Goal: Task Accomplishment & Management: Manage account settings

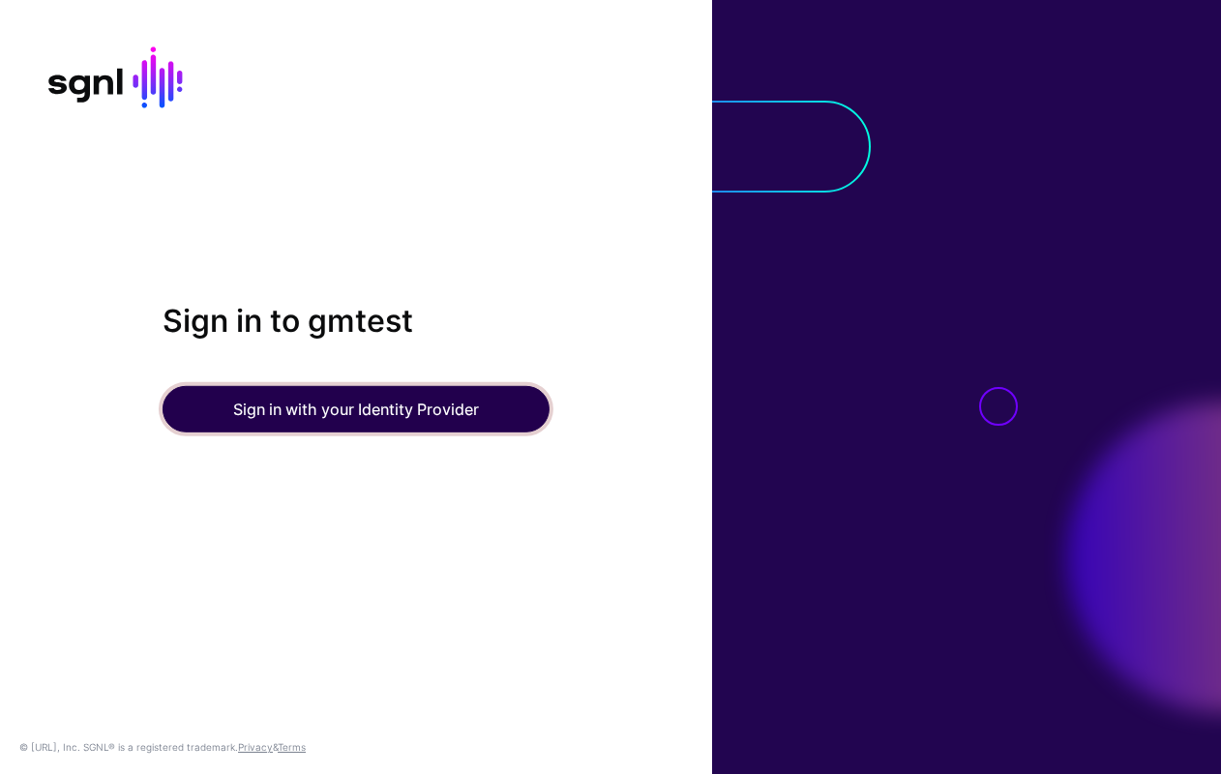
click at [380, 405] on button "Sign in with your Identity Provider" at bounding box center [355, 409] width 387 height 46
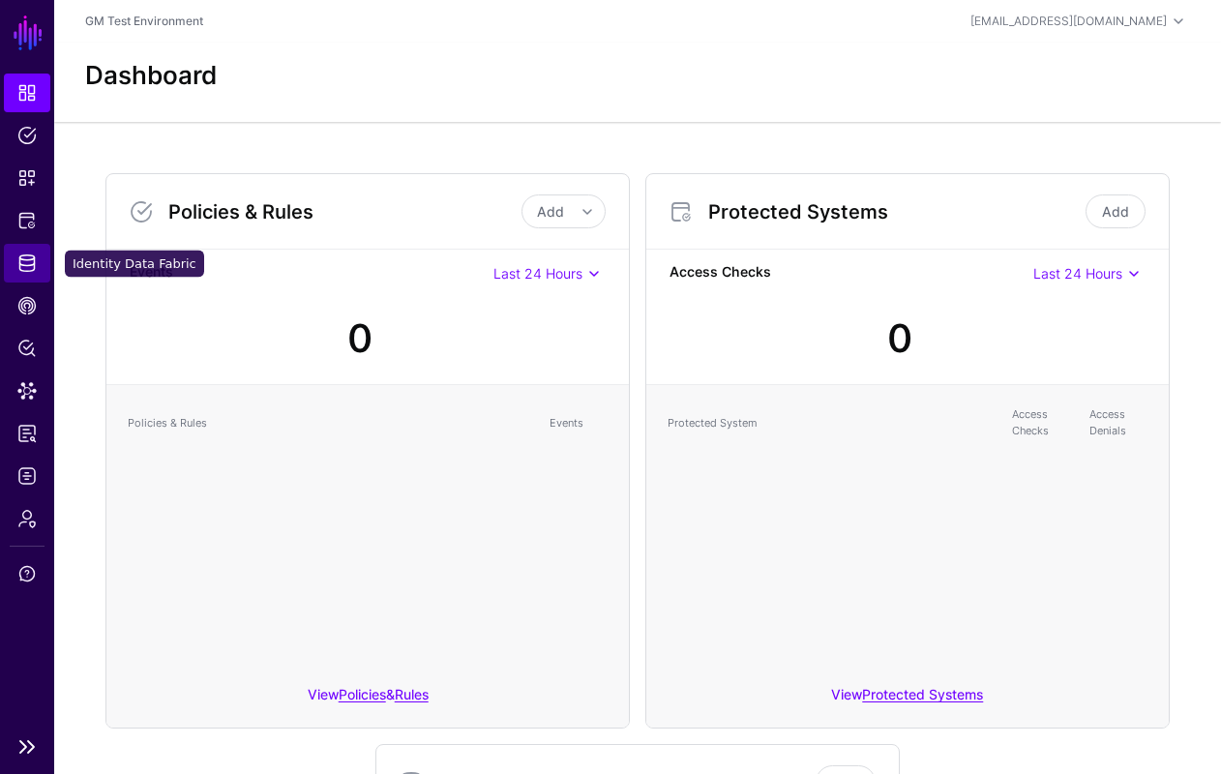
click at [23, 265] on span "Identity Data Fabric" at bounding box center [26, 262] width 19 height 19
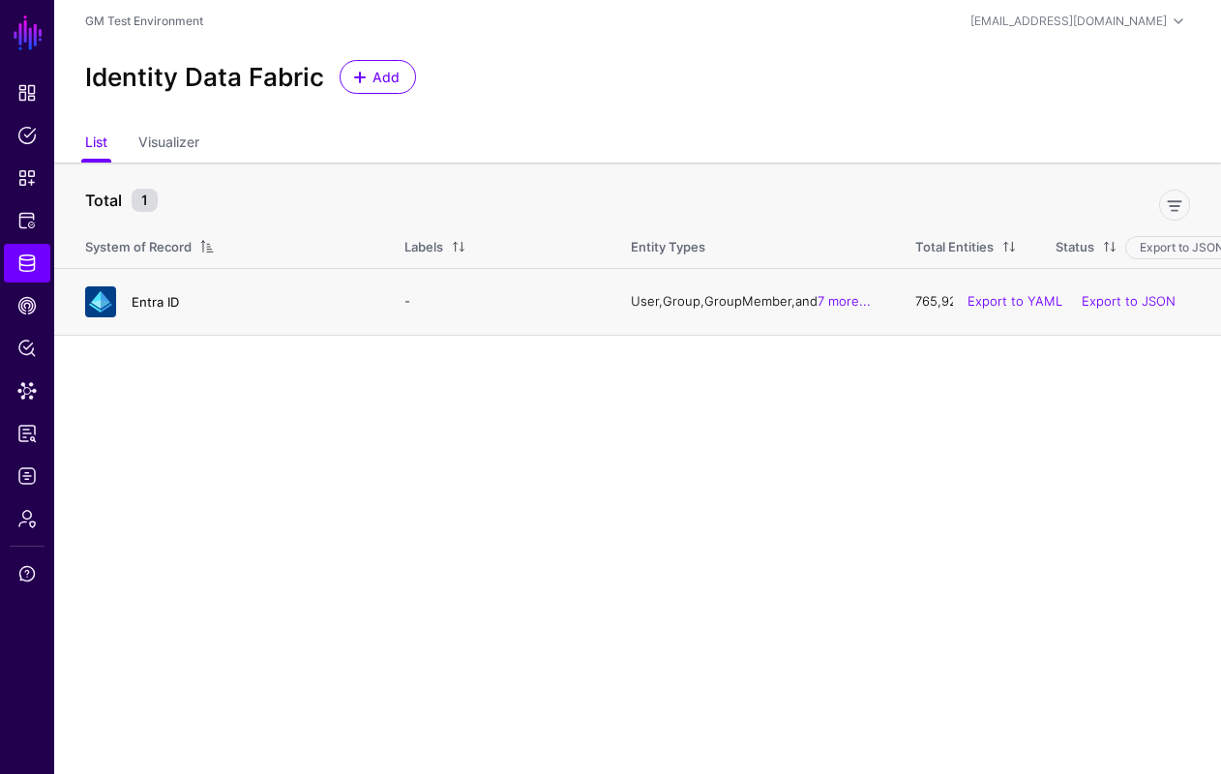
click at [158, 308] on link "Entra ID" at bounding box center [155, 301] width 47 height 15
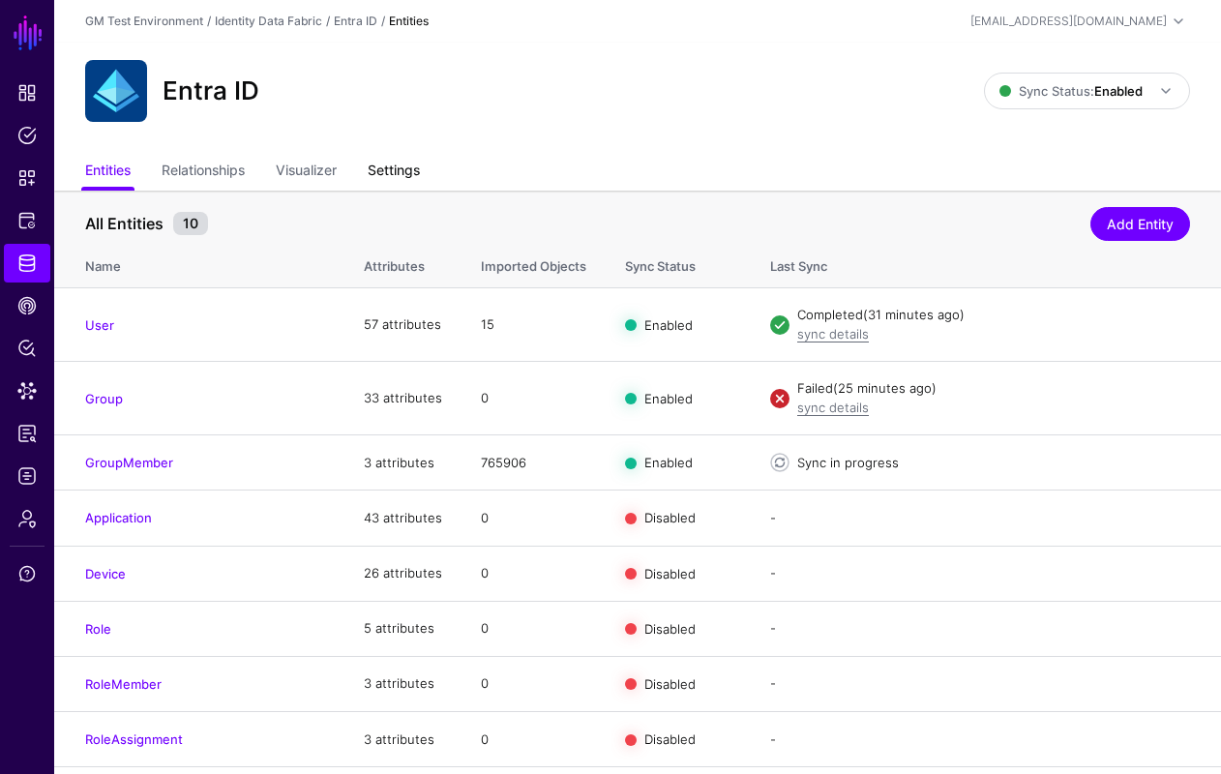
click at [405, 169] on link "Settings" at bounding box center [394, 172] width 52 height 37
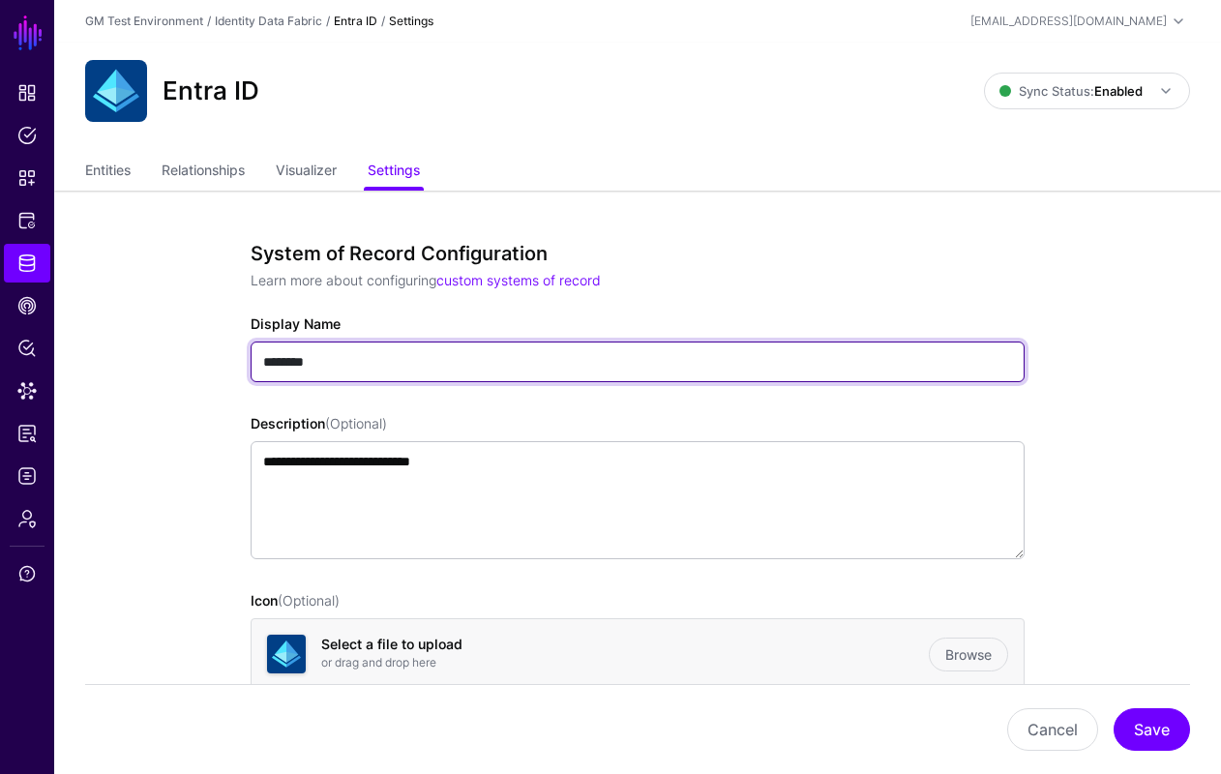
click at [334, 366] on input "********" at bounding box center [637, 361] width 774 height 41
type input "**********"
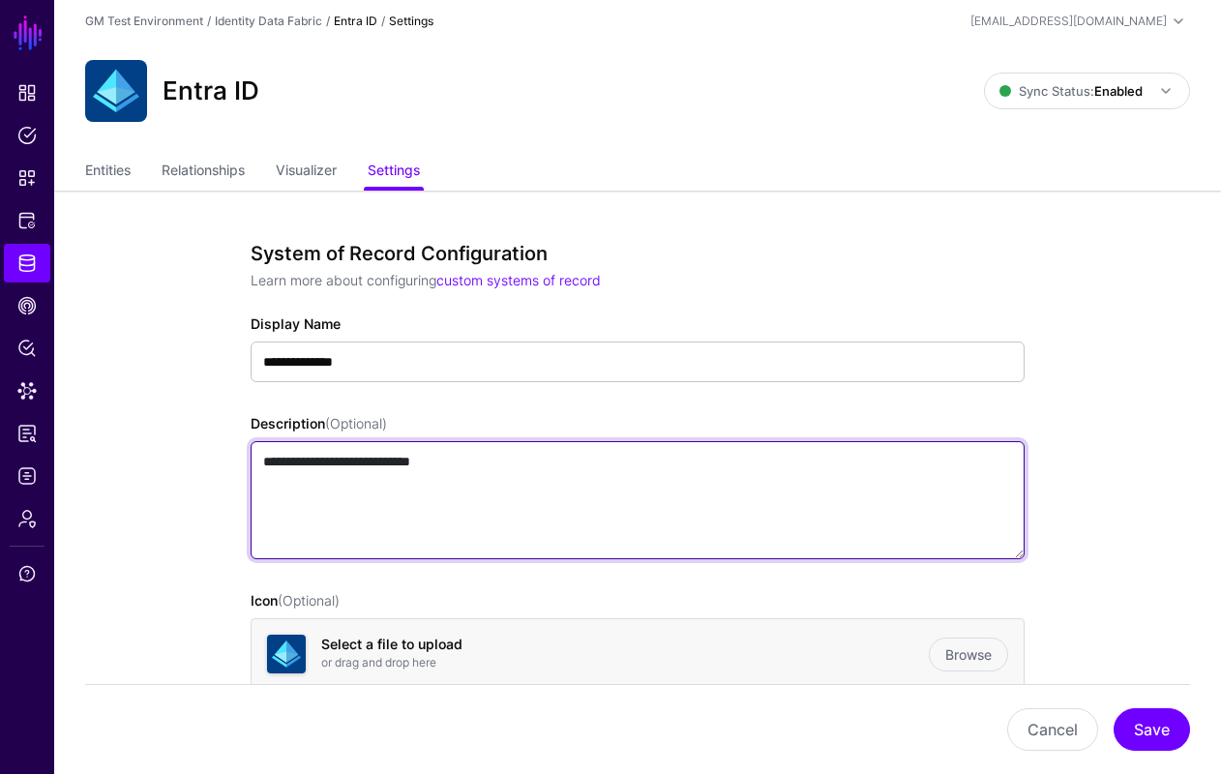
click at [337, 545] on textarea "**********" at bounding box center [637, 500] width 774 height 118
click at [302, 466] on textarea "**********" at bounding box center [637, 500] width 774 height 118
type textarea "**********"
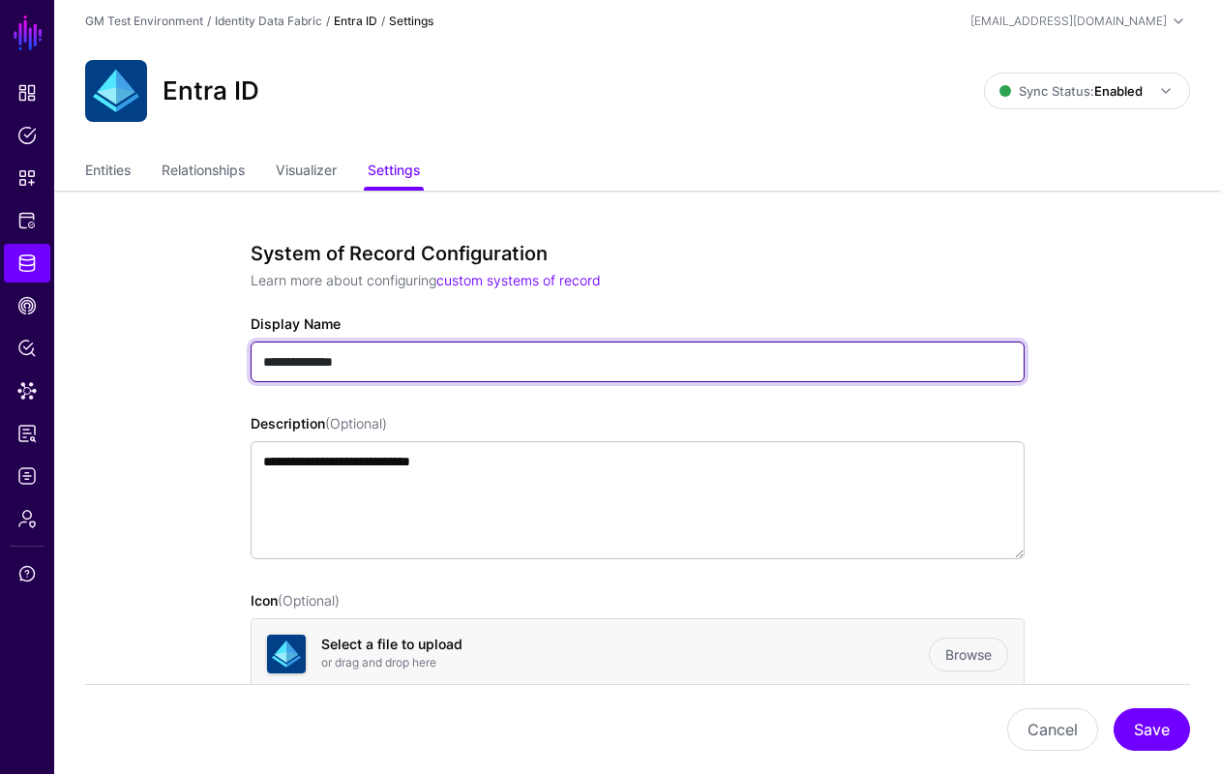
click at [300, 363] on input "**********" at bounding box center [637, 361] width 774 height 41
type input "**********"
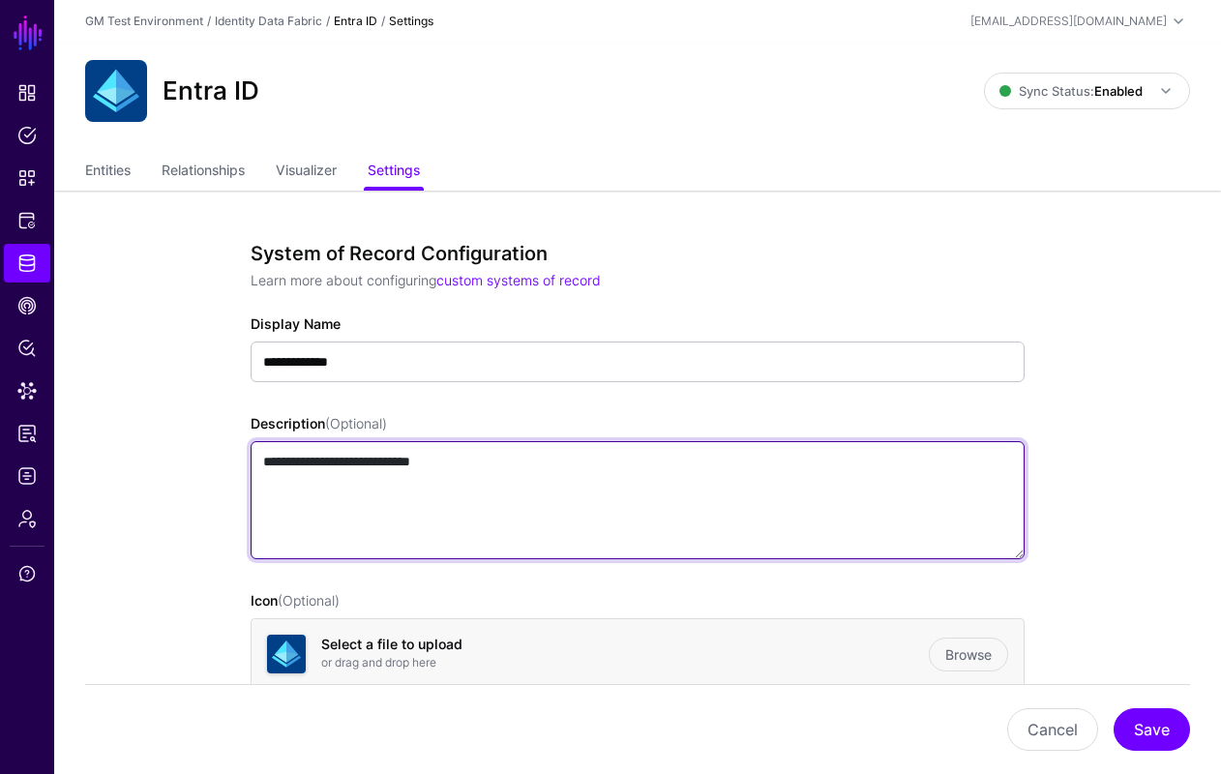
click at [363, 496] on textarea "**********" at bounding box center [637, 500] width 774 height 118
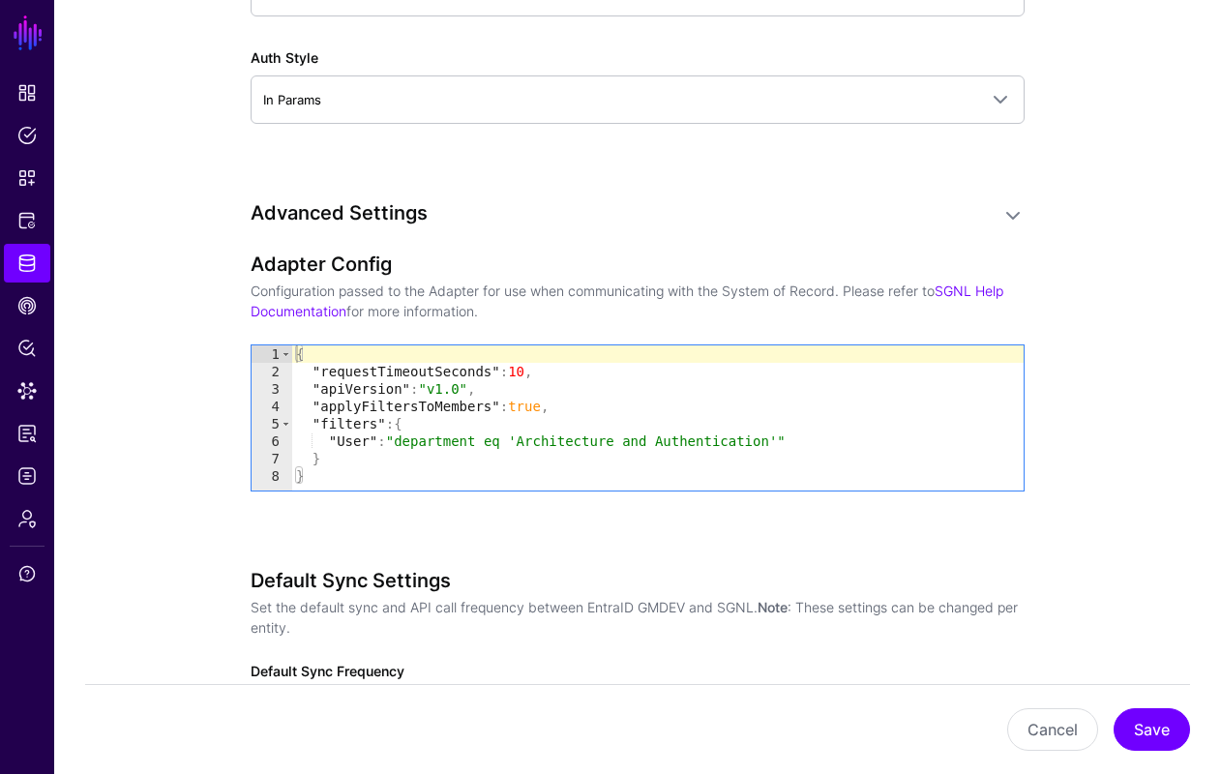
scroll to position [1820, 0]
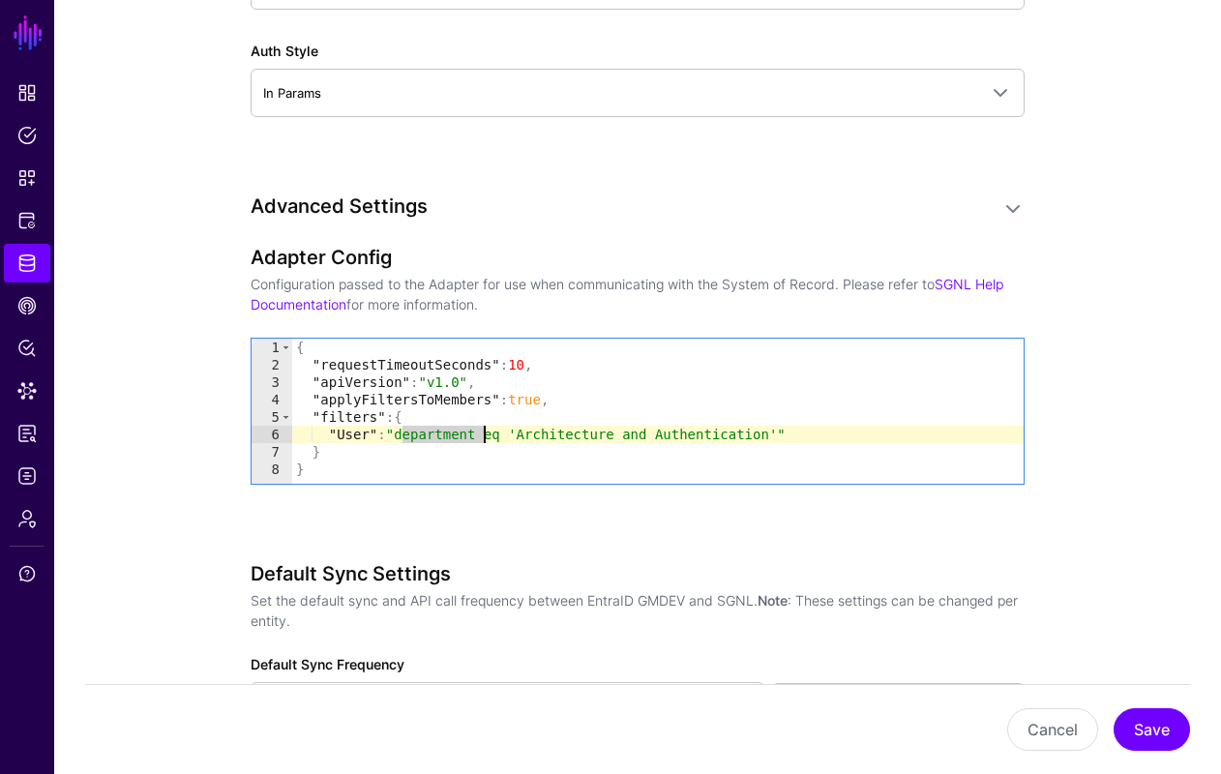
drag, startPoint x: 403, startPoint y: 435, endPoint x: 480, endPoint y: 438, distance: 76.5
click at [480, 438] on div "{ "requestTimeoutSeconds" : 10 , "apiVersion" : "v1.0" , "applyFiltersToMembers…" at bounding box center [657, 429] width 731 height 180
paste textarea "Cursor at row 6"
drag, startPoint x: 511, startPoint y: 435, endPoint x: 760, endPoint y: 436, distance: 249.5
click at [760, 436] on div "{ "requestTimeoutSeconds" : 10 , "apiVersion" : "v1.0" , "applyFiltersToMembers…" at bounding box center [657, 429] width 731 height 180
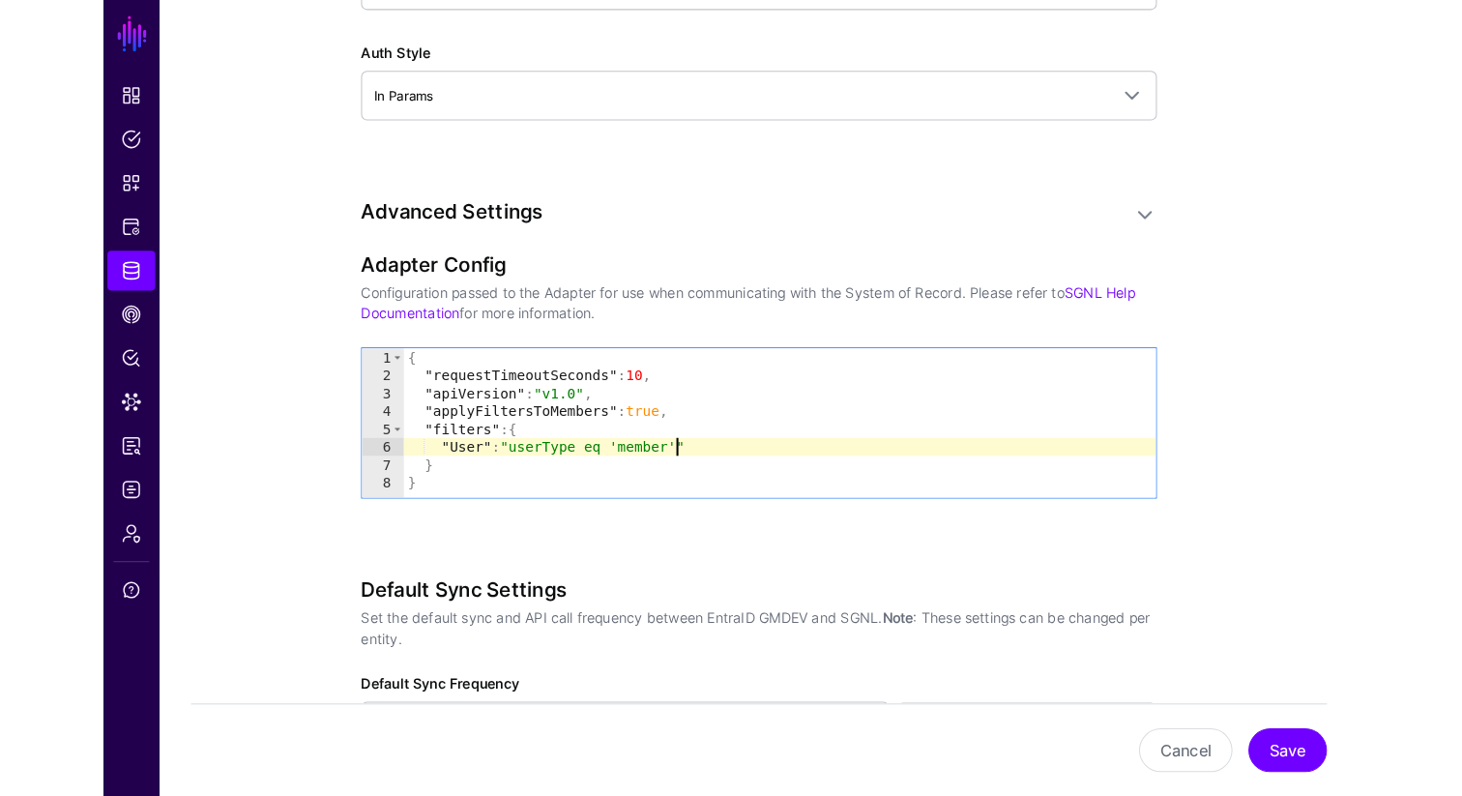
scroll to position [0, 18]
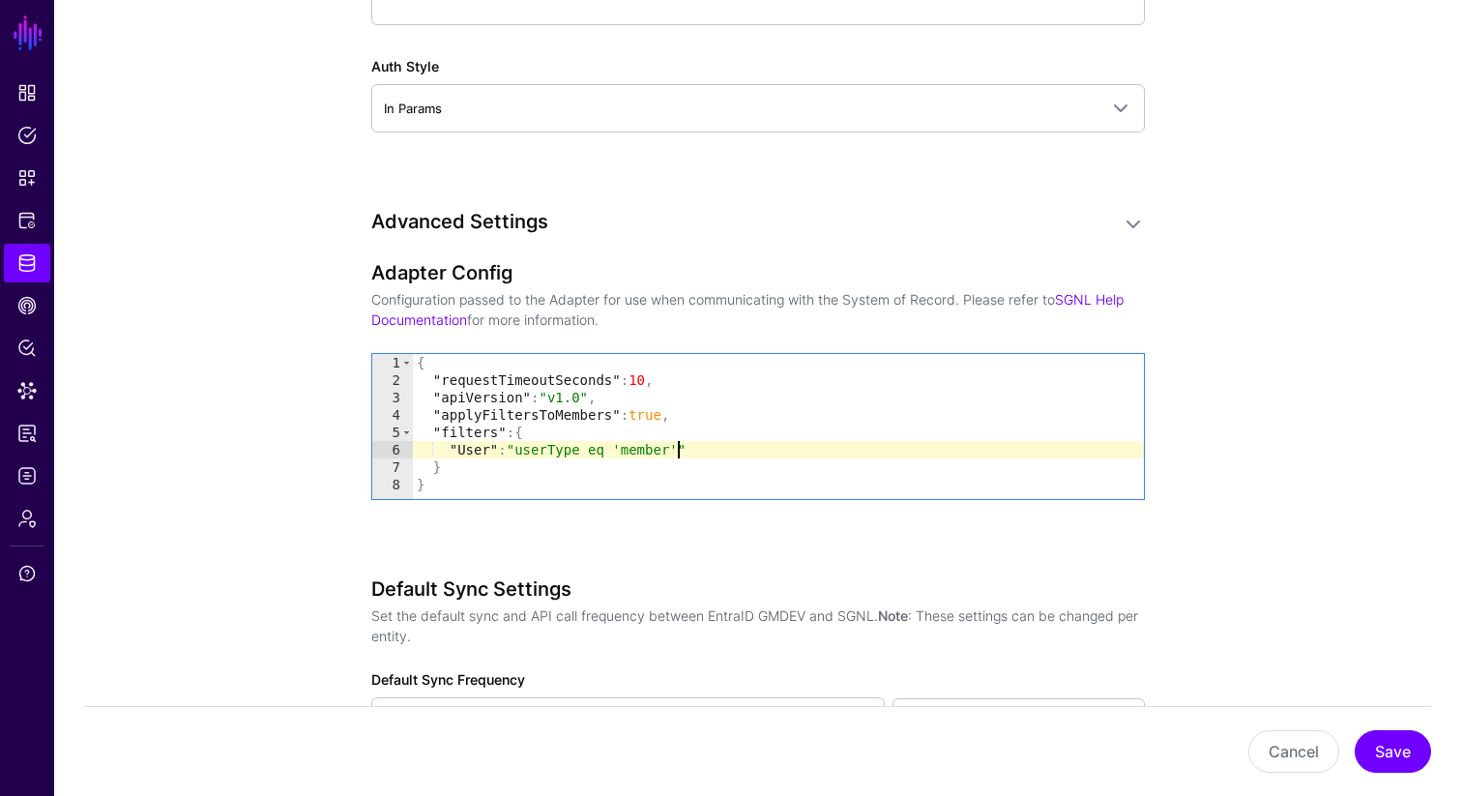
click at [637, 452] on div "{ "requestTimeoutSeconds" : 10 , "apiVersion" : "v1.0" , "applyFiltersToMembers…" at bounding box center [778, 444] width 731 height 180
type textarea "**********"
click at [1220, 747] on button "Save" at bounding box center [1393, 751] width 76 height 43
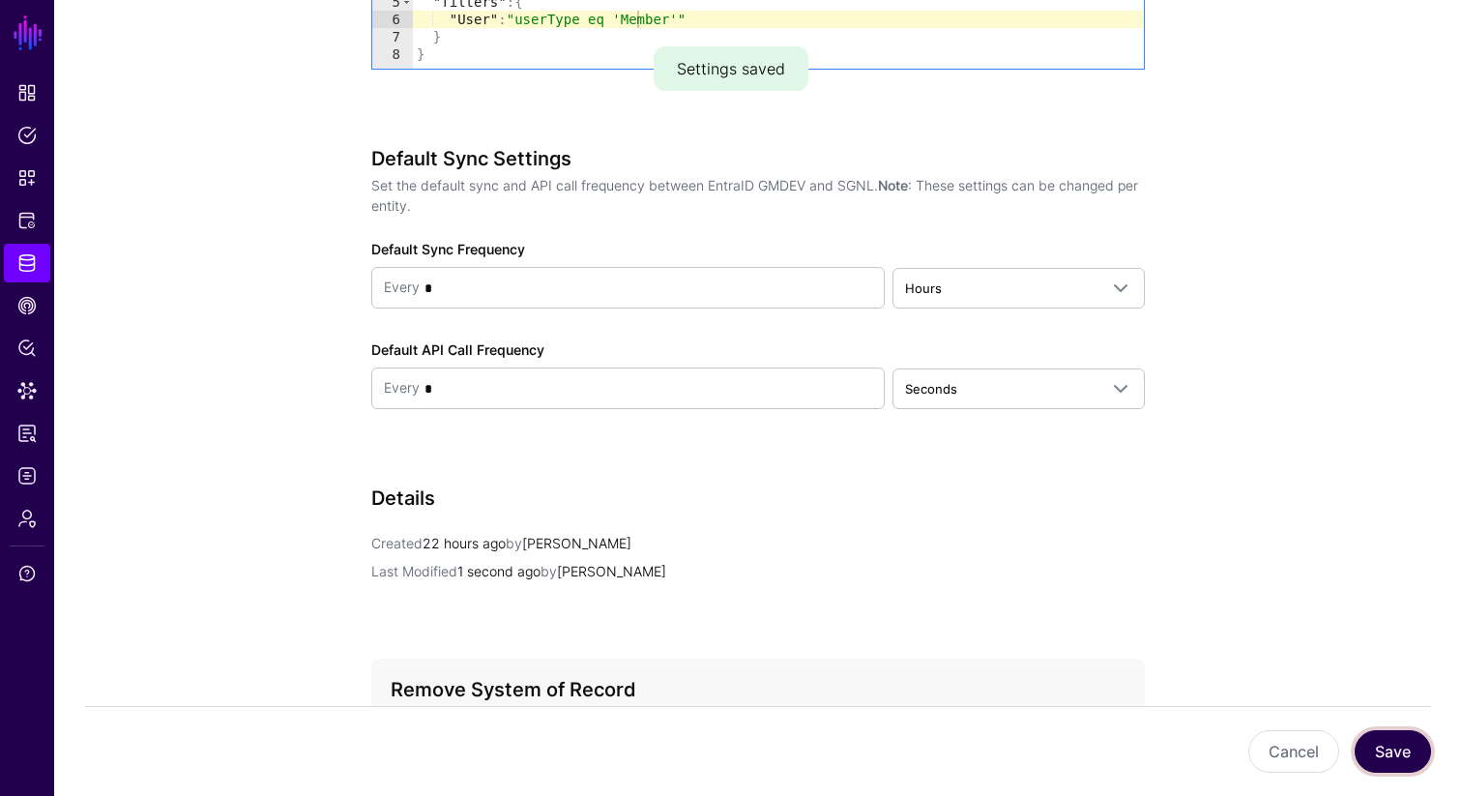
scroll to position [2253, 0]
click at [1220, 759] on button "Save" at bounding box center [1393, 751] width 76 height 43
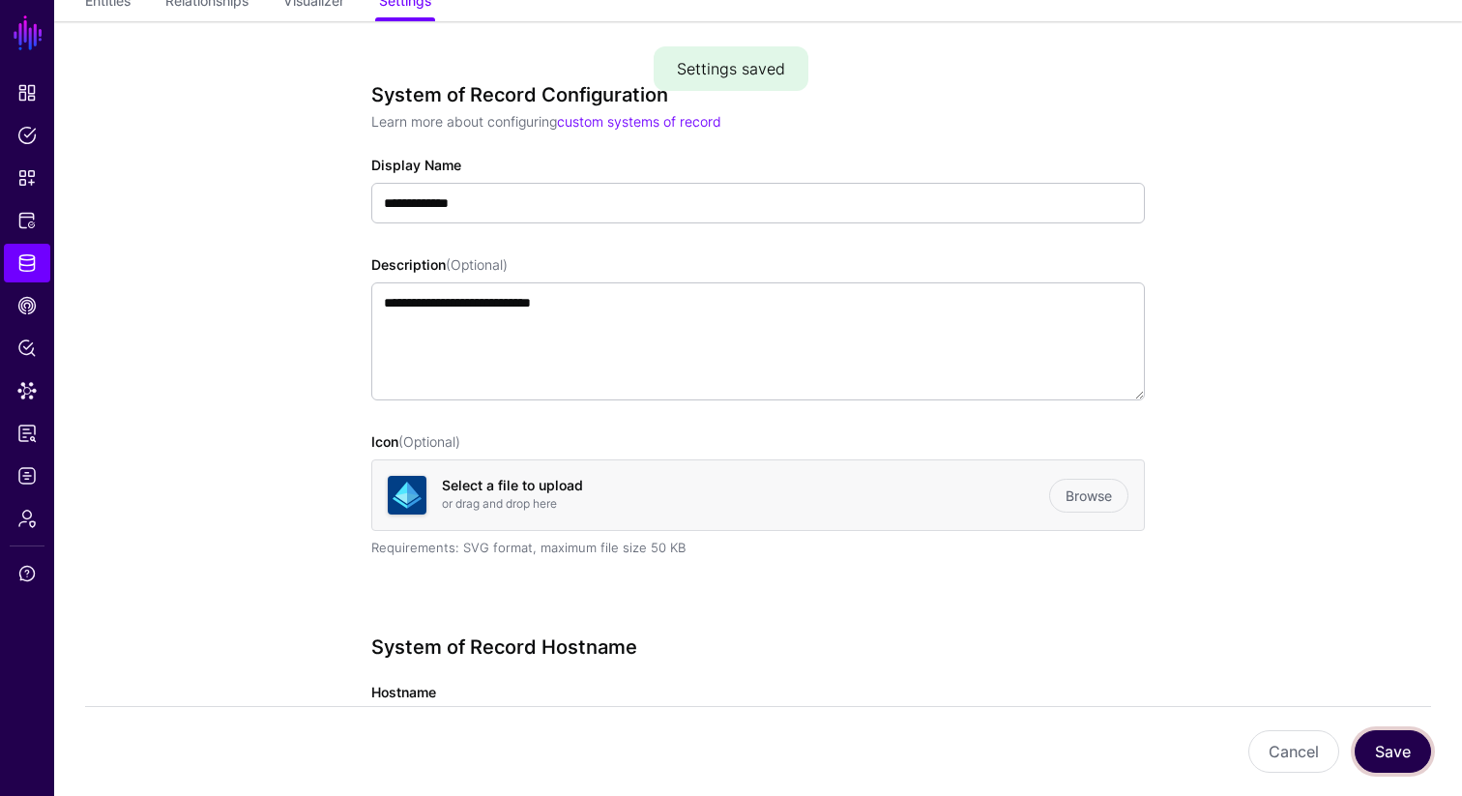
scroll to position [0, 0]
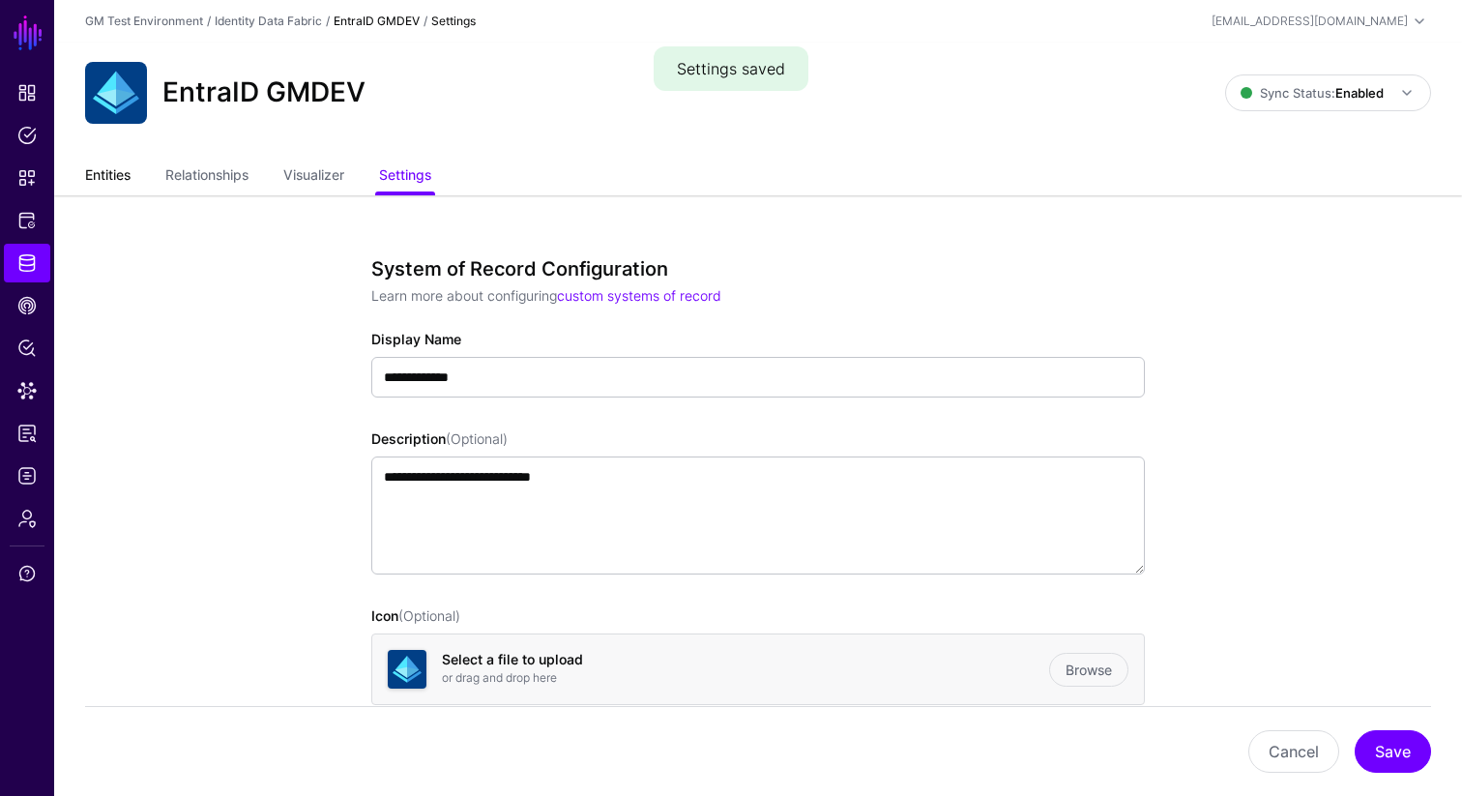
click at [110, 174] on link "Entities" at bounding box center [107, 177] width 45 height 37
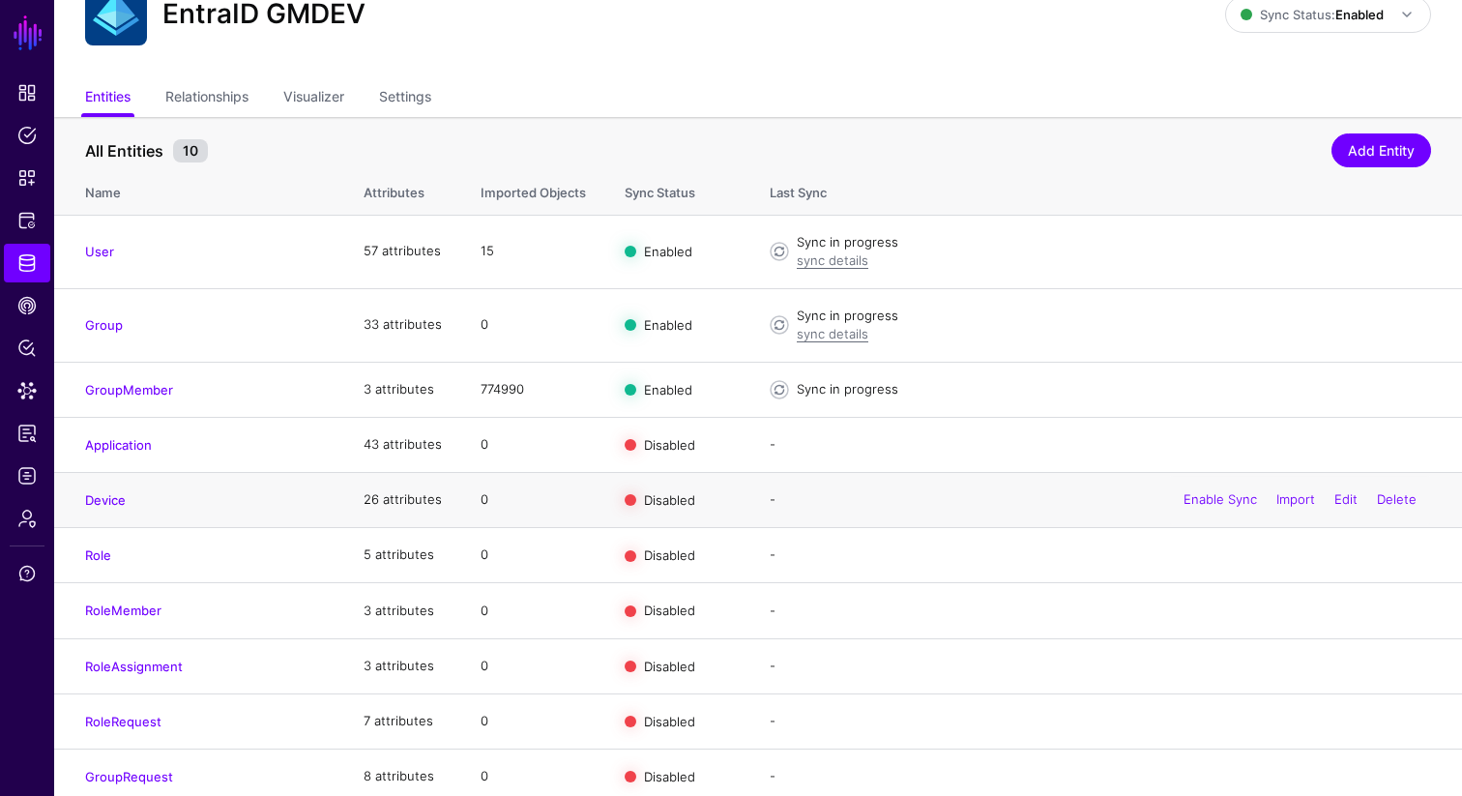
scroll to position [91, 0]
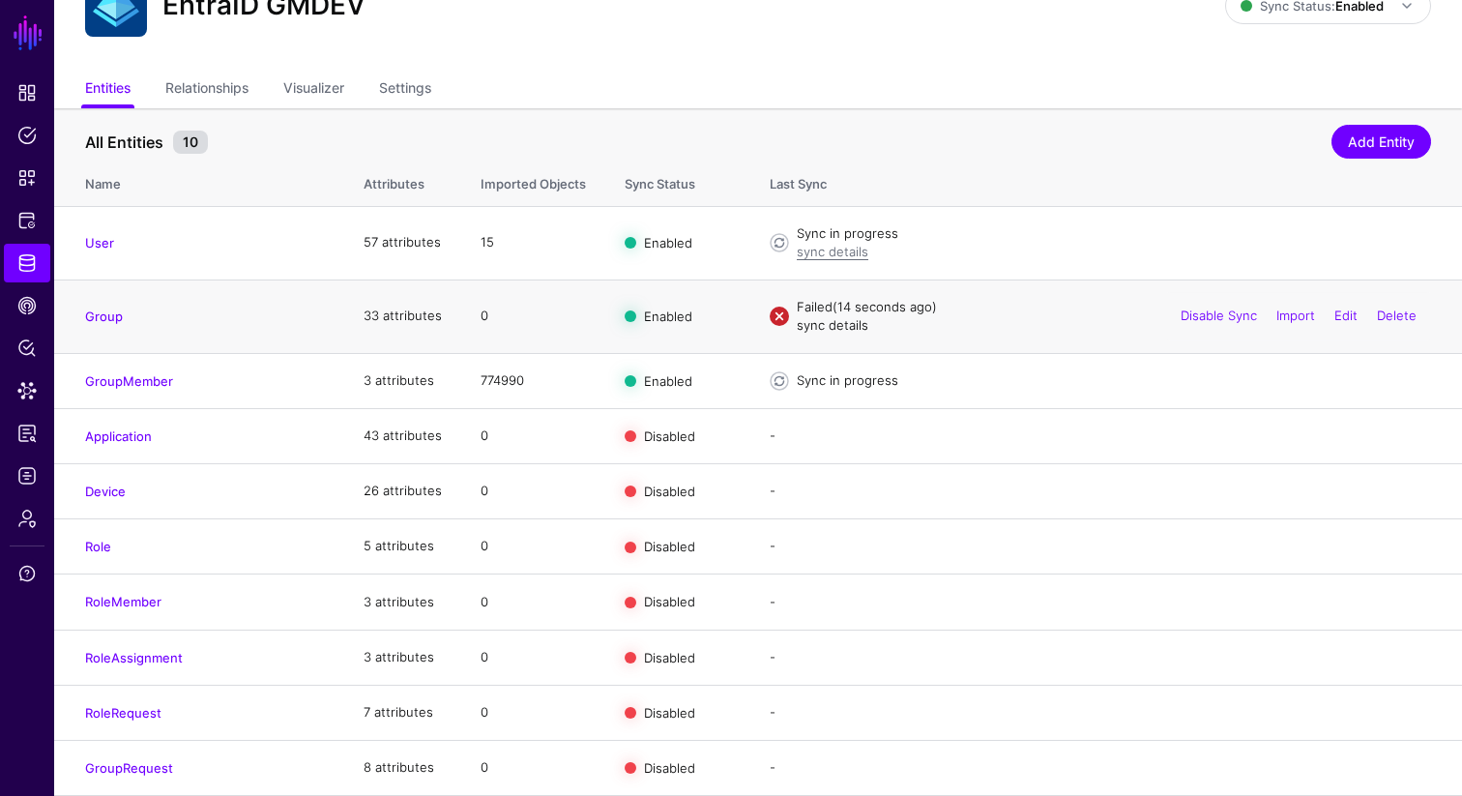
click at [826, 324] on link "sync details" at bounding box center [833, 324] width 72 height 15
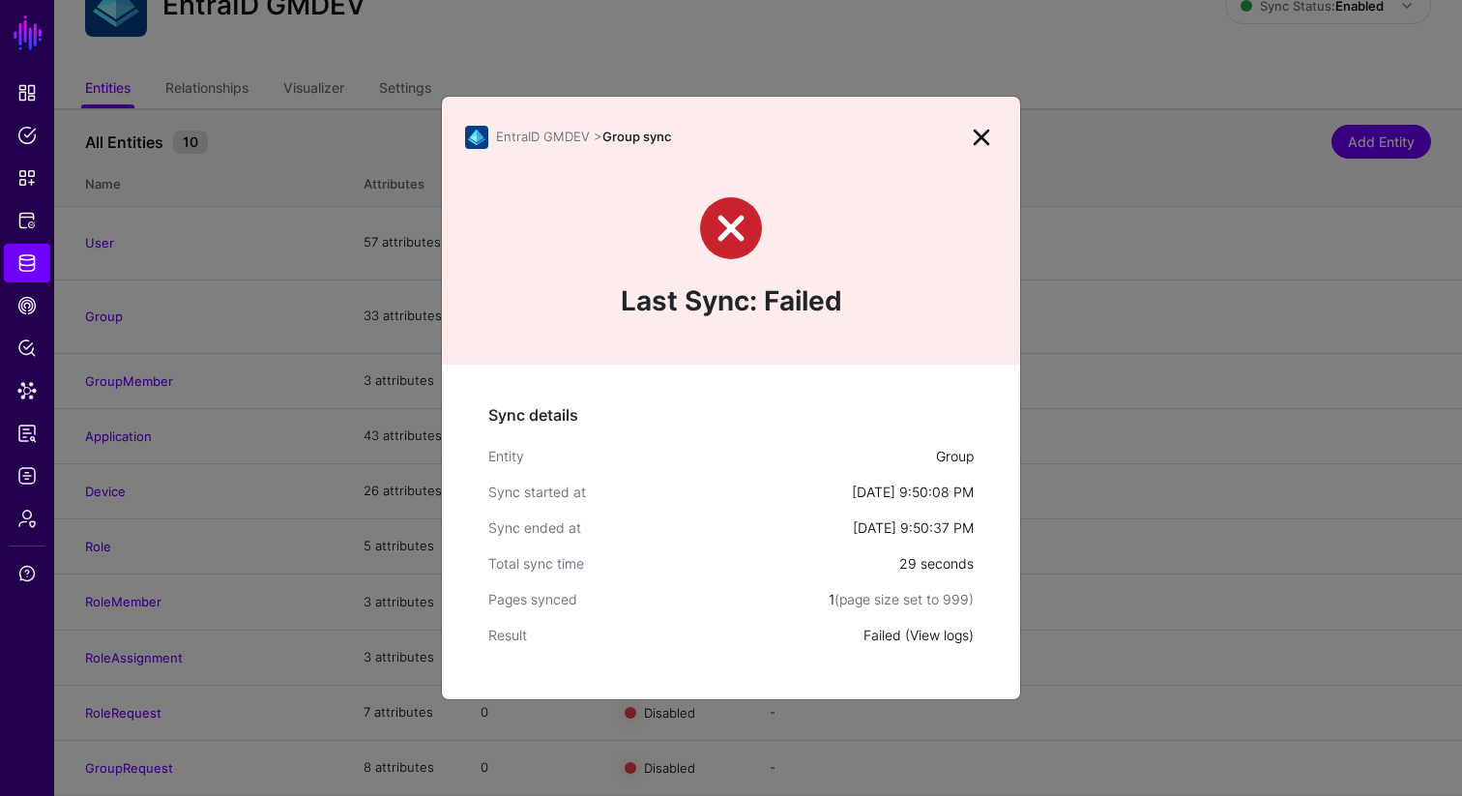
click at [928, 636] on link "View logs" at bounding box center [939, 635] width 59 height 16
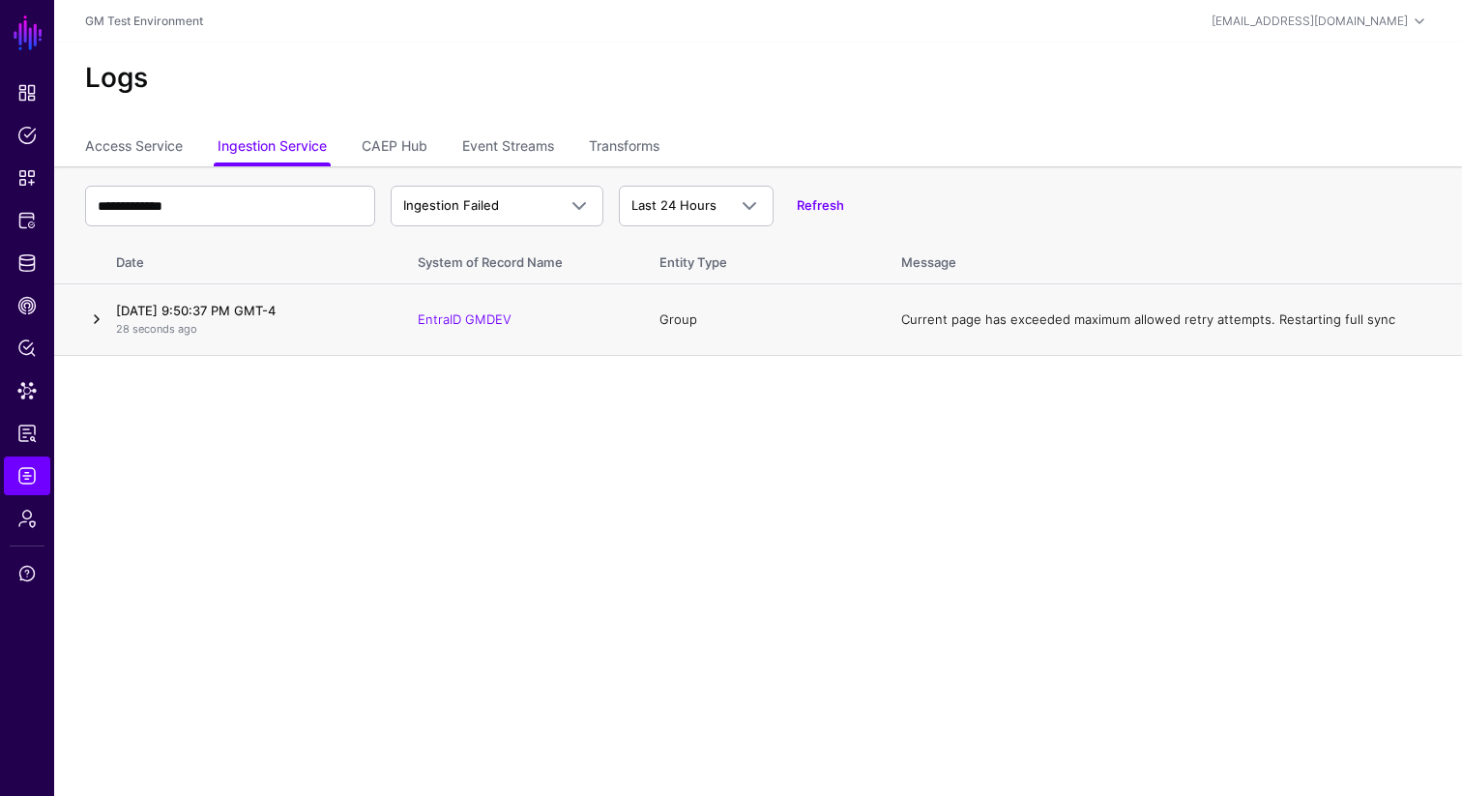
click at [99, 320] on link at bounding box center [96, 319] width 23 height 23
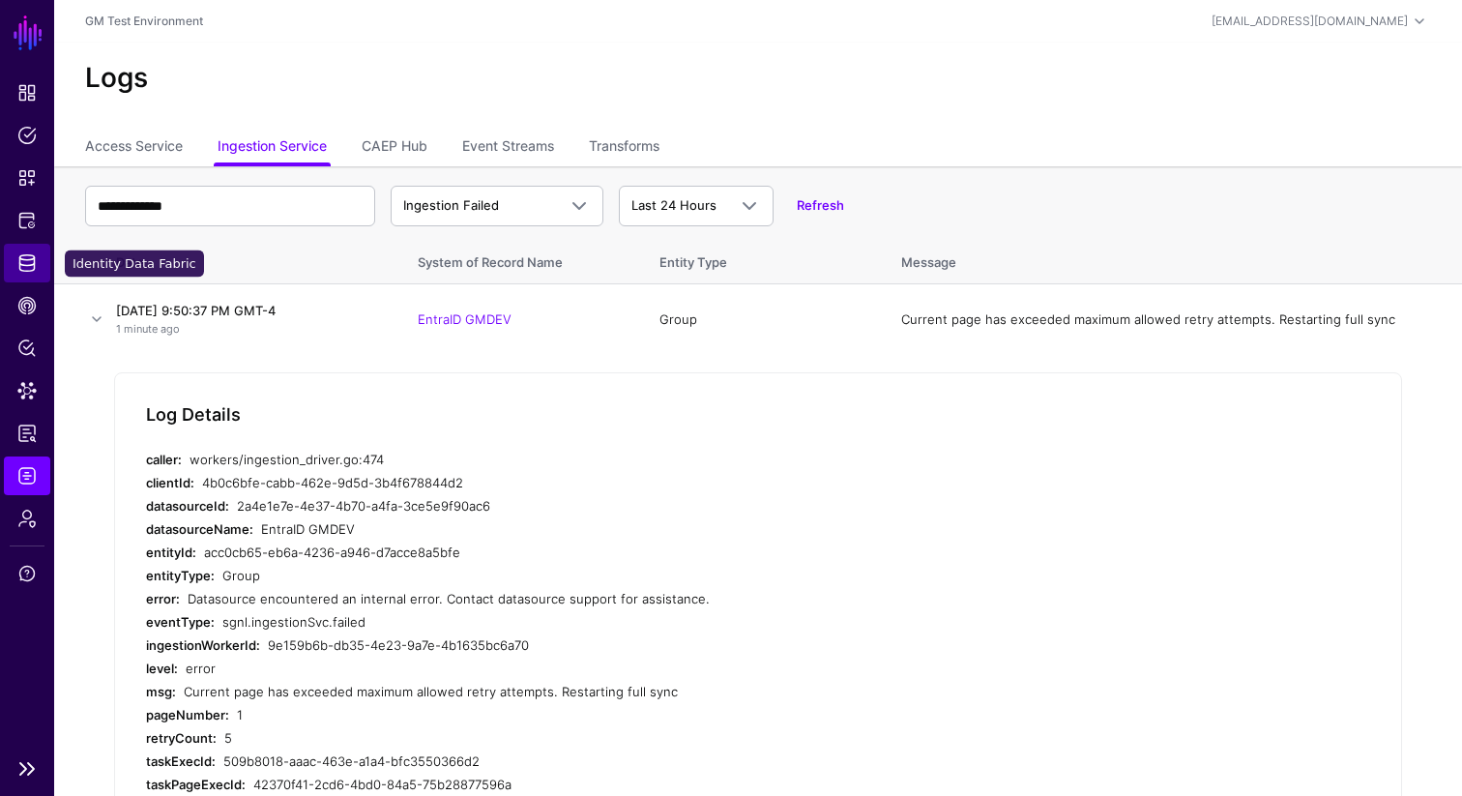
click at [28, 261] on span "Identity Data Fabric" at bounding box center [26, 262] width 19 height 19
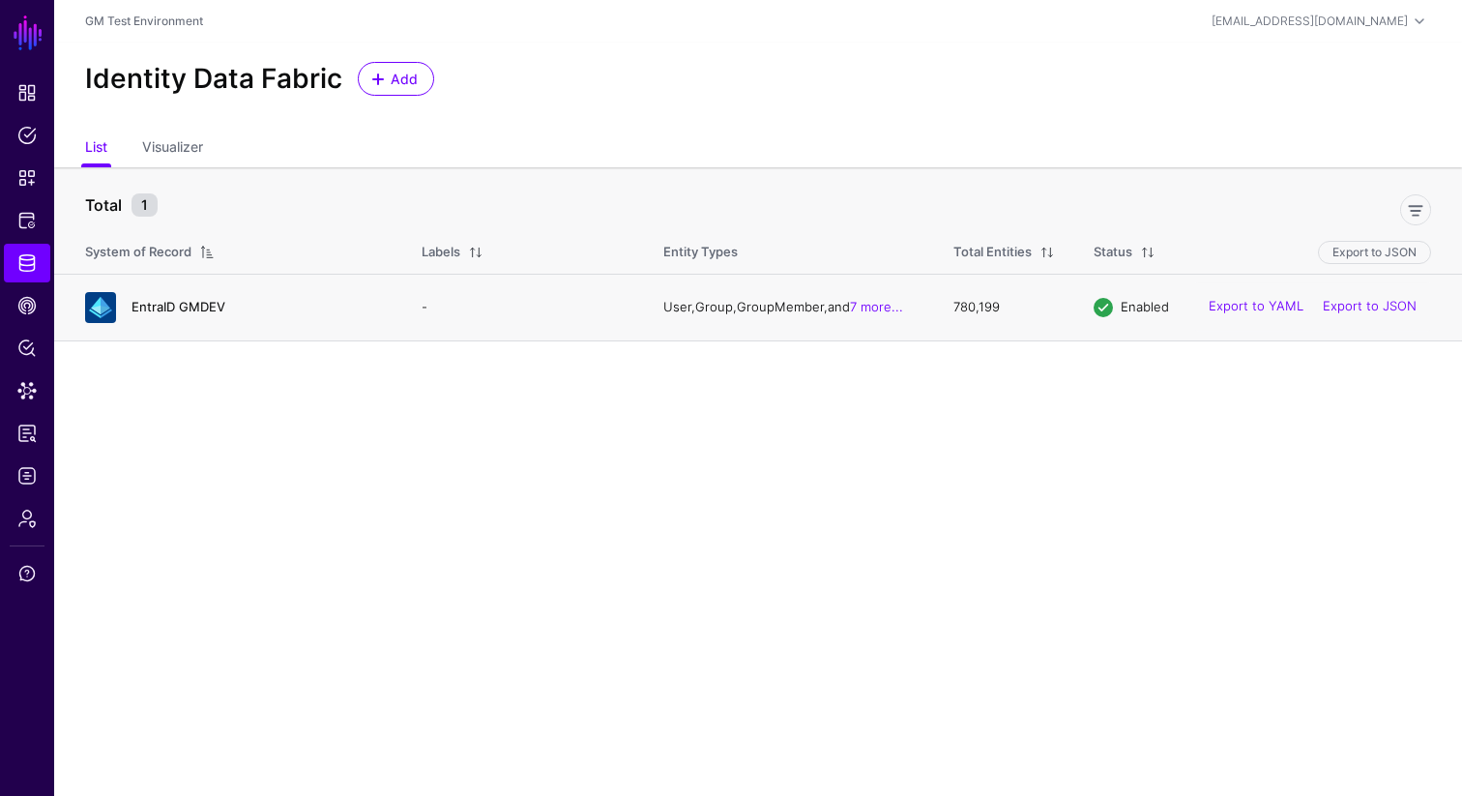
click at [195, 309] on link "EntraID GMDEV" at bounding box center [179, 306] width 94 height 15
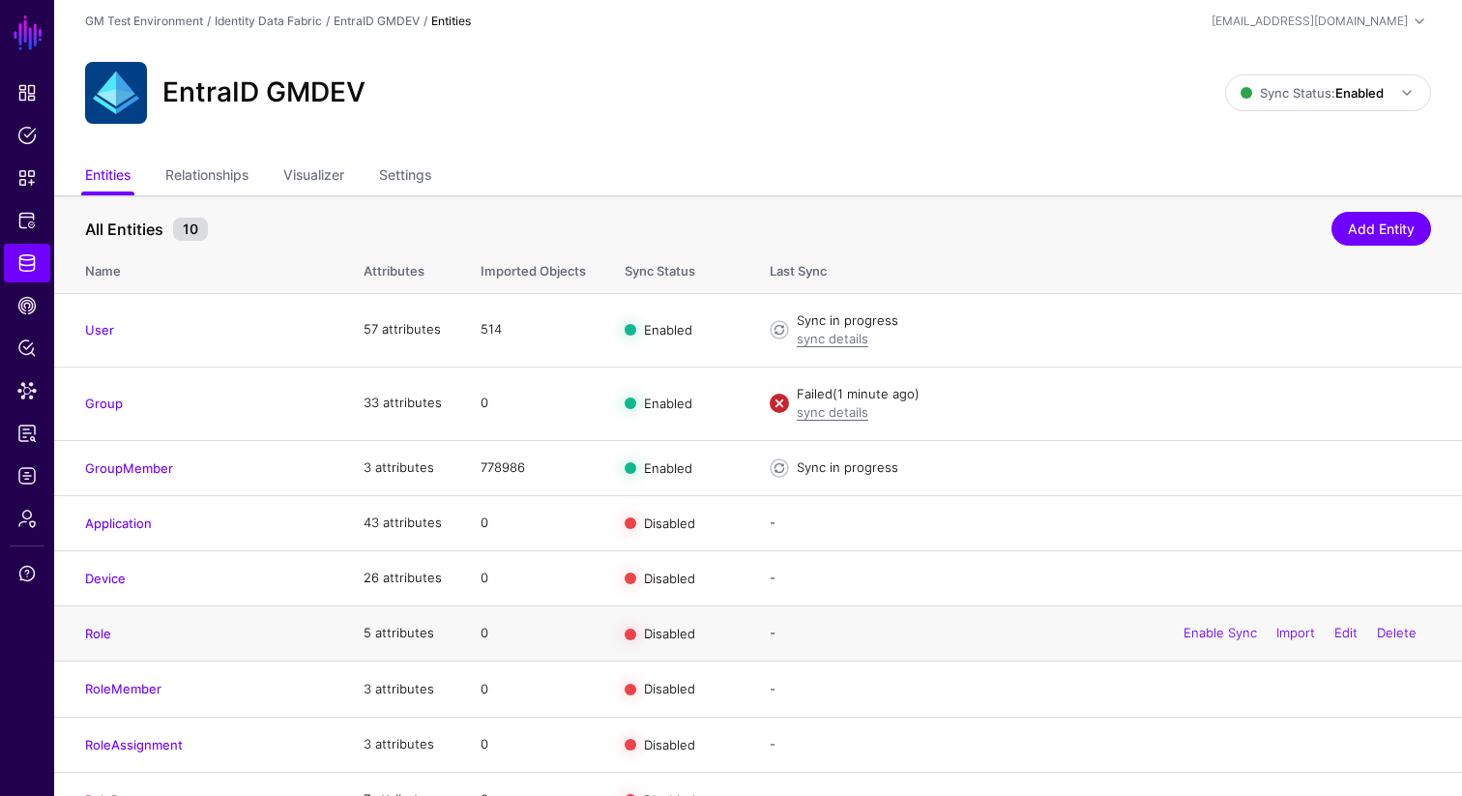
scroll to position [91, 0]
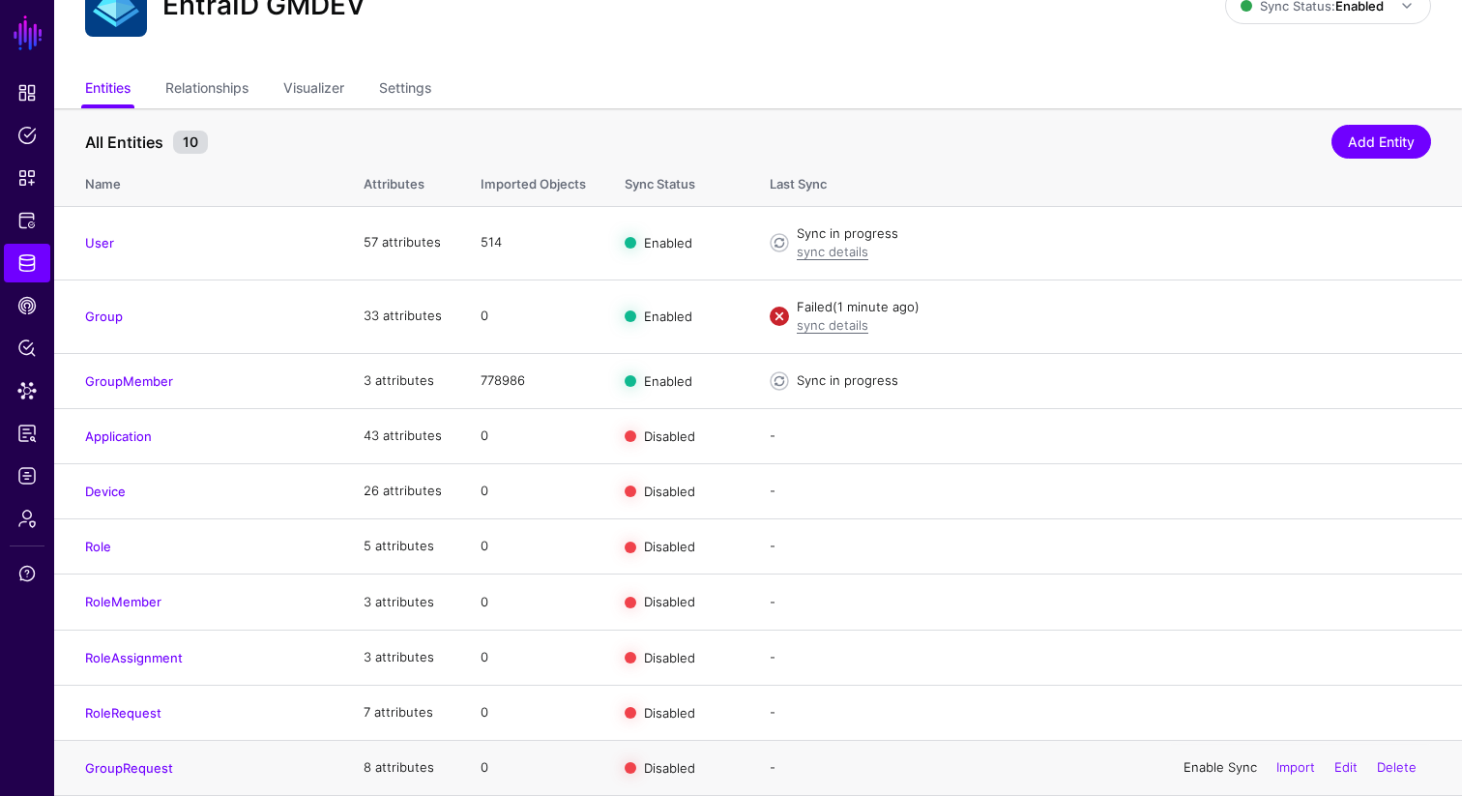
click at [1207, 773] on link "Enable Sync" at bounding box center [1221, 766] width 74 height 15
click at [1196, 769] on link "Disable Sync" at bounding box center [1219, 766] width 76 height 15
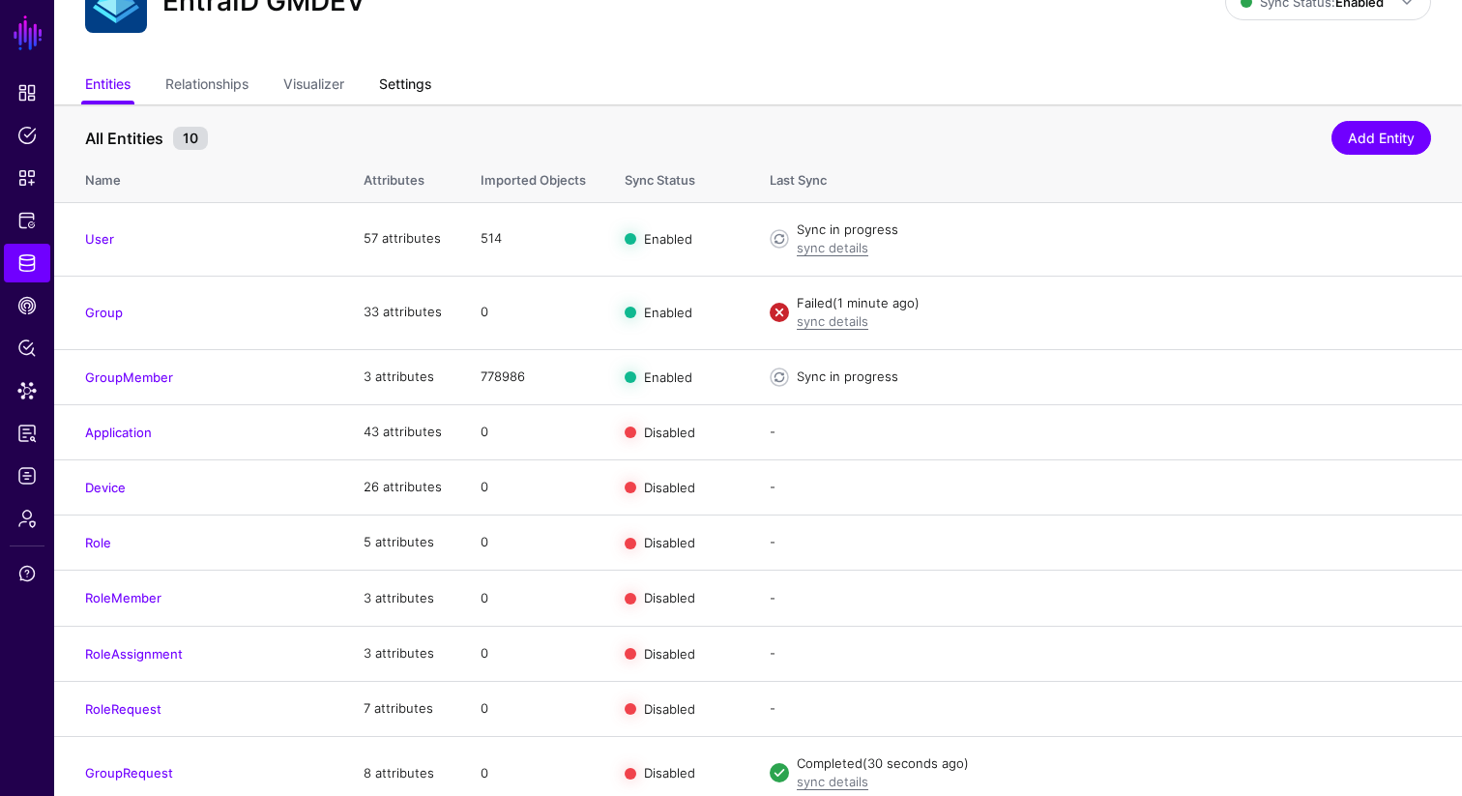
click at [412, 89] on link "Settings" at bounding box center [405, 86] width 52 height 37
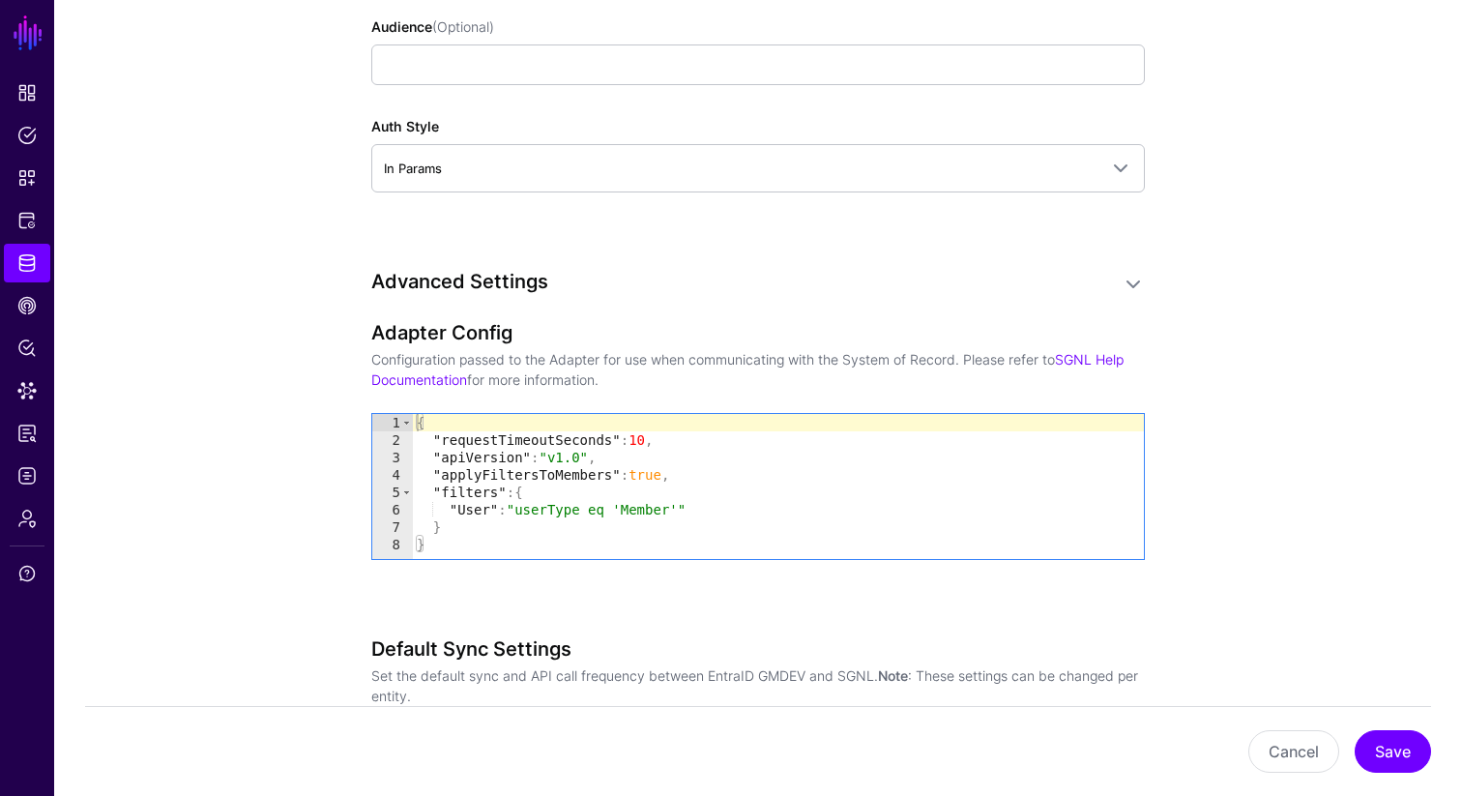
scroll to position [1677, 0]
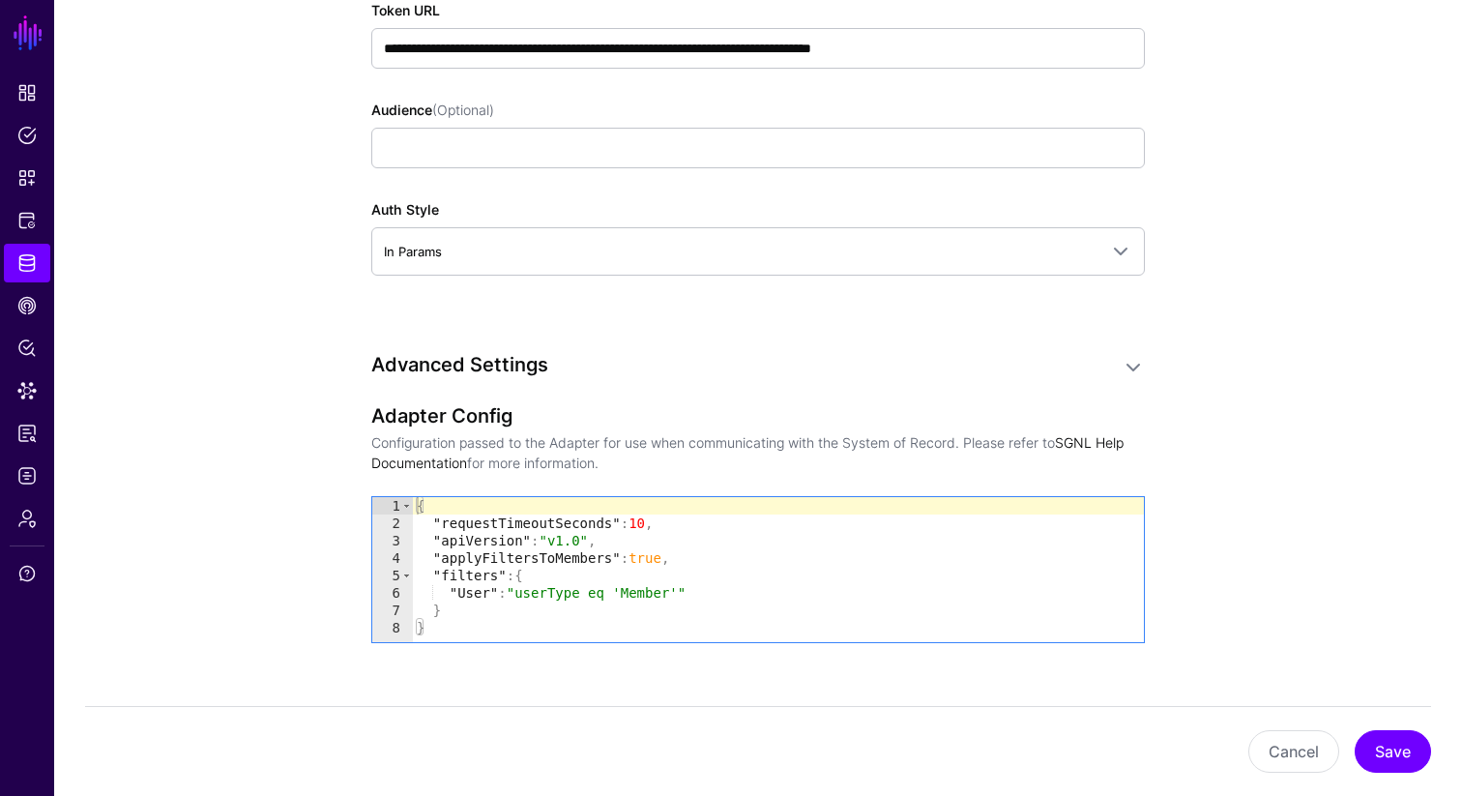
click at [417, 459] on link "SGNL Help Documentation" at bounding box center [747, 452] width 752 height 37
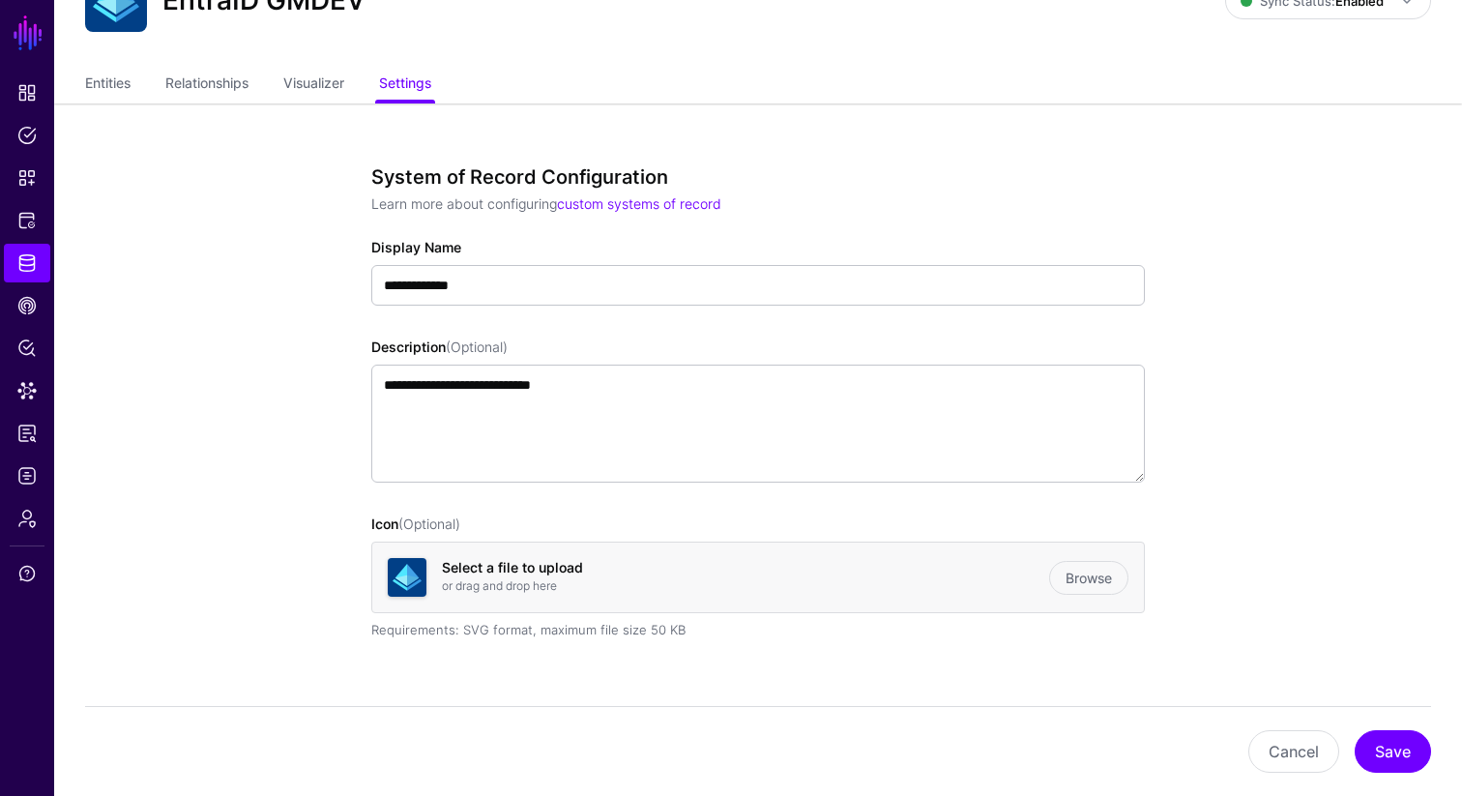
scroll to position [0, 0]
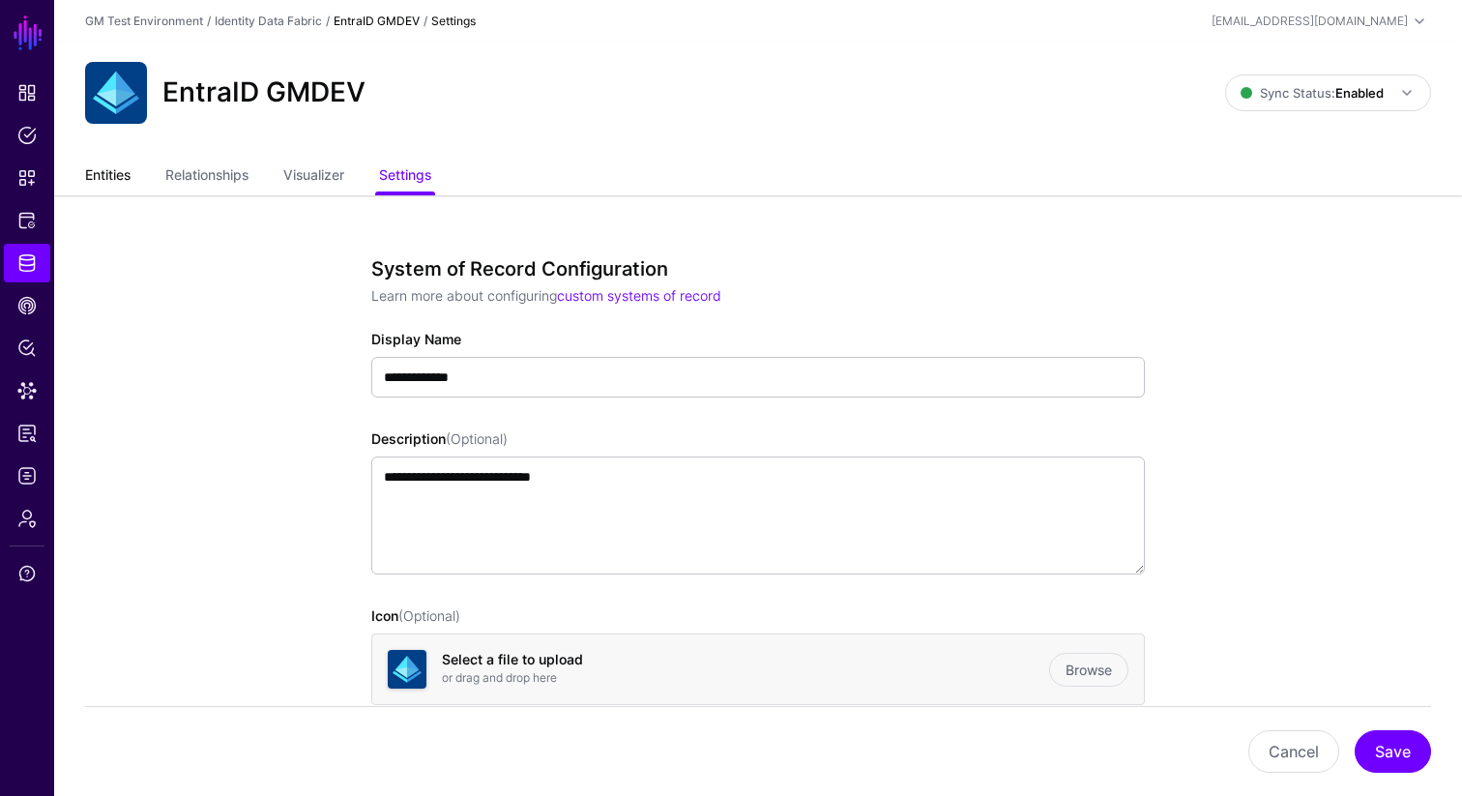
click at [107, 175] on link "Entities" at bounding box center [107, 177] width 45 height 37
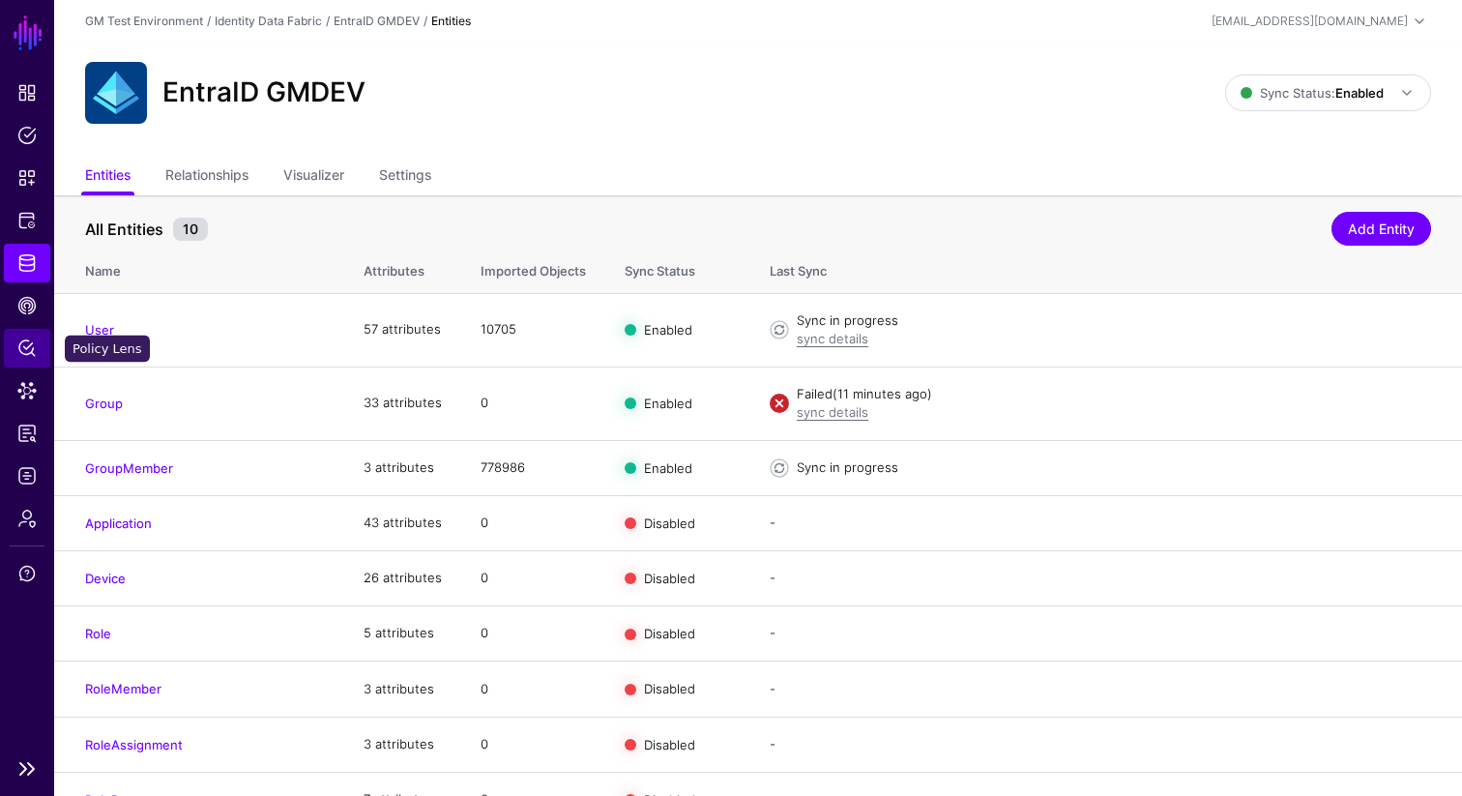
click at [22, 347] on span "Policy Lens" at bounding box center [26, 348] width 19 height 19
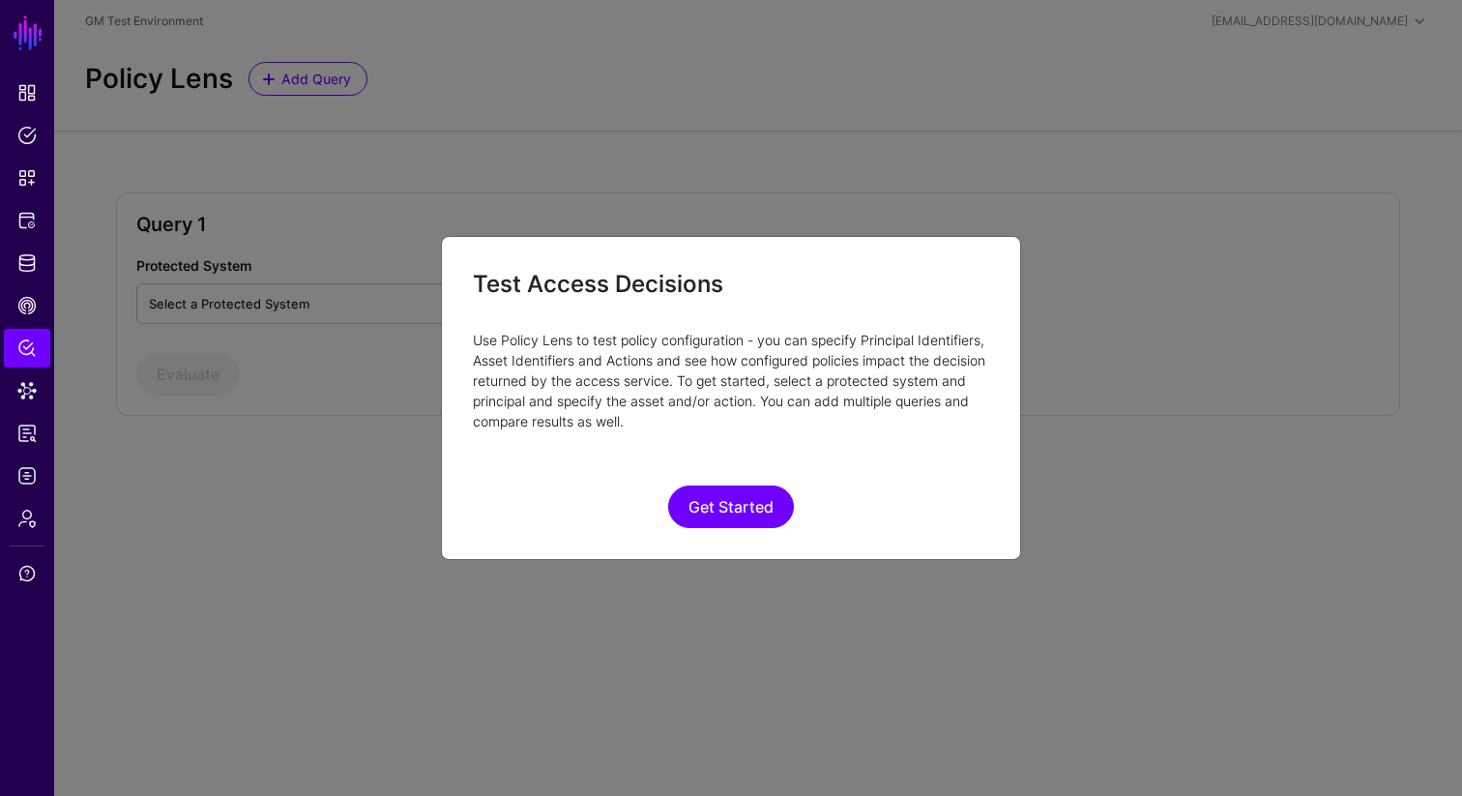
click at [32, 383] on ngb-modal-window "Test Access Decisions Use Policy Lens to test policy configuration - you can sp…" at bounding box center [731, 398] width 1462 height 796
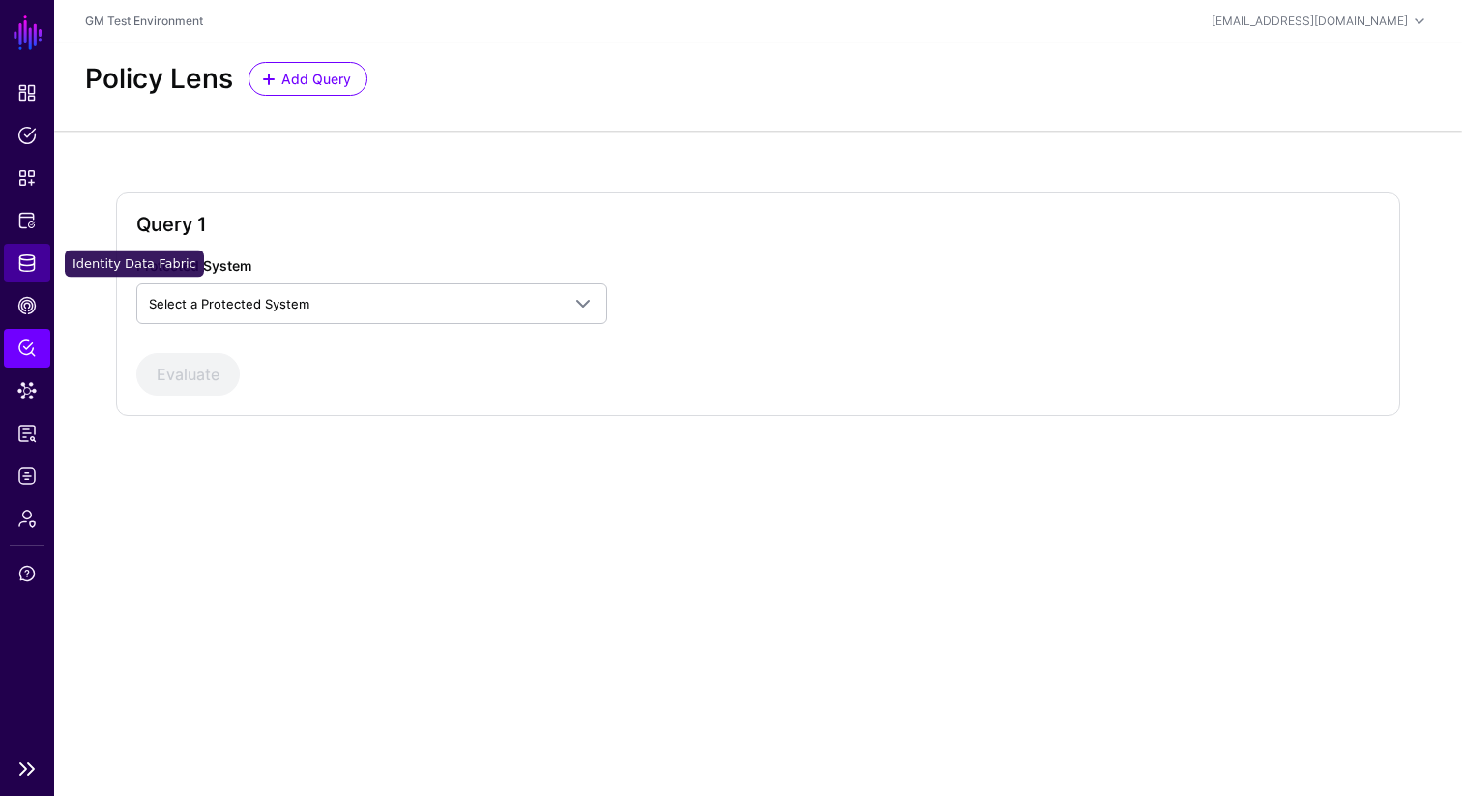
click at [31, 260] on span "Identity Data Fabric" at bounding box center [26, 262] width 19 height 19
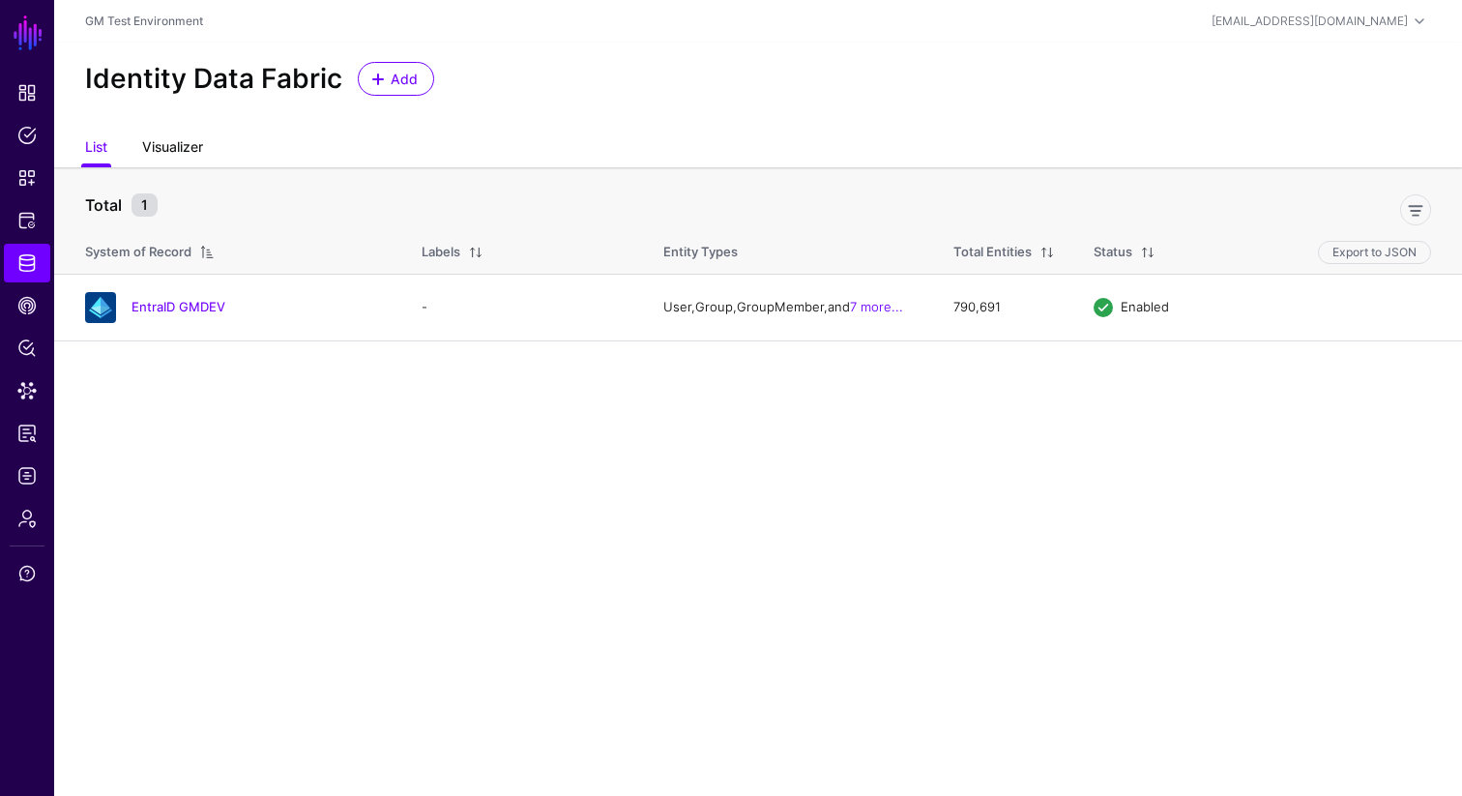
click at [173, 150] on link "Visualizer" at bounding box center [172, 149] width 61 height 37
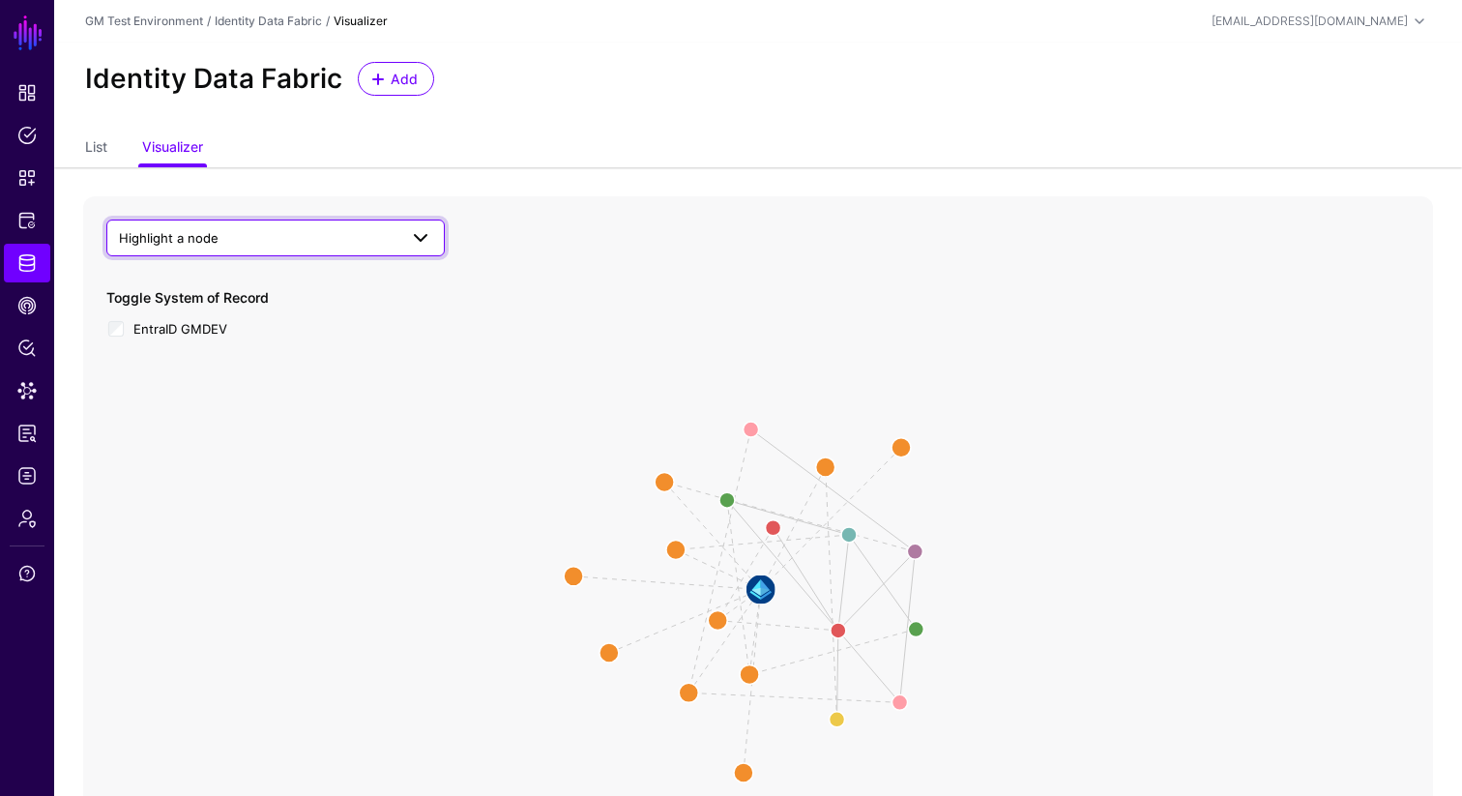
click at [214, 247] on span "Highlight a node" at bounding box center [258, 237] width 279 height 21
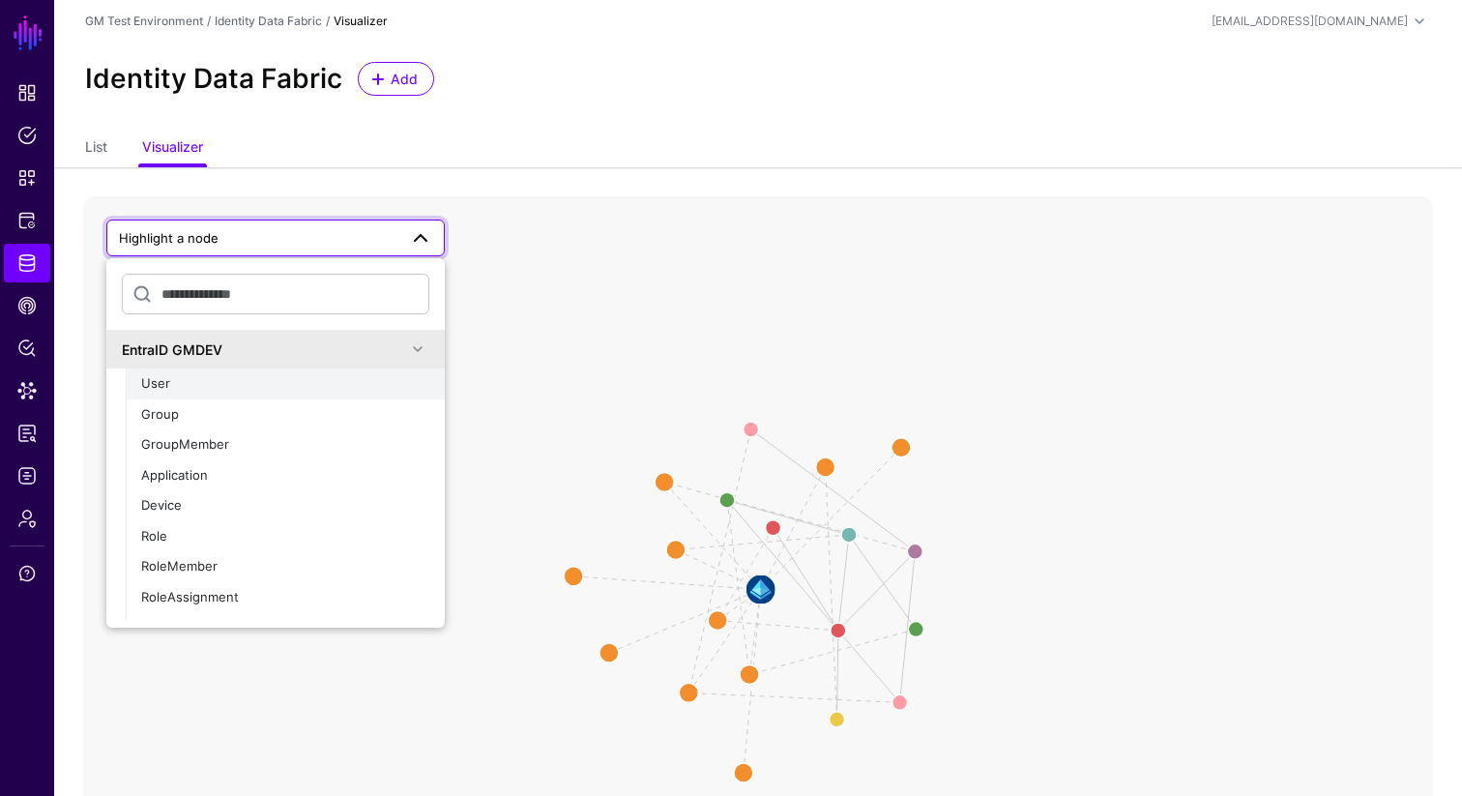
click at [157, 387] on span "User" at bounding box center [155, 382] width 29 height 15
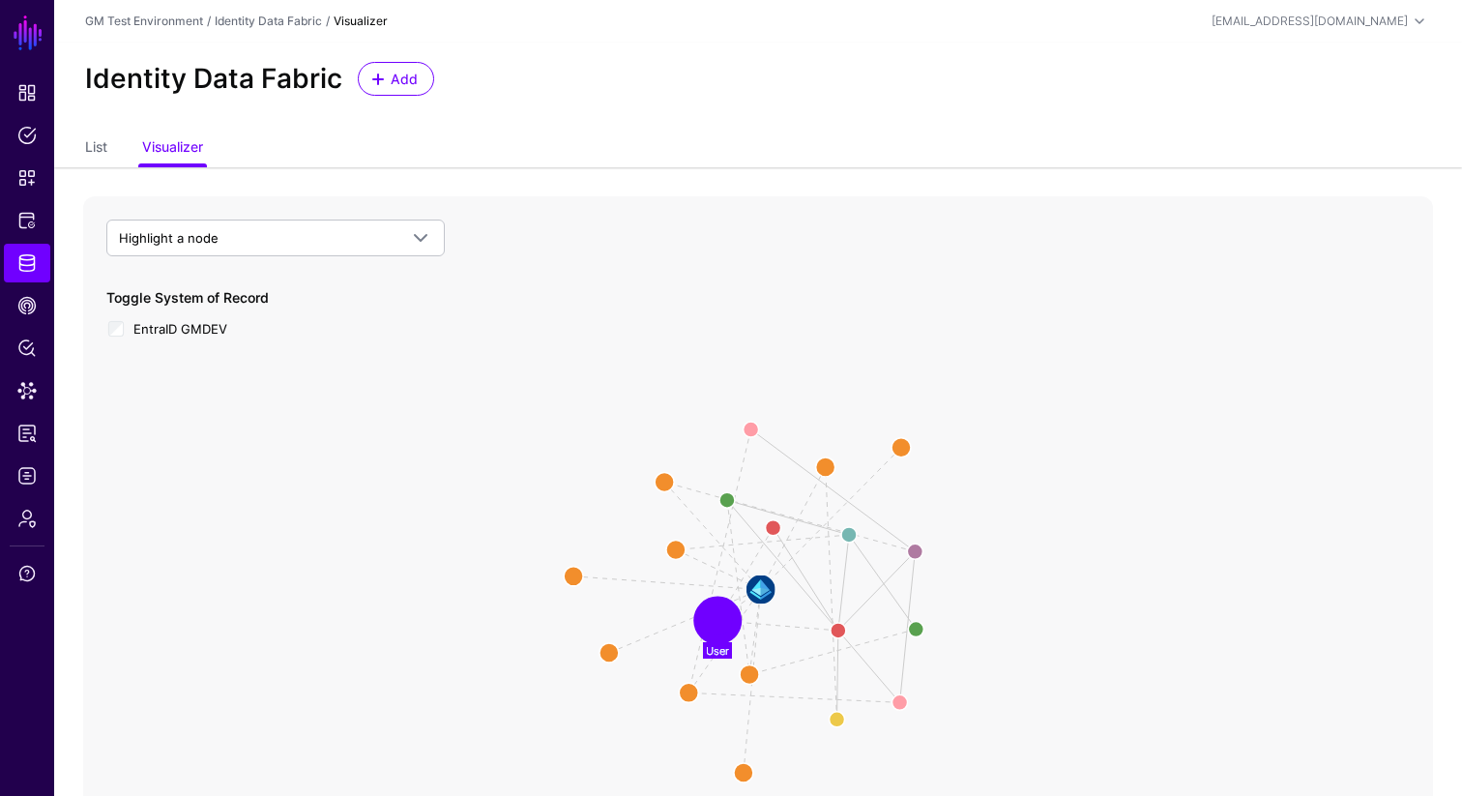
click at [721, 625] on circle at bounding box center [717, 621] width 39 height 39
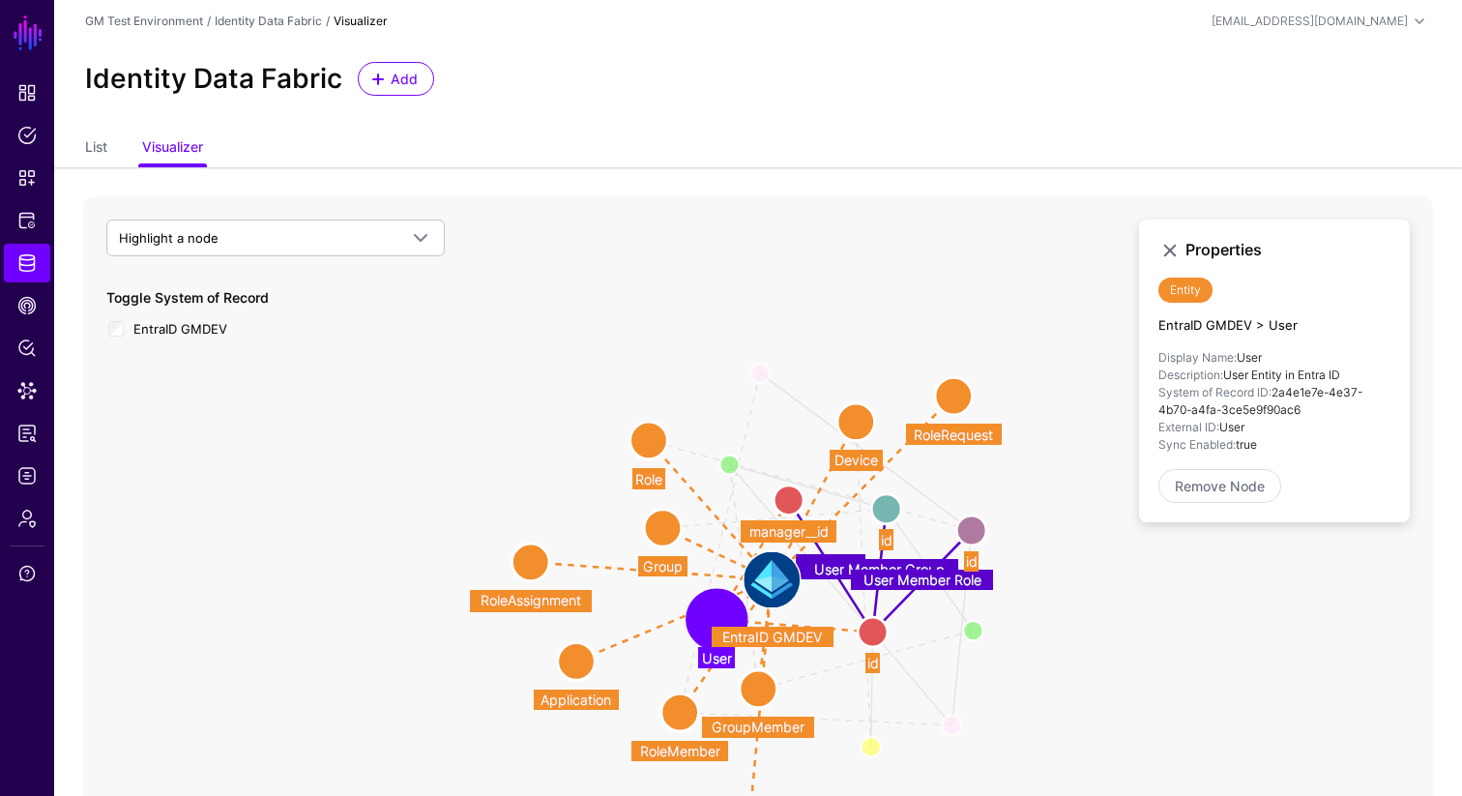
click at [730, 341] on icon "User Role Member Member Of Role Member Device Owner Group Member User Member Ro…" at bounding box center [758, 583] width 1350 height 774
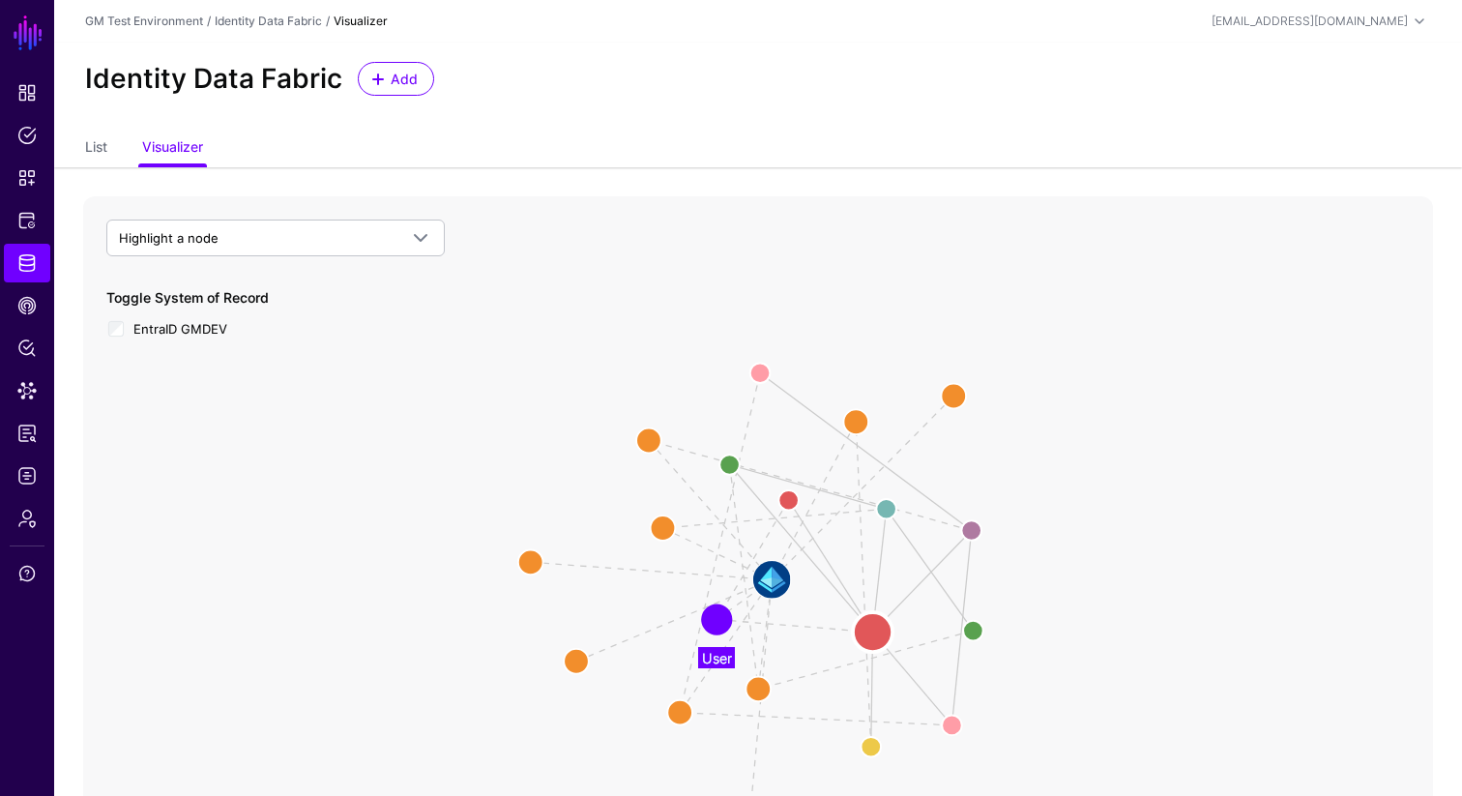
click at [872, 631] on circle at bounding box center [873, 632] width 40 height 40
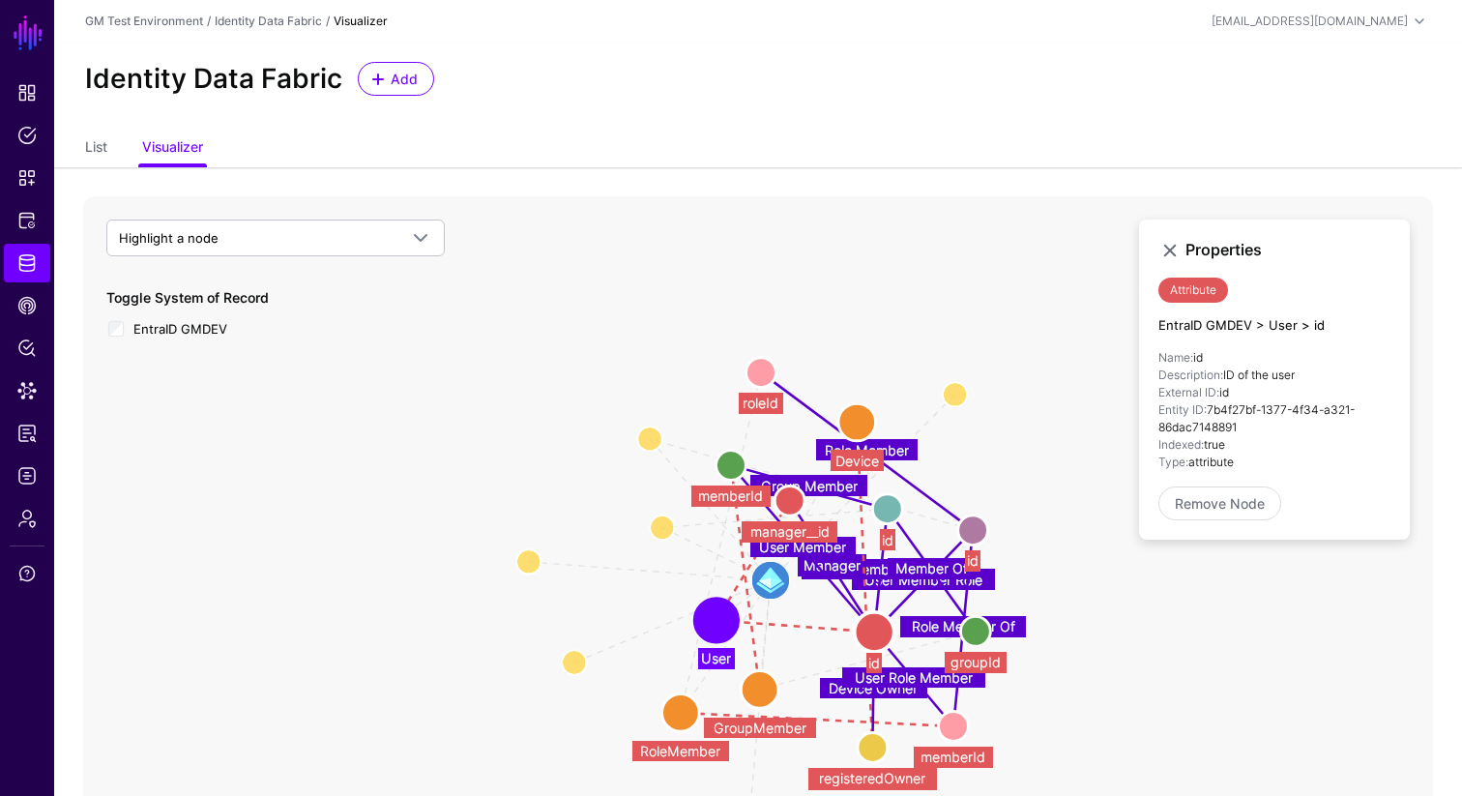
click at [763, 692] on circle at bounding box center [760, 690] width 38 height 38
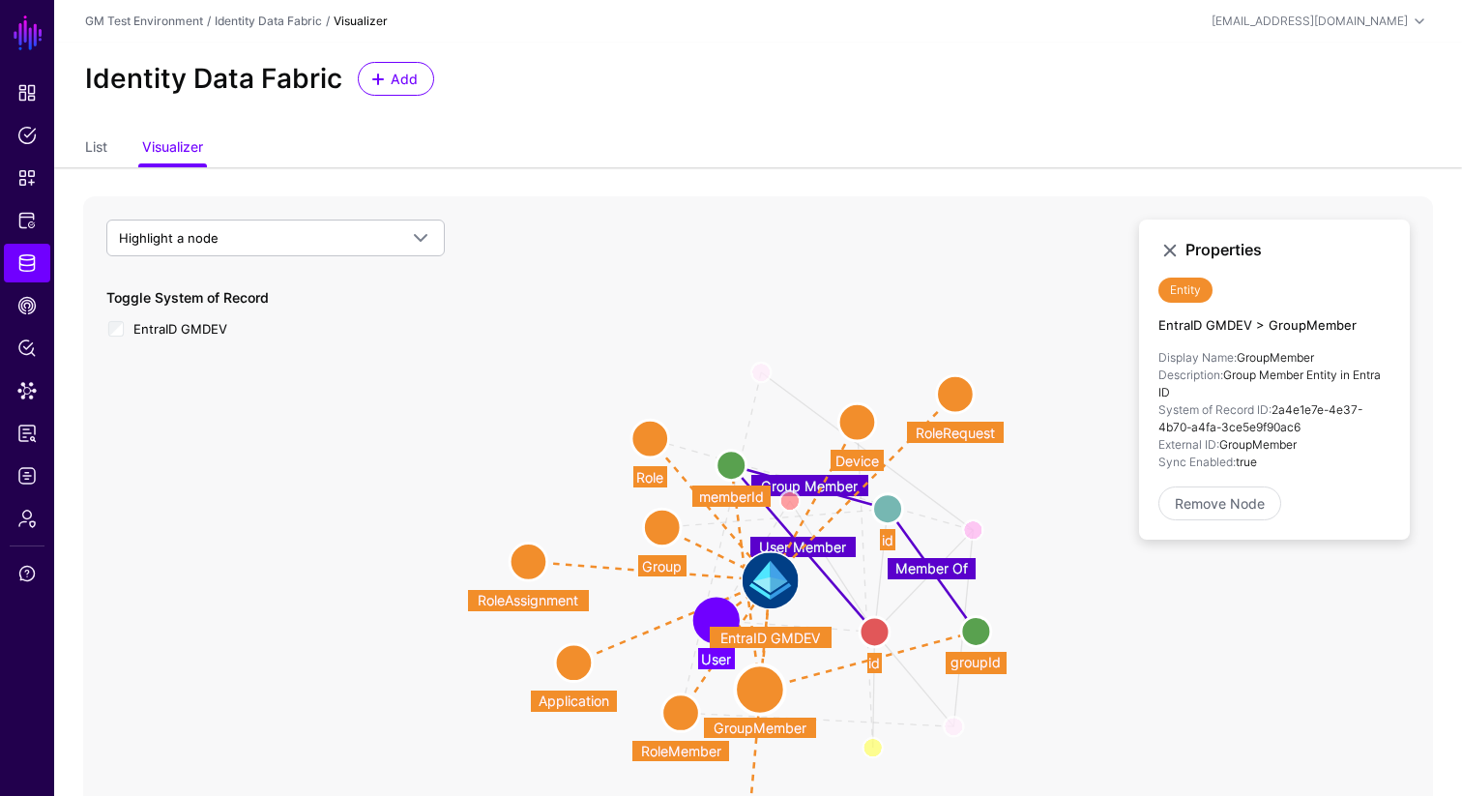
click at [682, 714] on circle at bounding box center [682, 713] width 38 height 38
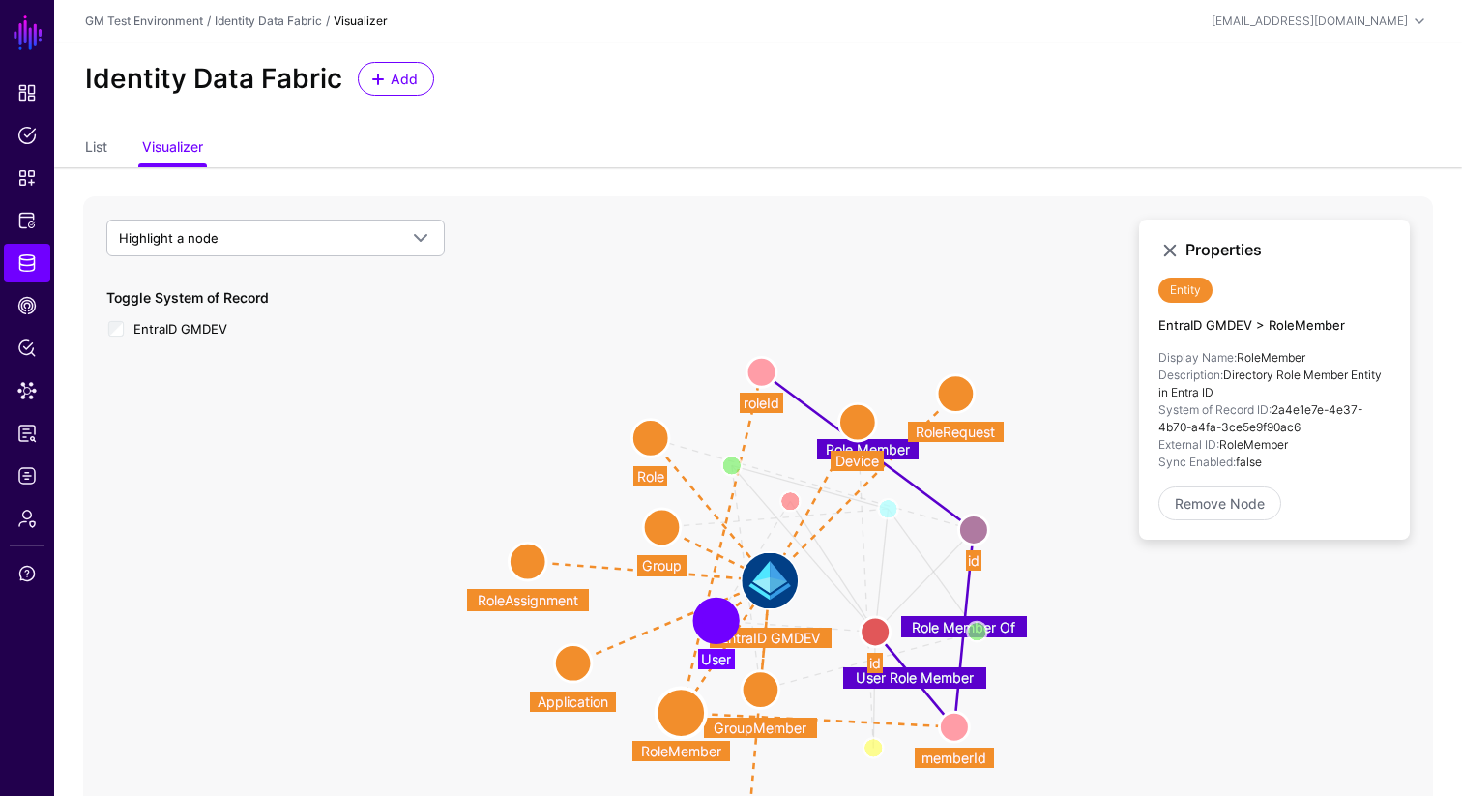
click at [536, 412] on icon "User Member Group Member Member Of User Member Role User Member Group Manager D…" at bounding box center [758, 583] width 1350 height 774
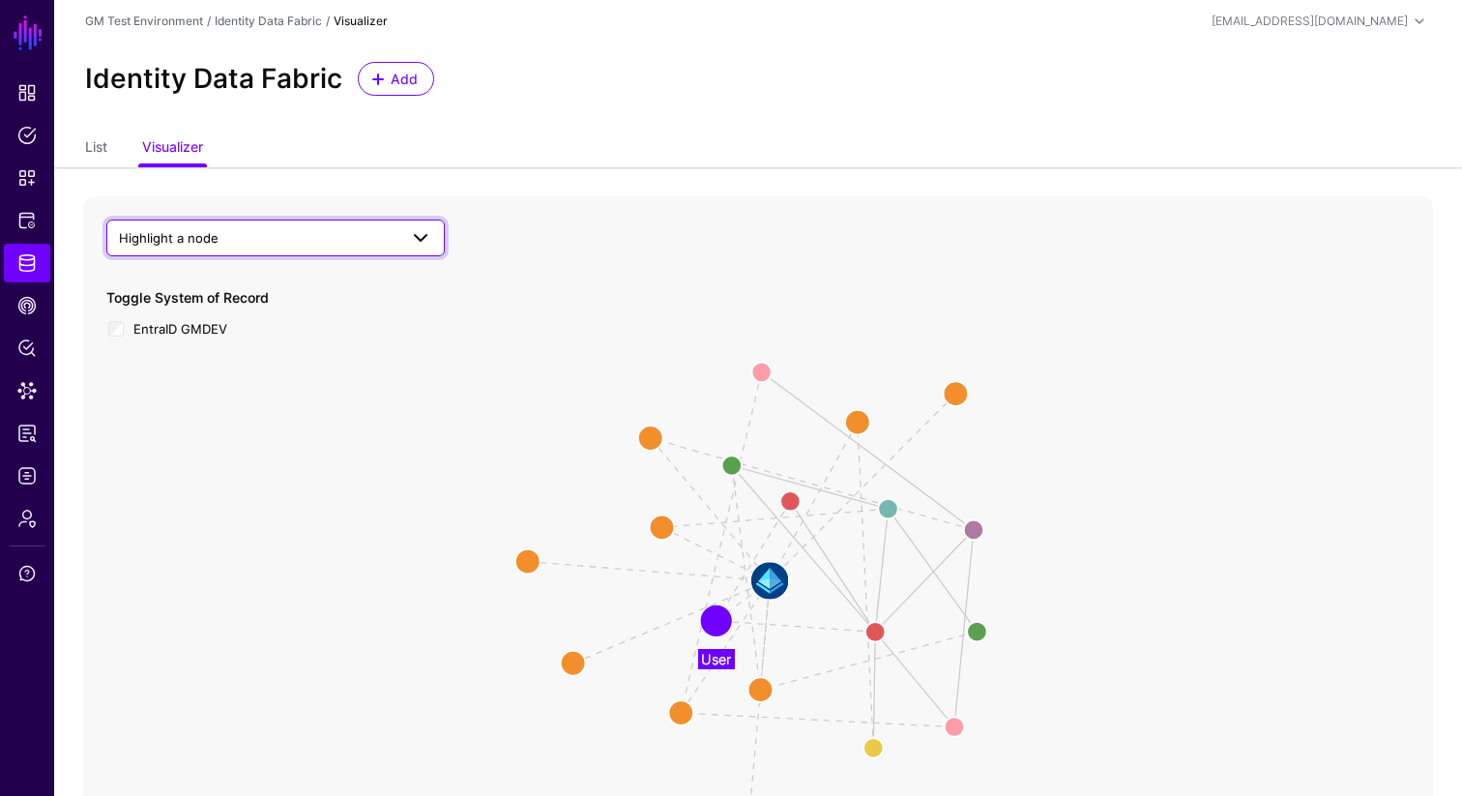
click at [423, 240] on span at bounding box center [420, 237] width 23 height 23
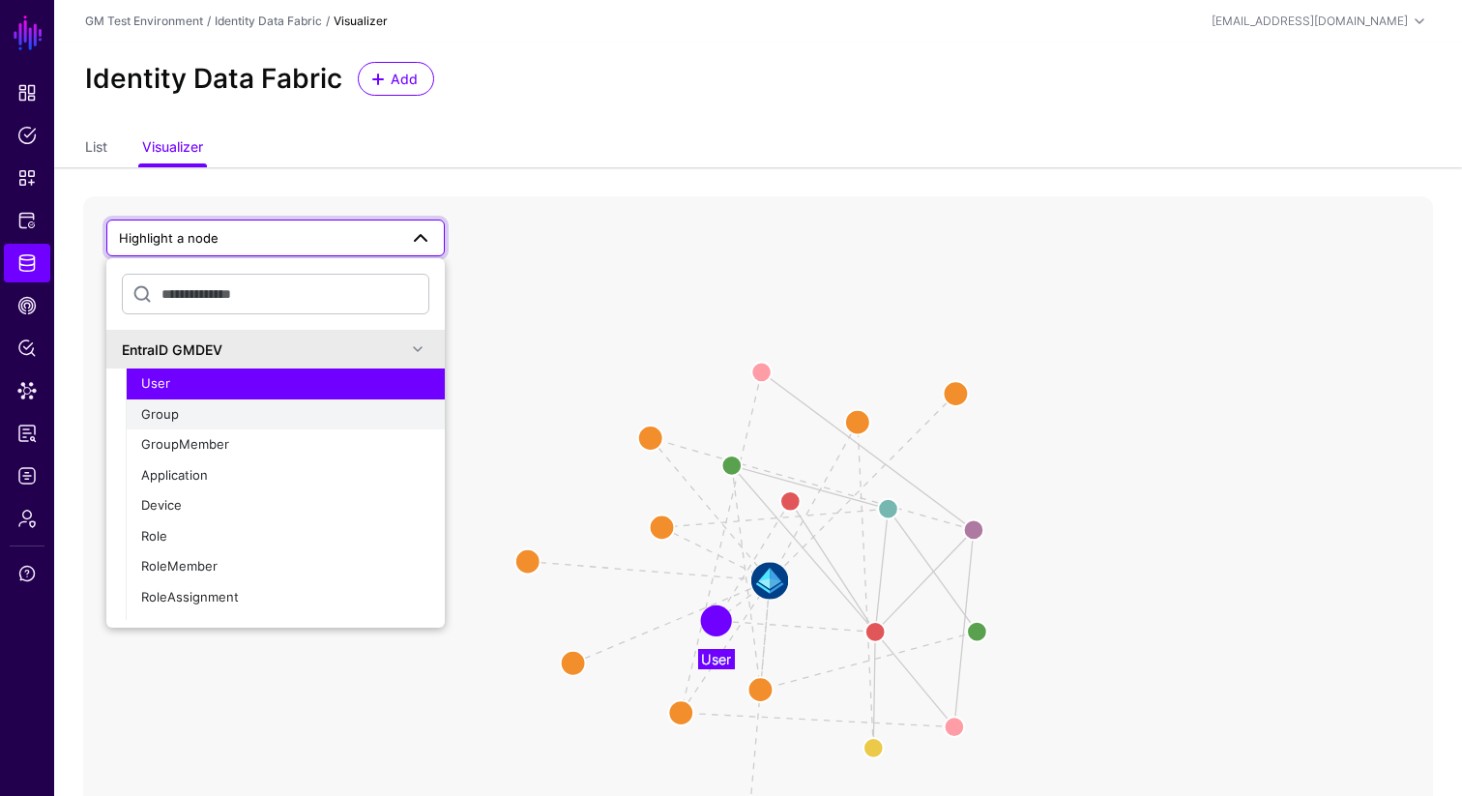
click at [162, 420] on span "Group" at bounding box center [160, 413] width 38 height 15
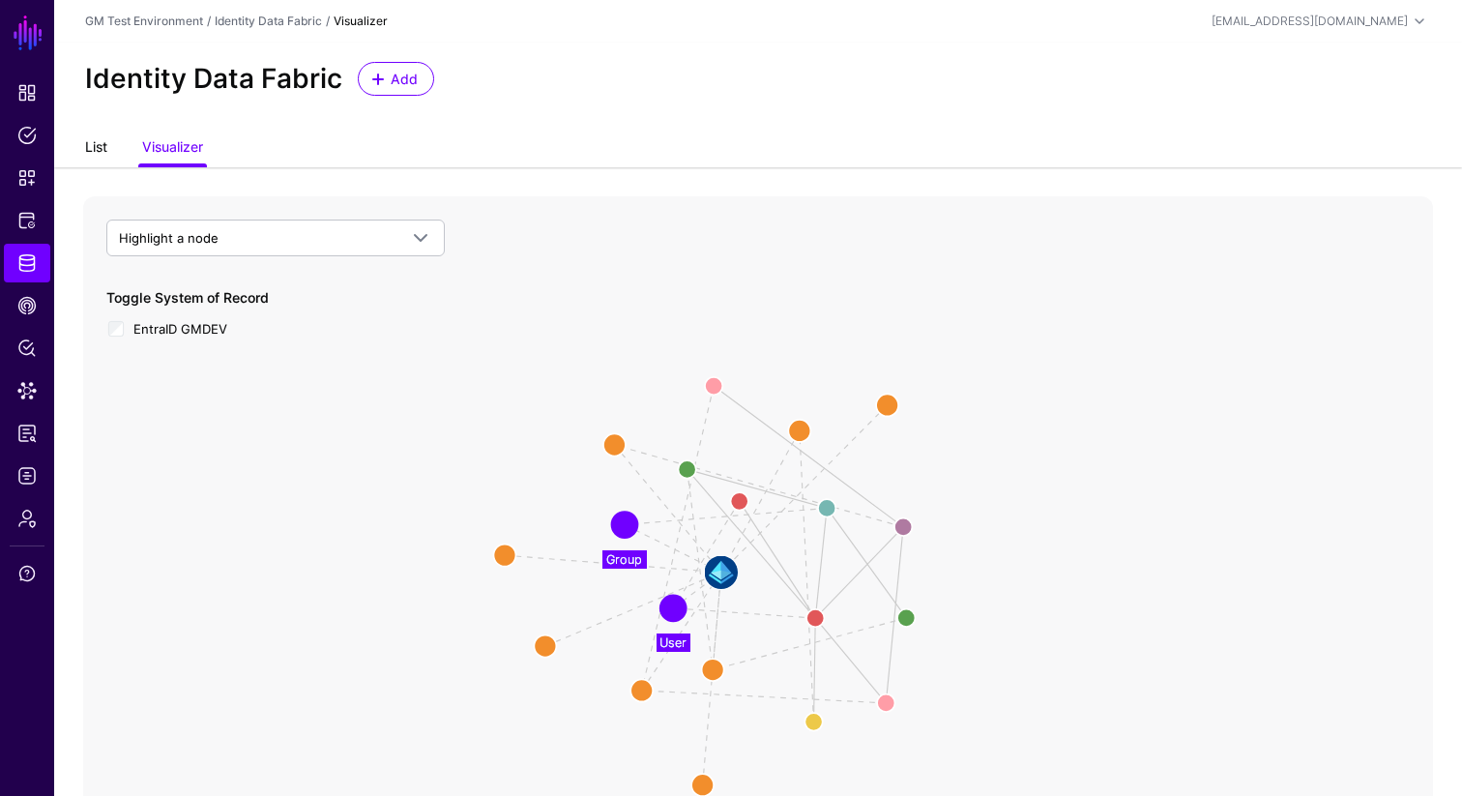
click at [102, 152] on link "List" at bounding box center [96, 149] width 22 height 37
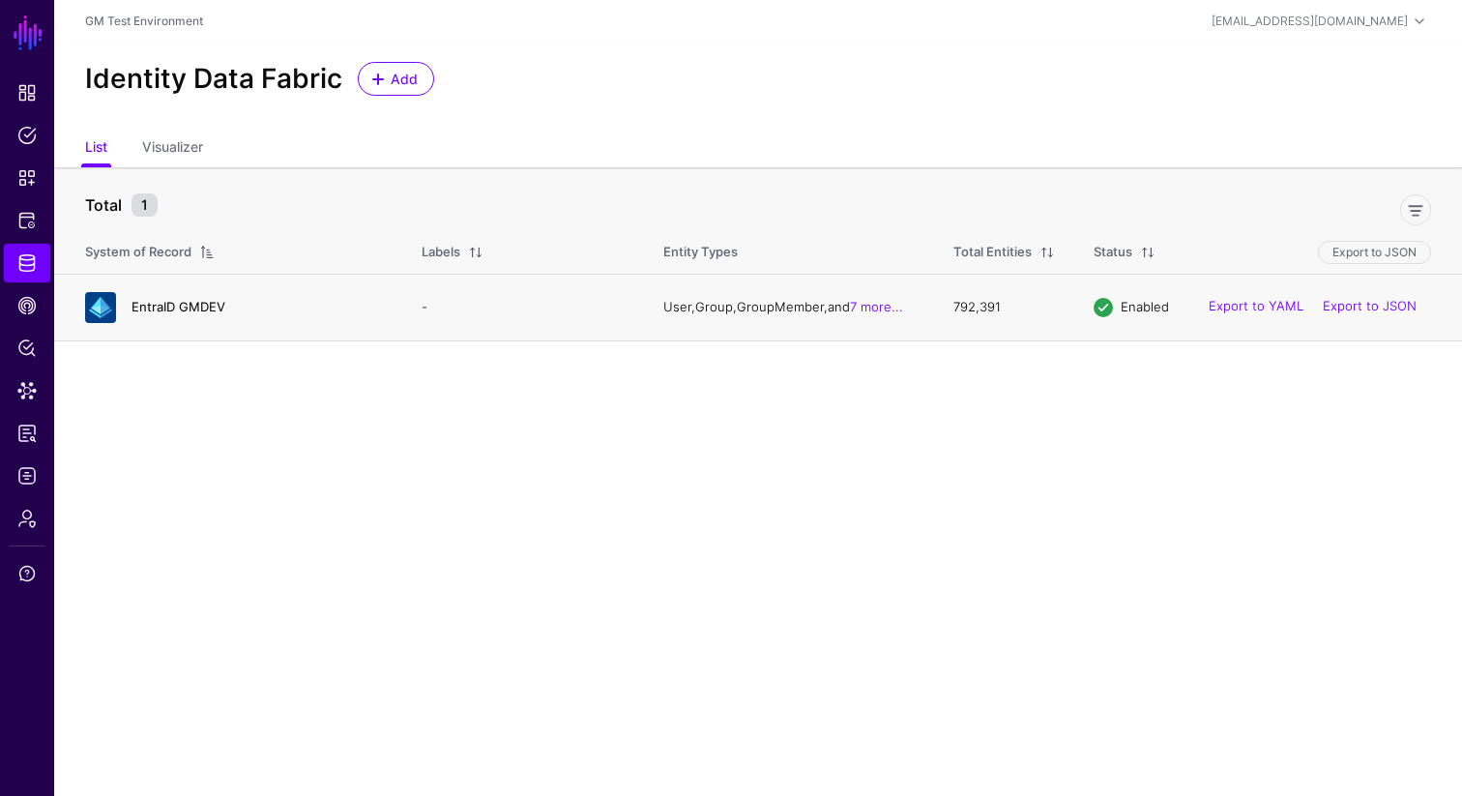
click at [183, 310] on link "EntraID GMDEV" at bounding box center [179, 306] width 94 height 15
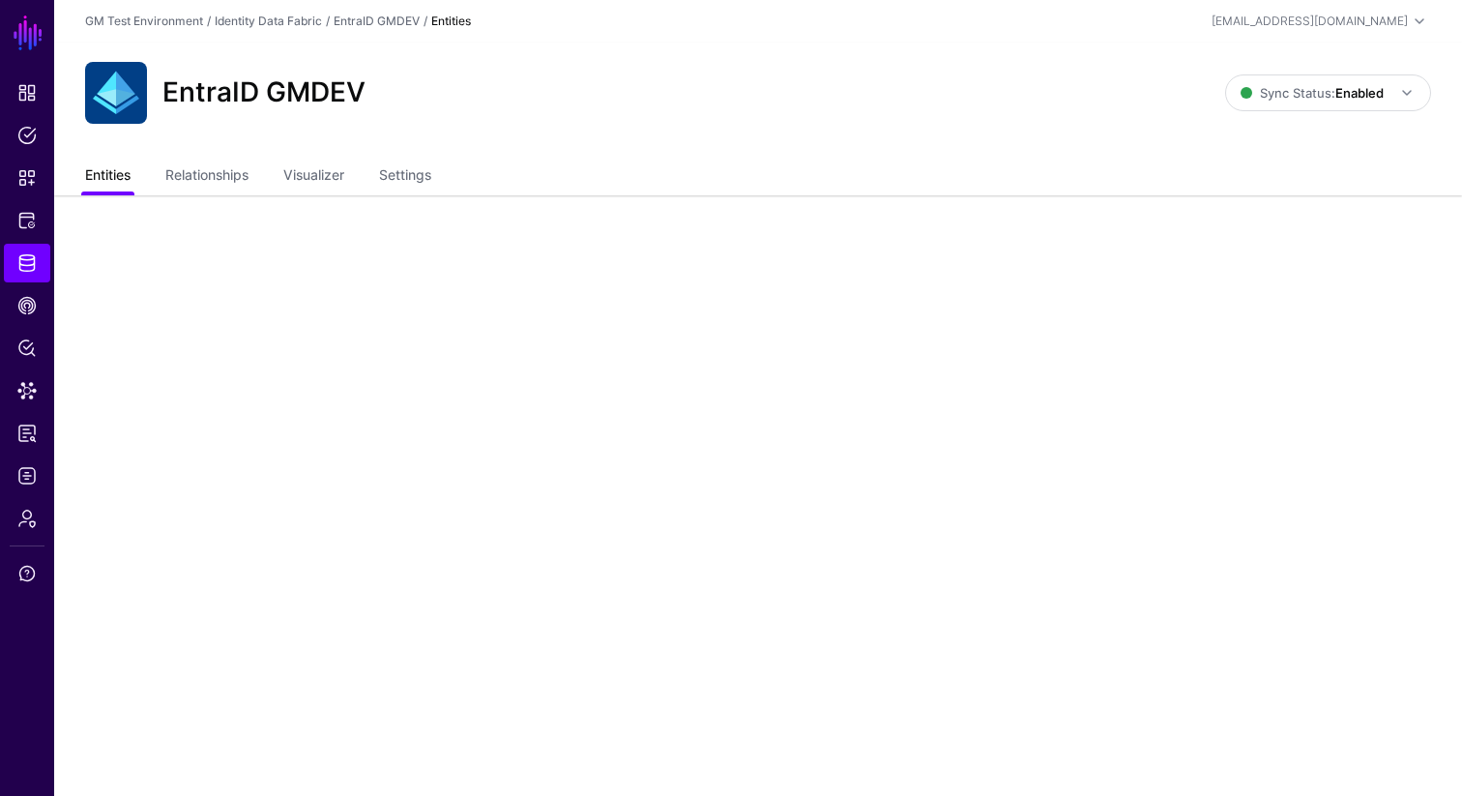
click at [112, 175] on link "Entities" at bounding box center [107, 177] width 45 height 37
click at [204, 178] on link "Relationships" at bounding box center [206, 177] width 83 height 37
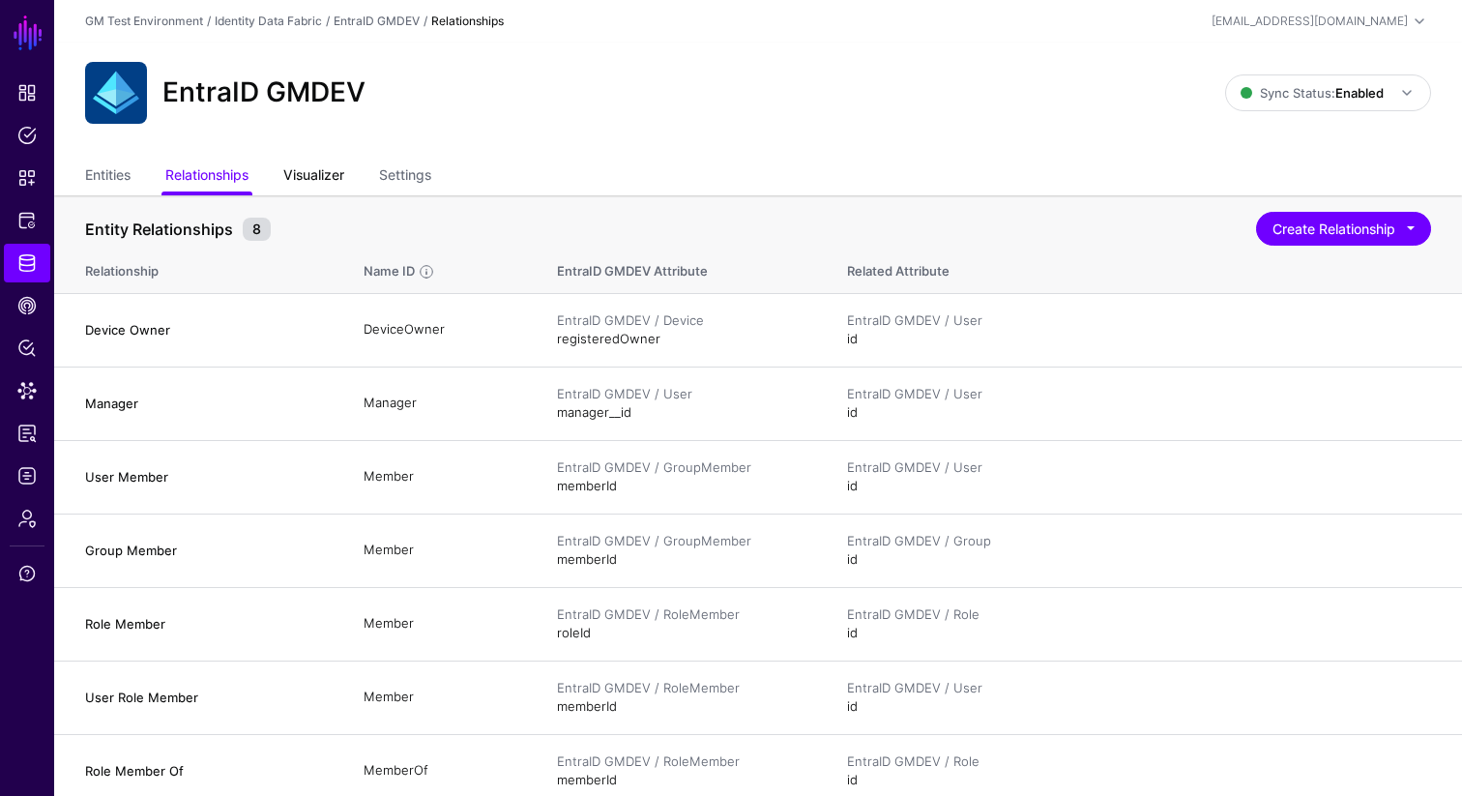
click at [301, 171] on link "Visualizer" at bounding box center [313, 177] width 61 height 37
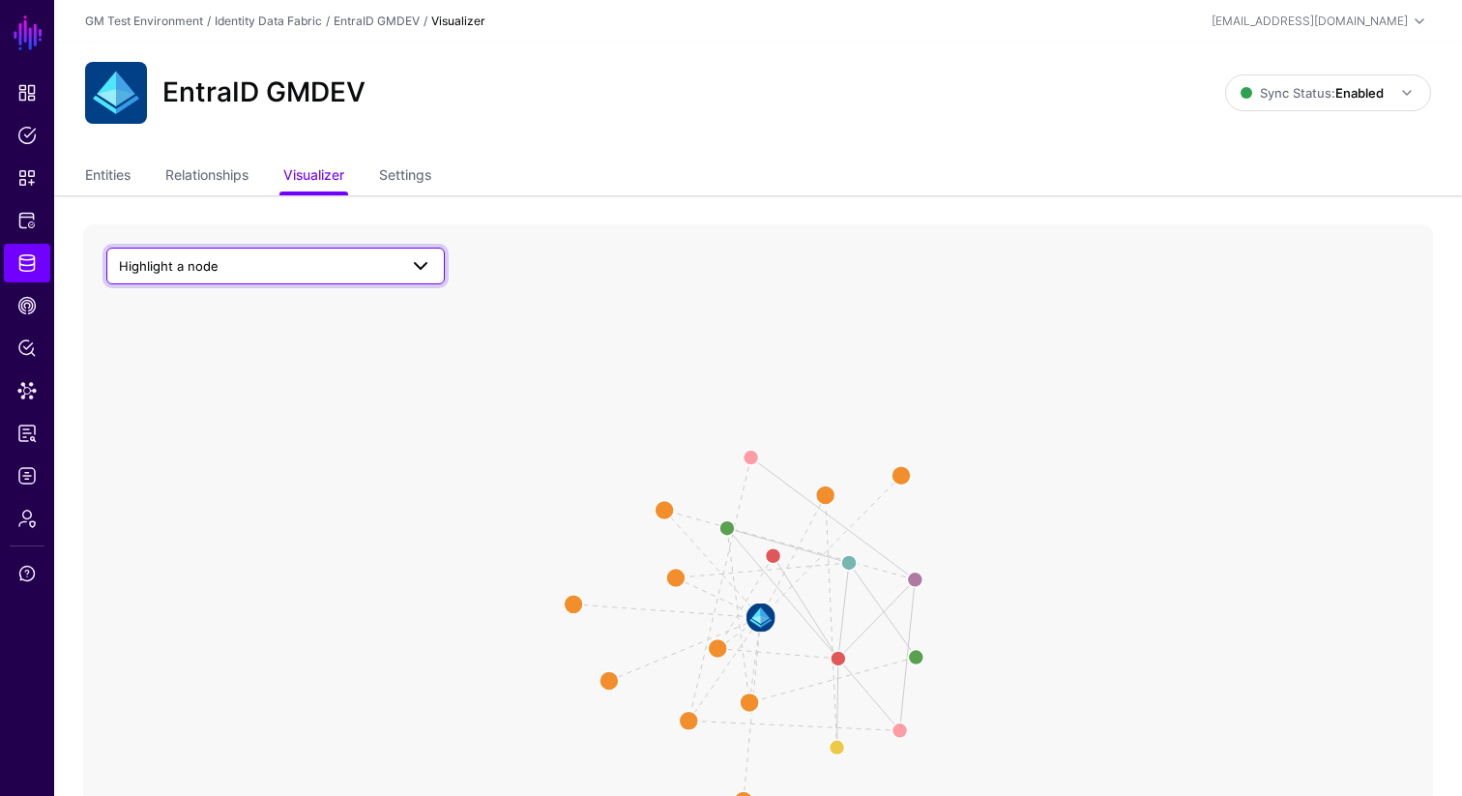
click at [362, 269] on span "Highlight a node" at bounding box center [258, 265] width 279 height 21
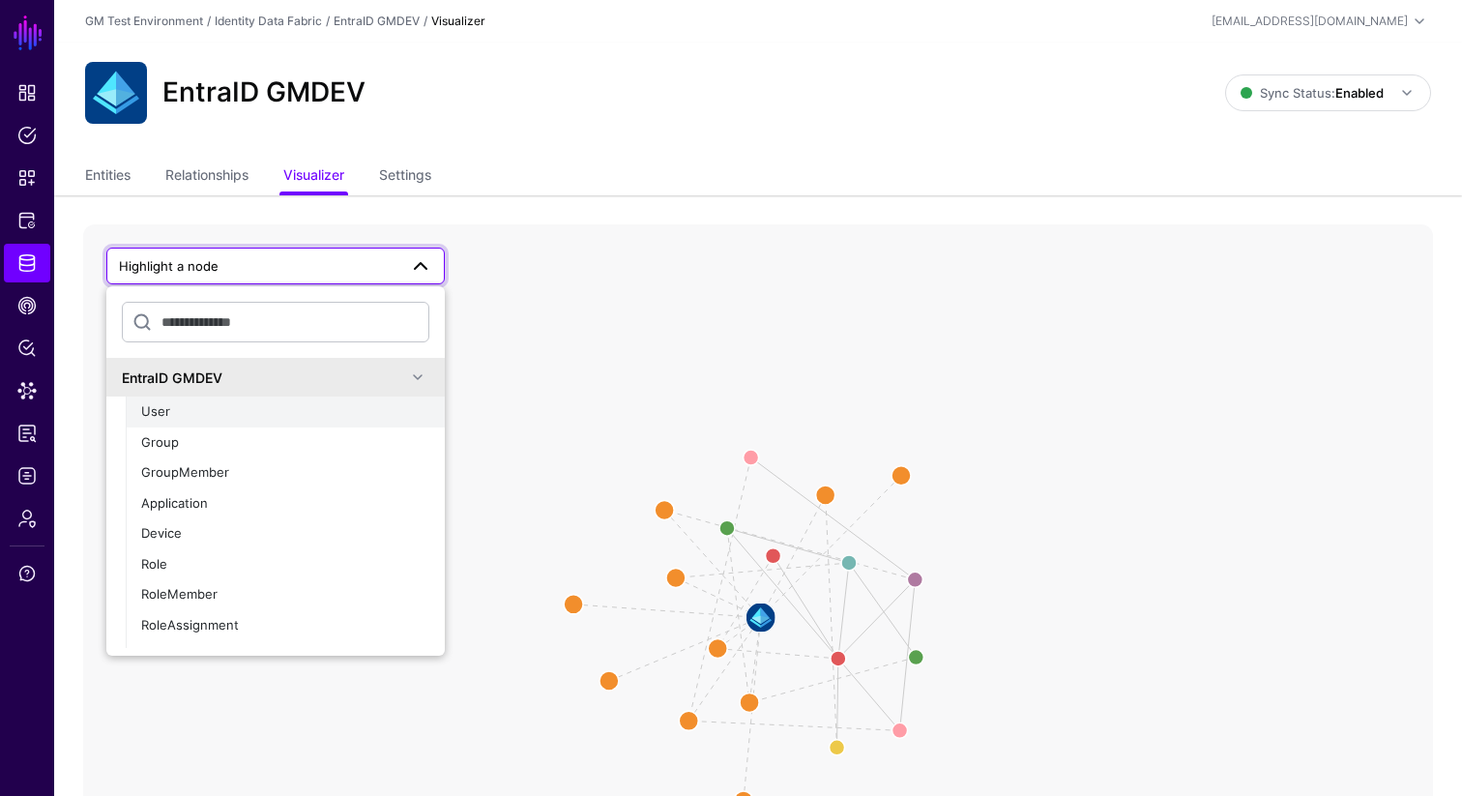
click at [167, 407] on span "User" at bounding box center [155, 410] width 29 height 15
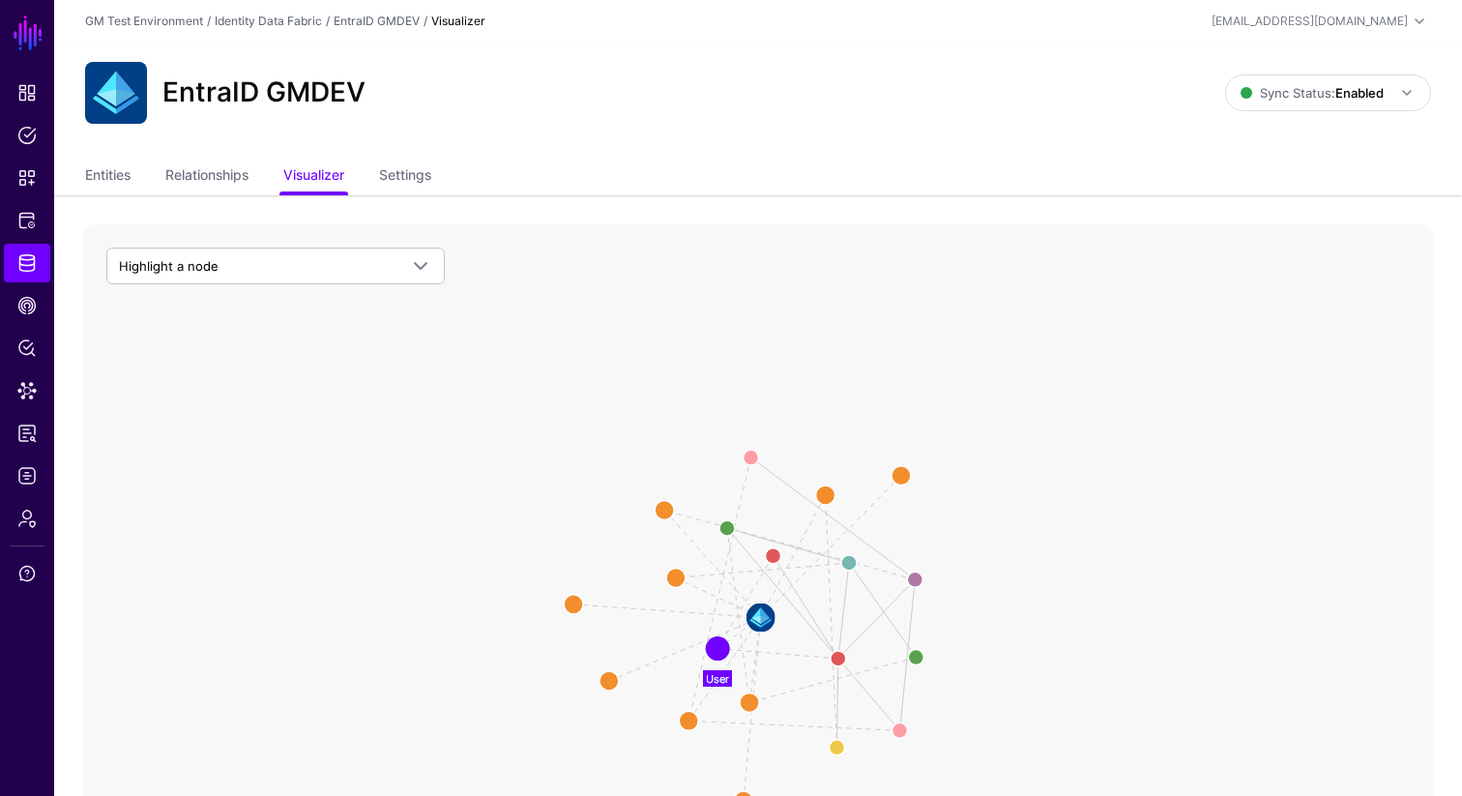
click at [167, 407] on icon "User Member Role User Member Group Role Member Of Manager User Member Group Mem…" at bounding box center [758, 611] width 1350 height 774
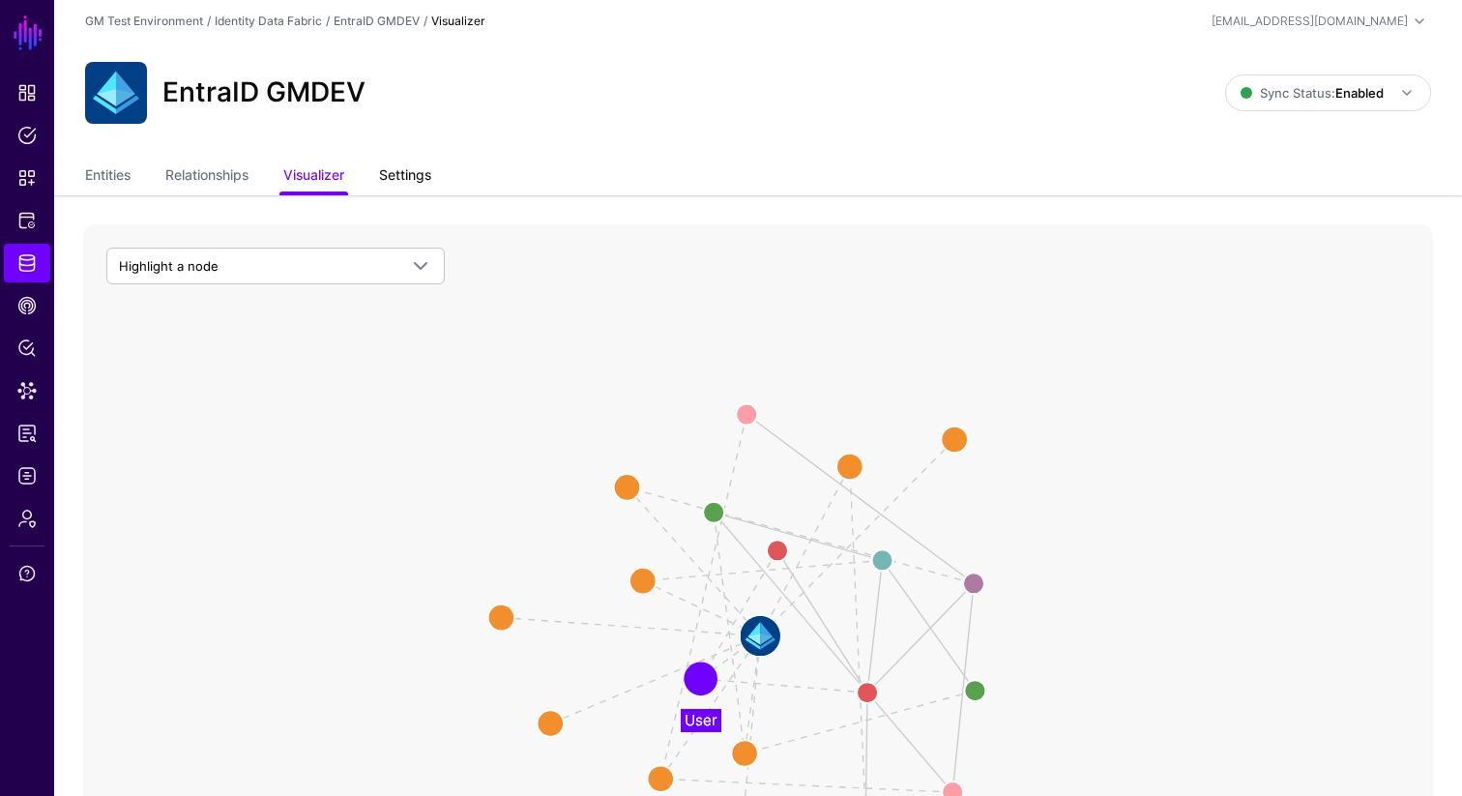
click at [420, 178] on link "Settings" at bounding box center [405, 177] width 52 height 37
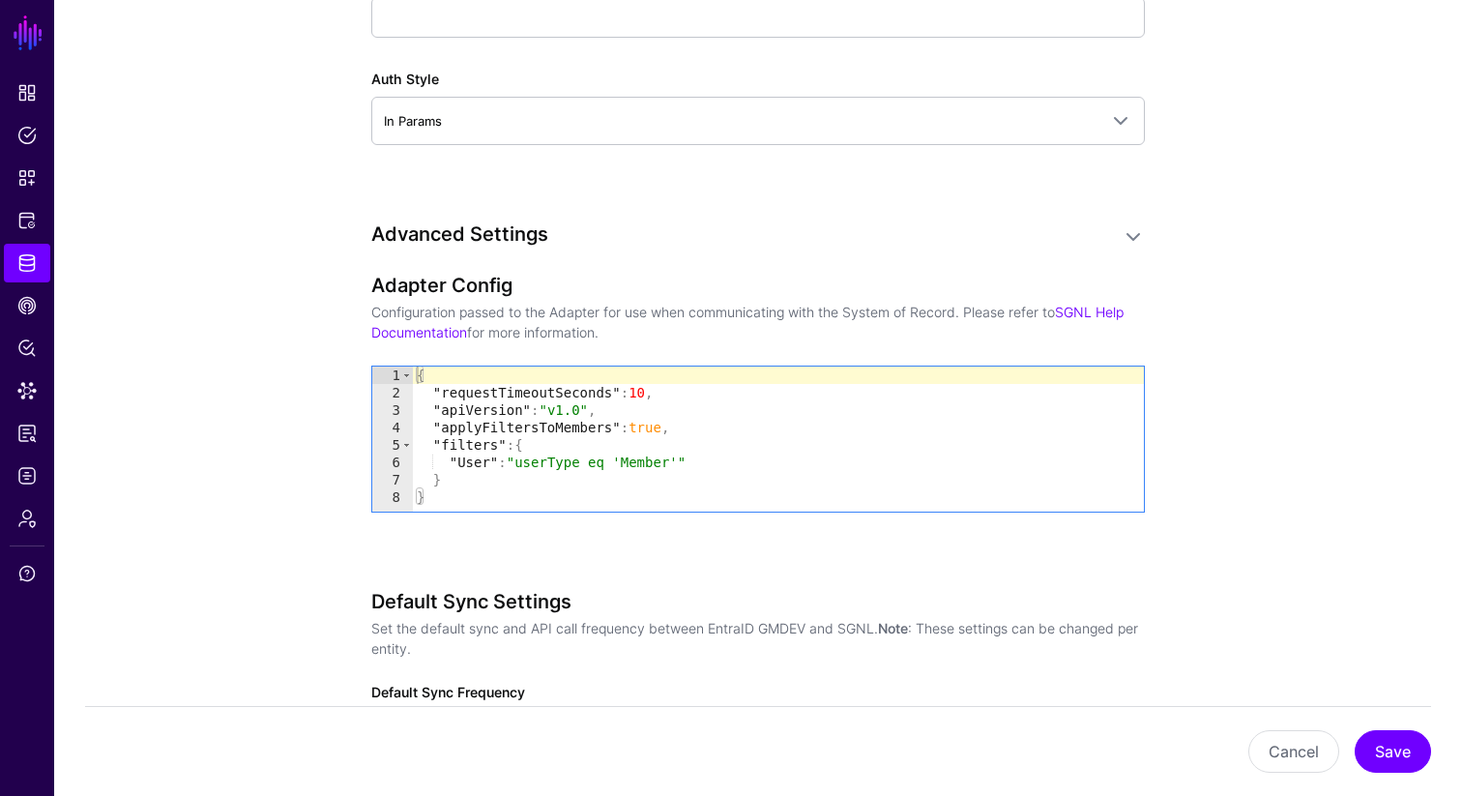
scroll to position [1822, 0]
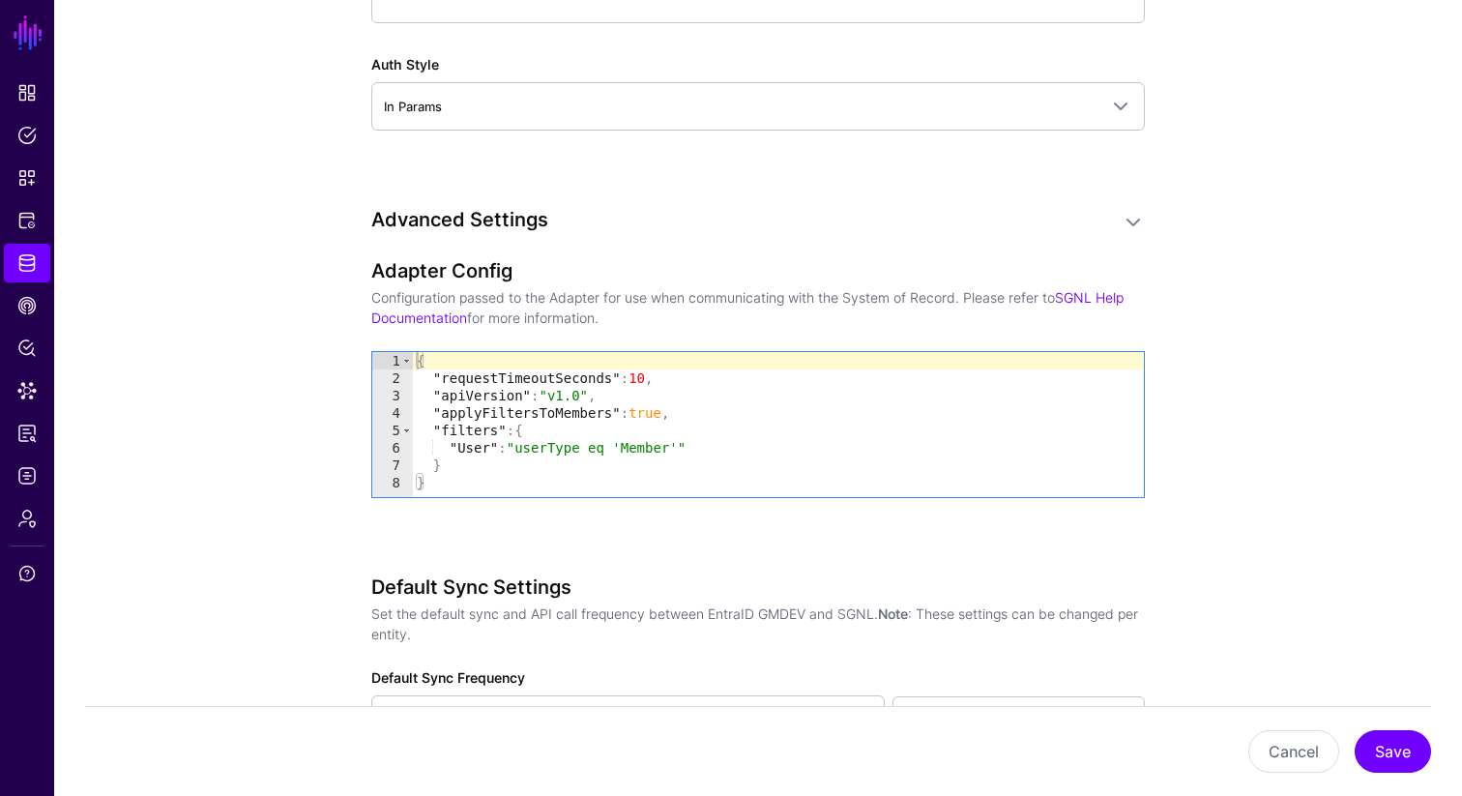
click at [703, 444] on div "{ "requestTimeoutSeconds" : 10 , "apiVersion" : "v1.0" , "applyFiltersToMembers…" at bounding box center [778, 442] width 731 height 180
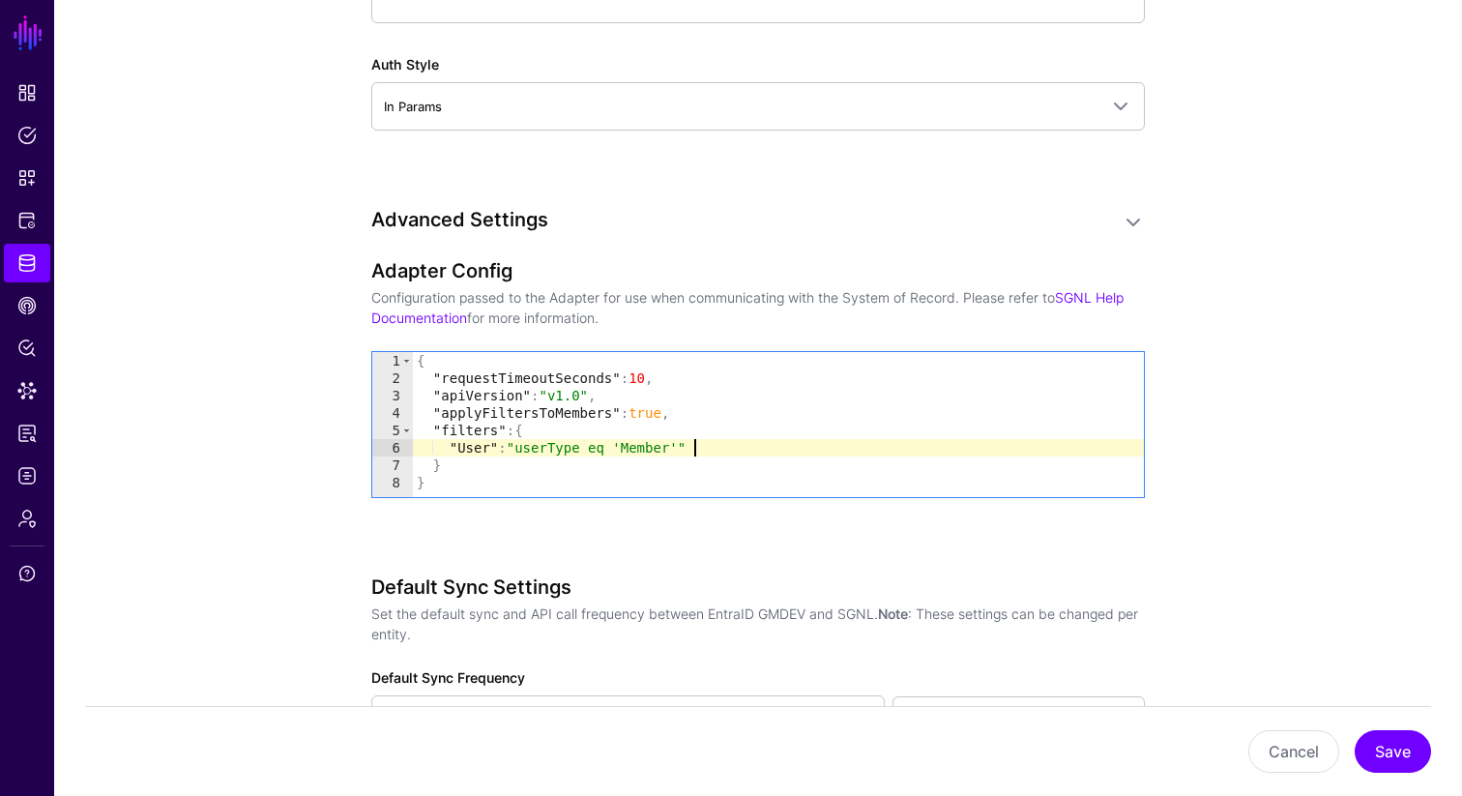
type textarea "**********"
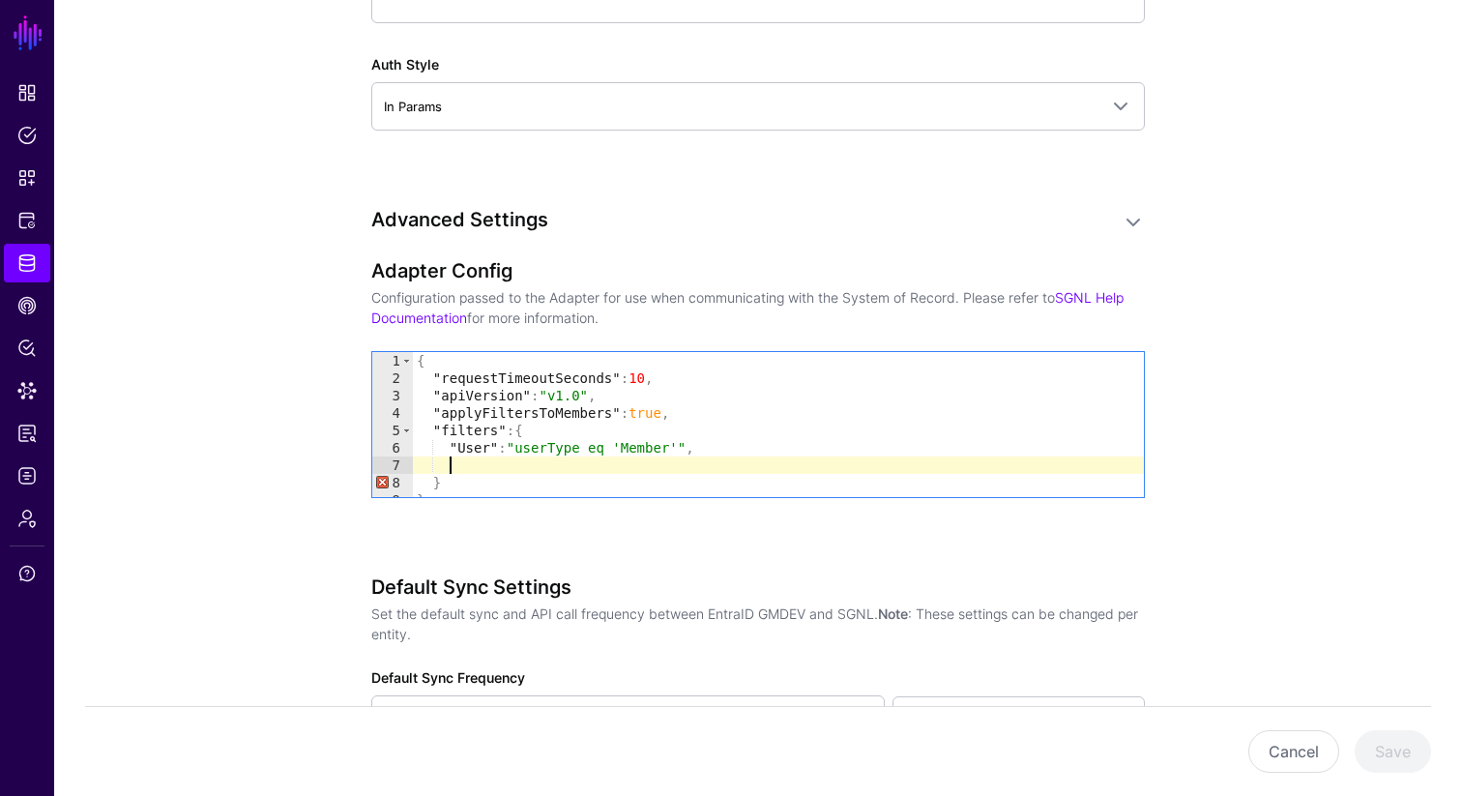
paste textarea "********"
click at [800, 457] on div "{ "requestTimeoutSeconds" : 10 , "apiVersion" : "v1.0" , "applyFiltersToMembers…" at bounding box center [778, 442] width 731 height 180
click at [679, 545] on div "Adapter Config Configuration passed to the Adapter for use when communicating w…" at bounding box center [758, 405] width 774 height 293
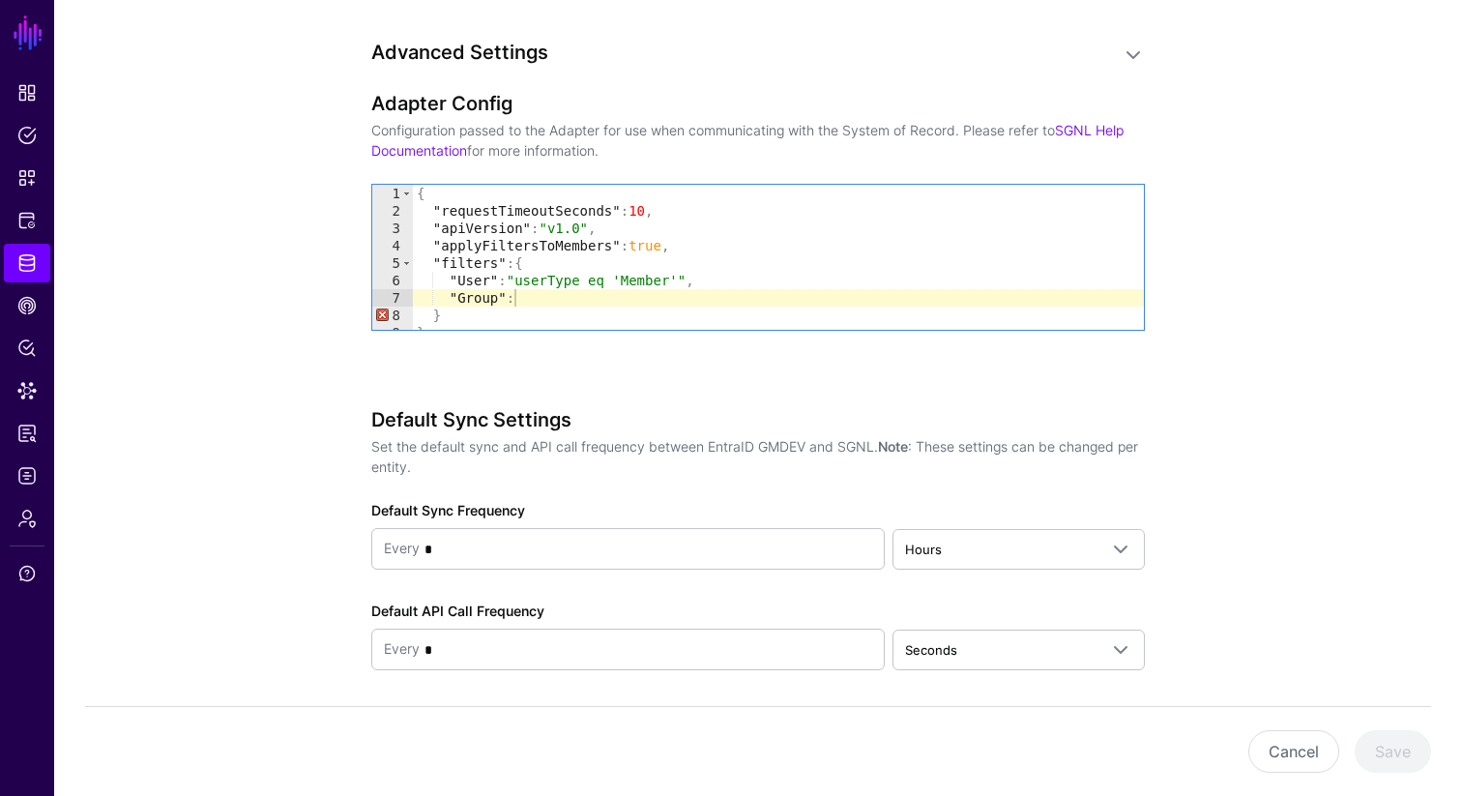
scroll to position [1946, 0]
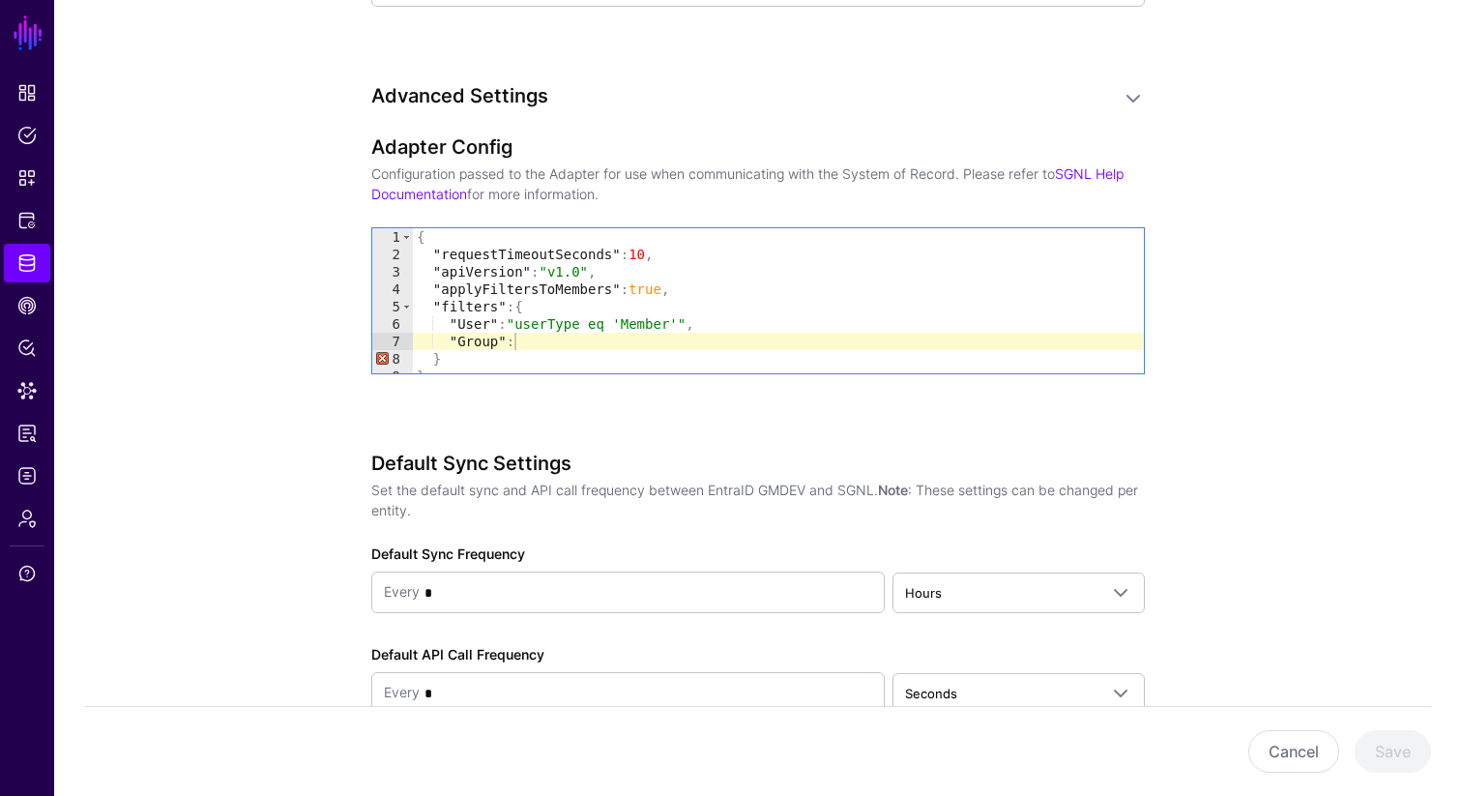
click at [530, 343] on div "{ "requestTimeoutSeconds" : 10 , "apiVersion" : "v1.0" , "applyFiltersToMembers…" at bounding box center [778, 318] width 731 height 180
type textarea "**********"
click at [1220, 744] on button "Save" at bounding box center [1393, 751] width 76 height 43
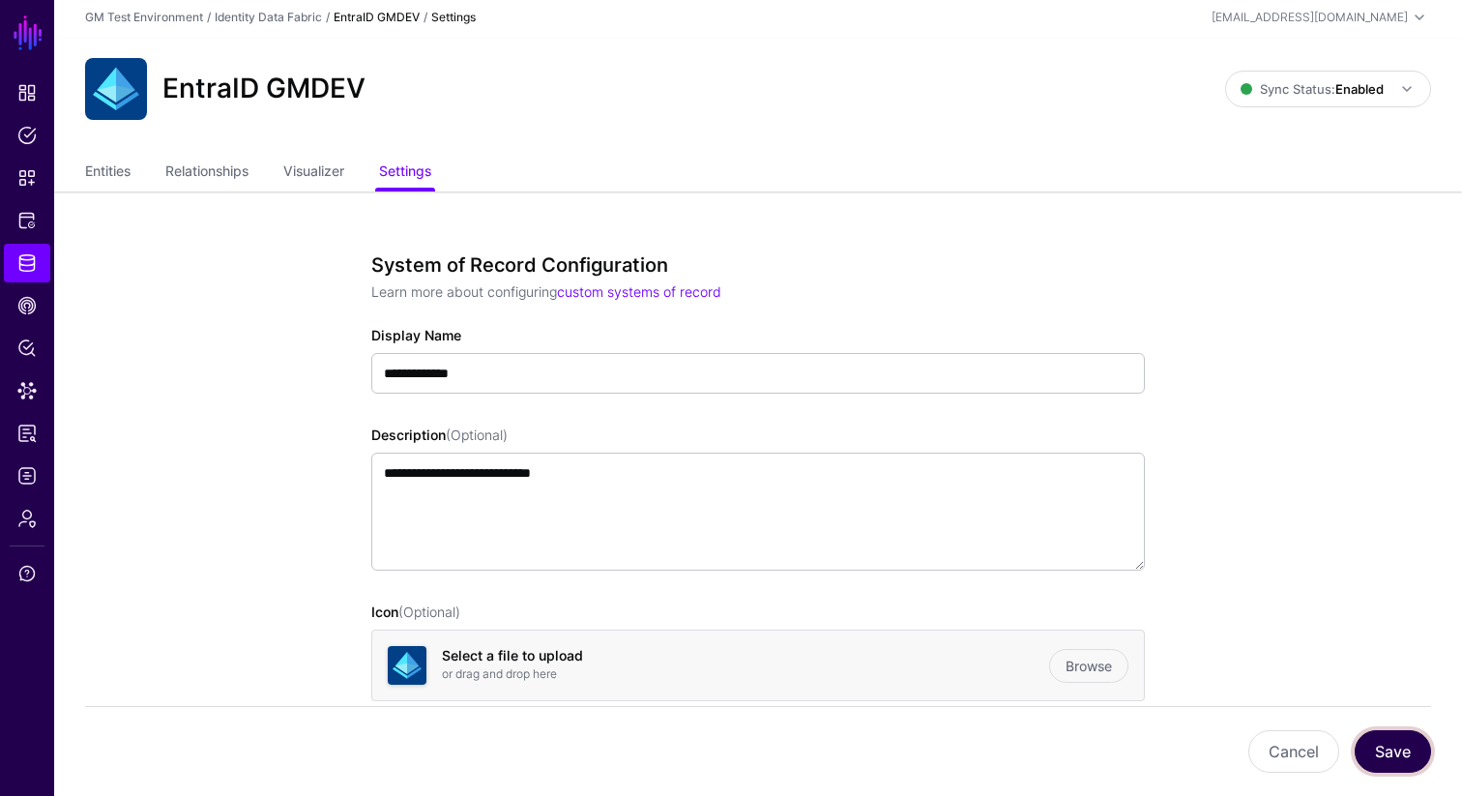
scroll to position [0, 0]
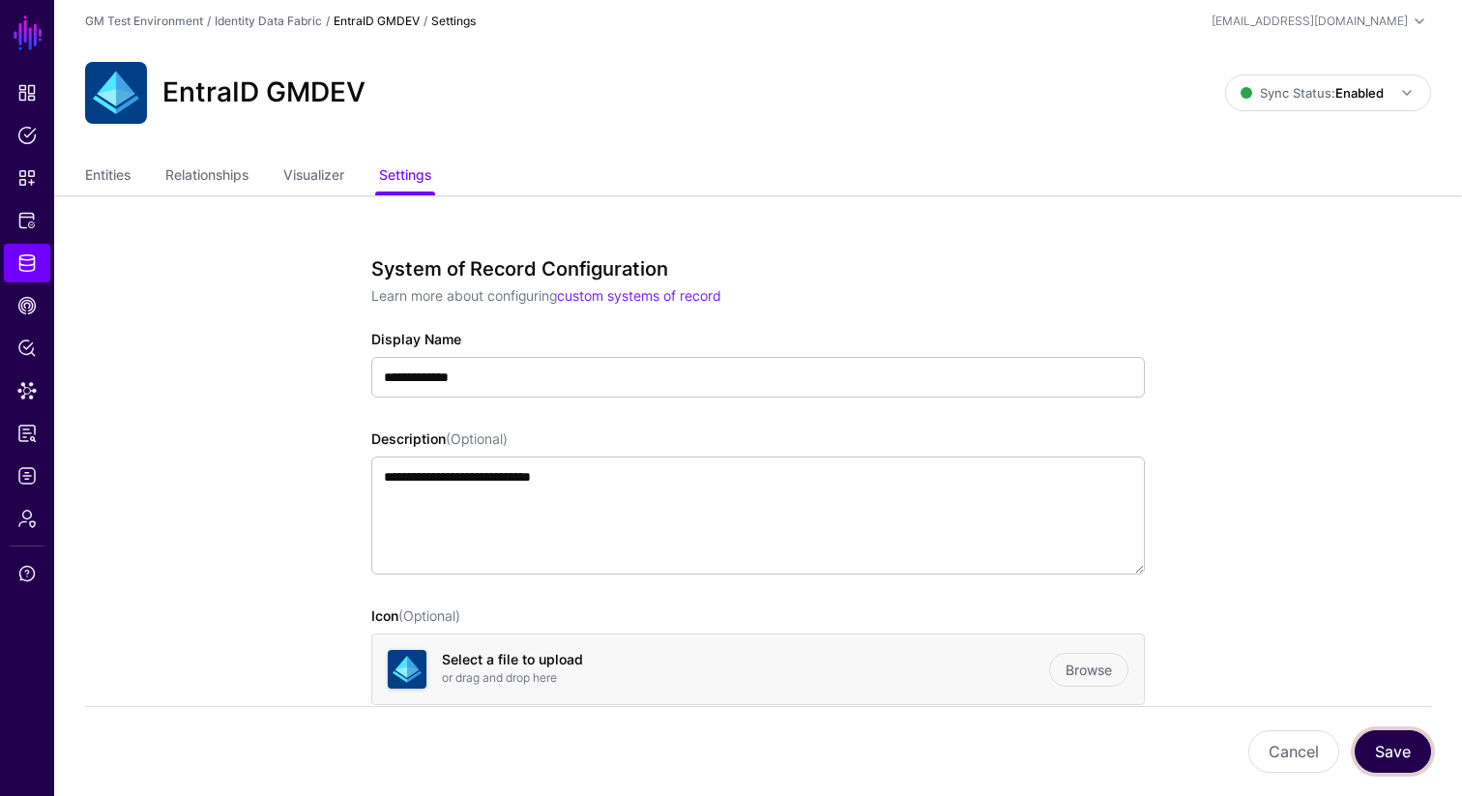
click at [1220, 751] on button "Save" at bounding box center [1393, 751] width 76 height 43
click at [96, 170] on link "Entities" at bounding box center [107, 177] width 45 height 37
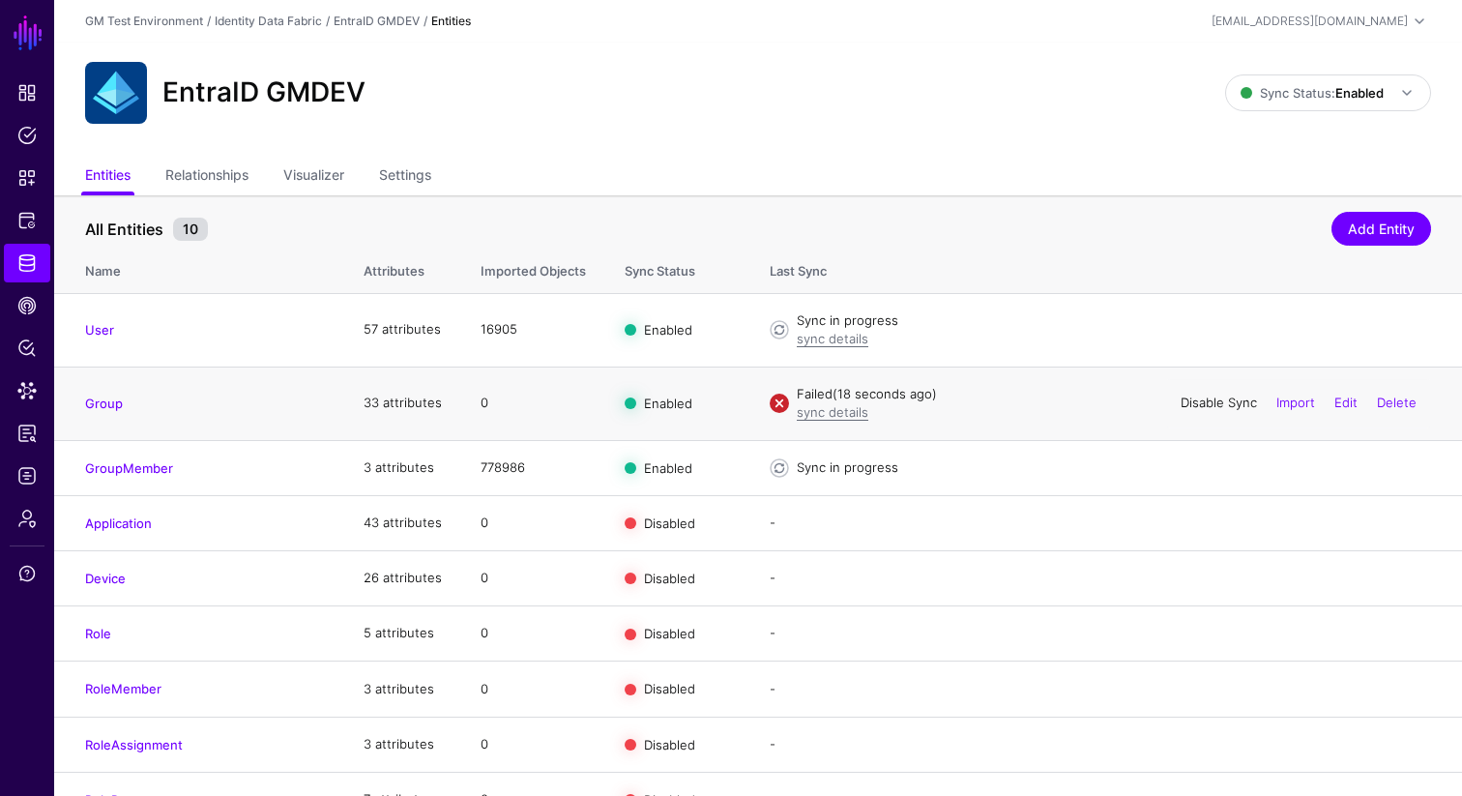
click at [1209, 405] on link "Disable Sync" at bounding box center [1219, 402] width 76 height 15
click at [415, 179] on link "Settings" at bounding box center [405, 177] width 52 height 37
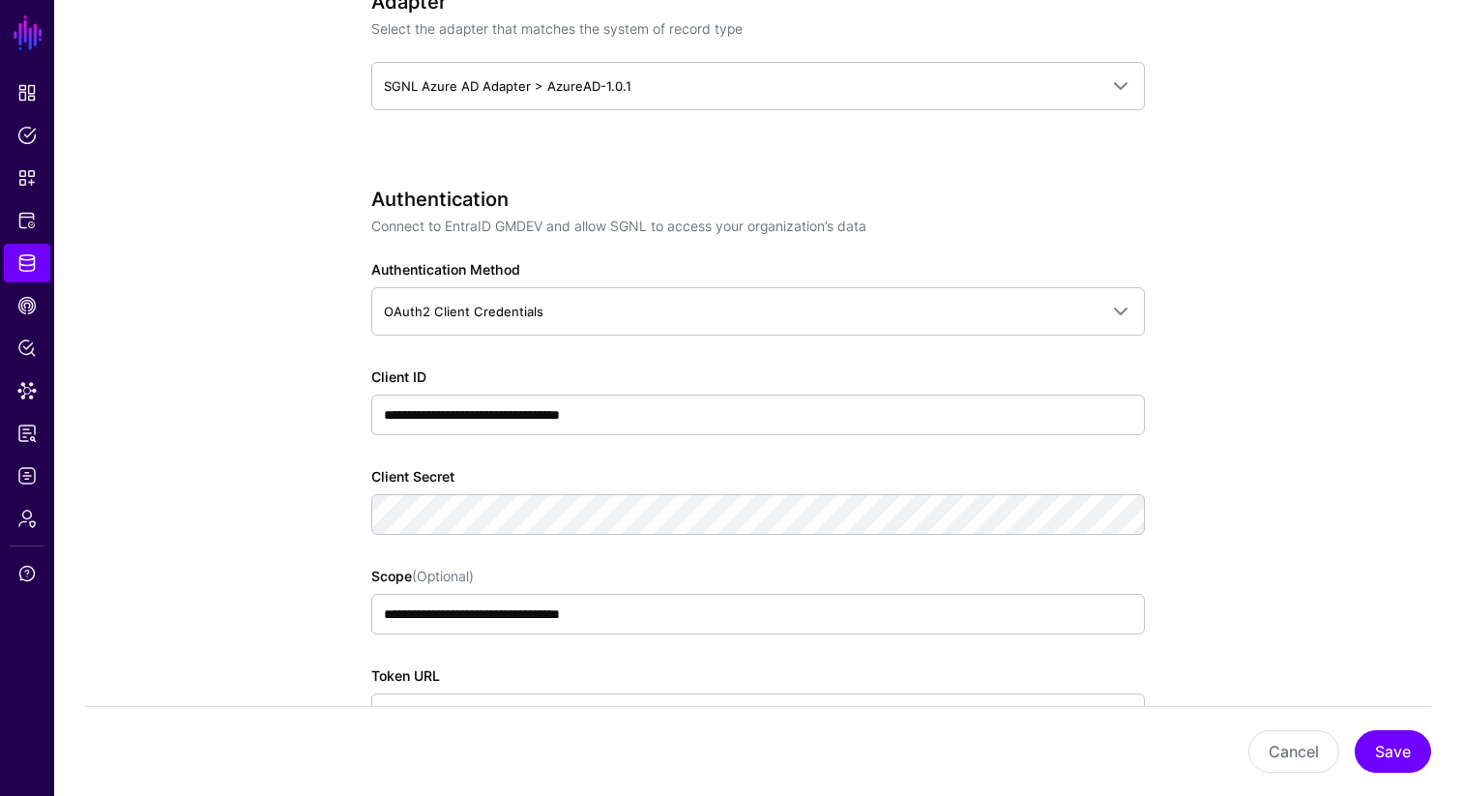
scroll to position [1016, 0]
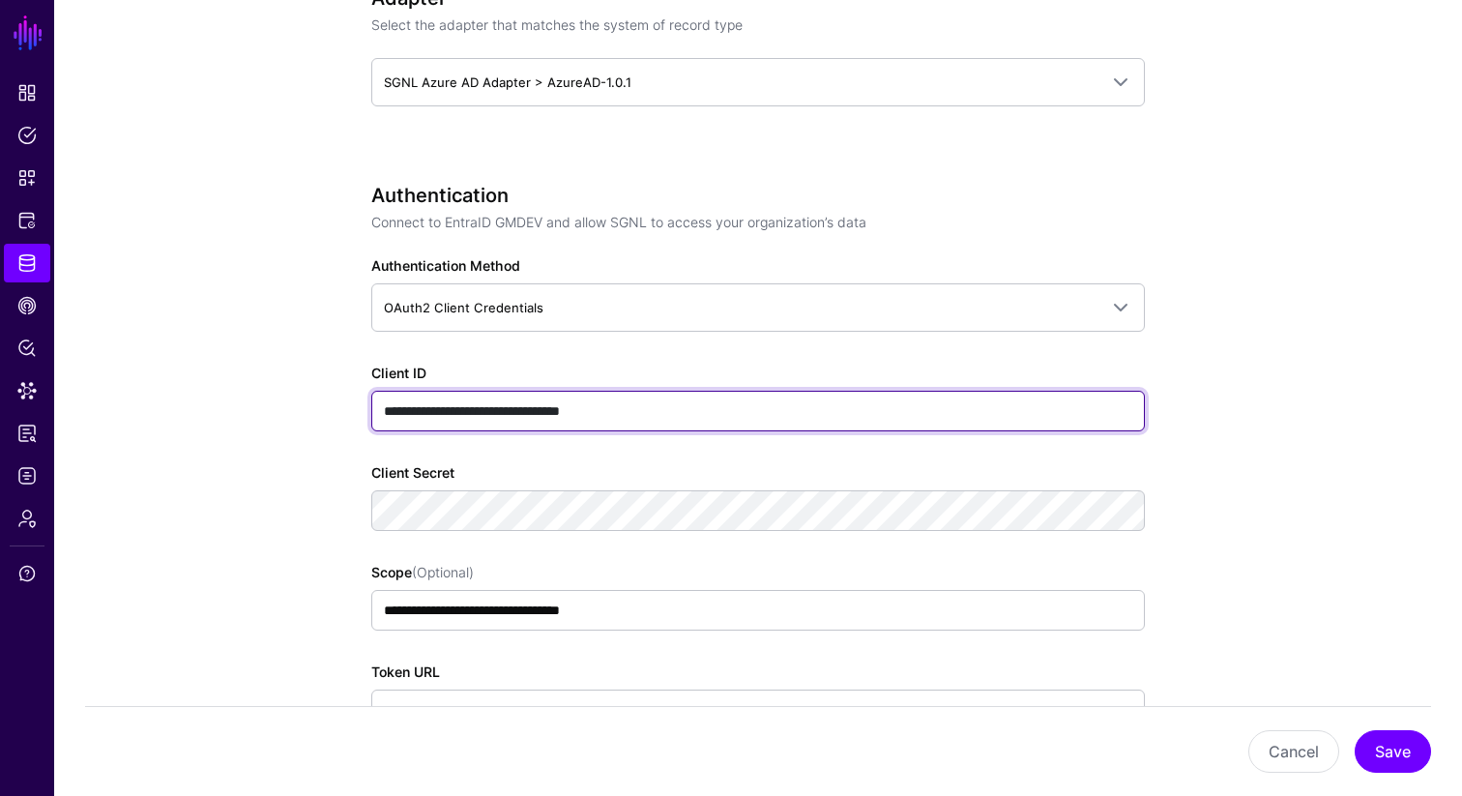
drag, startPoint x: 680, startPoint y: 411, endPoint x: 386, endPoint y: 411, distance: 294.0
click at [386, 411] on input "**********" at bounding box center [758, 411] width 774 height 41
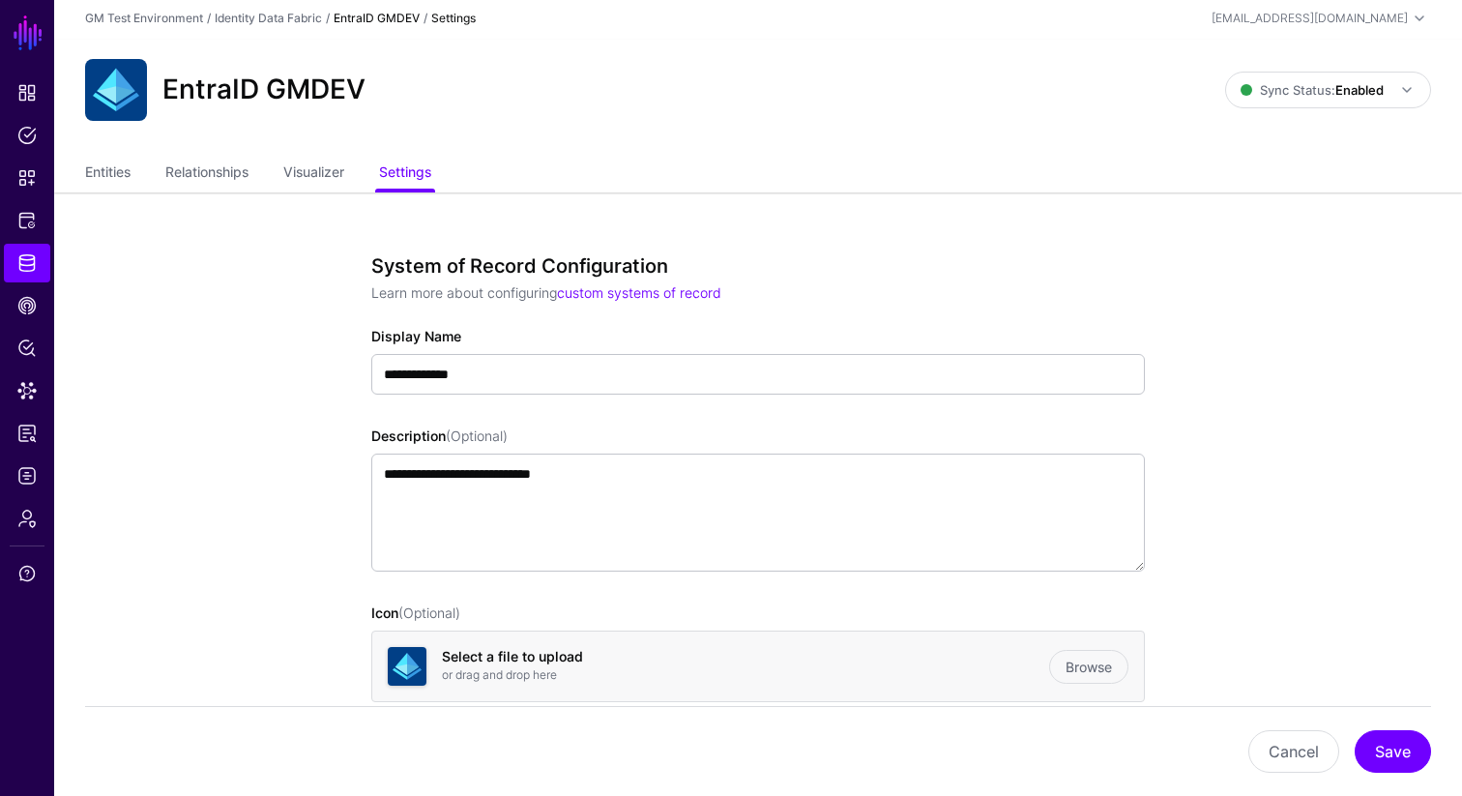
scroll to position [0, 0]
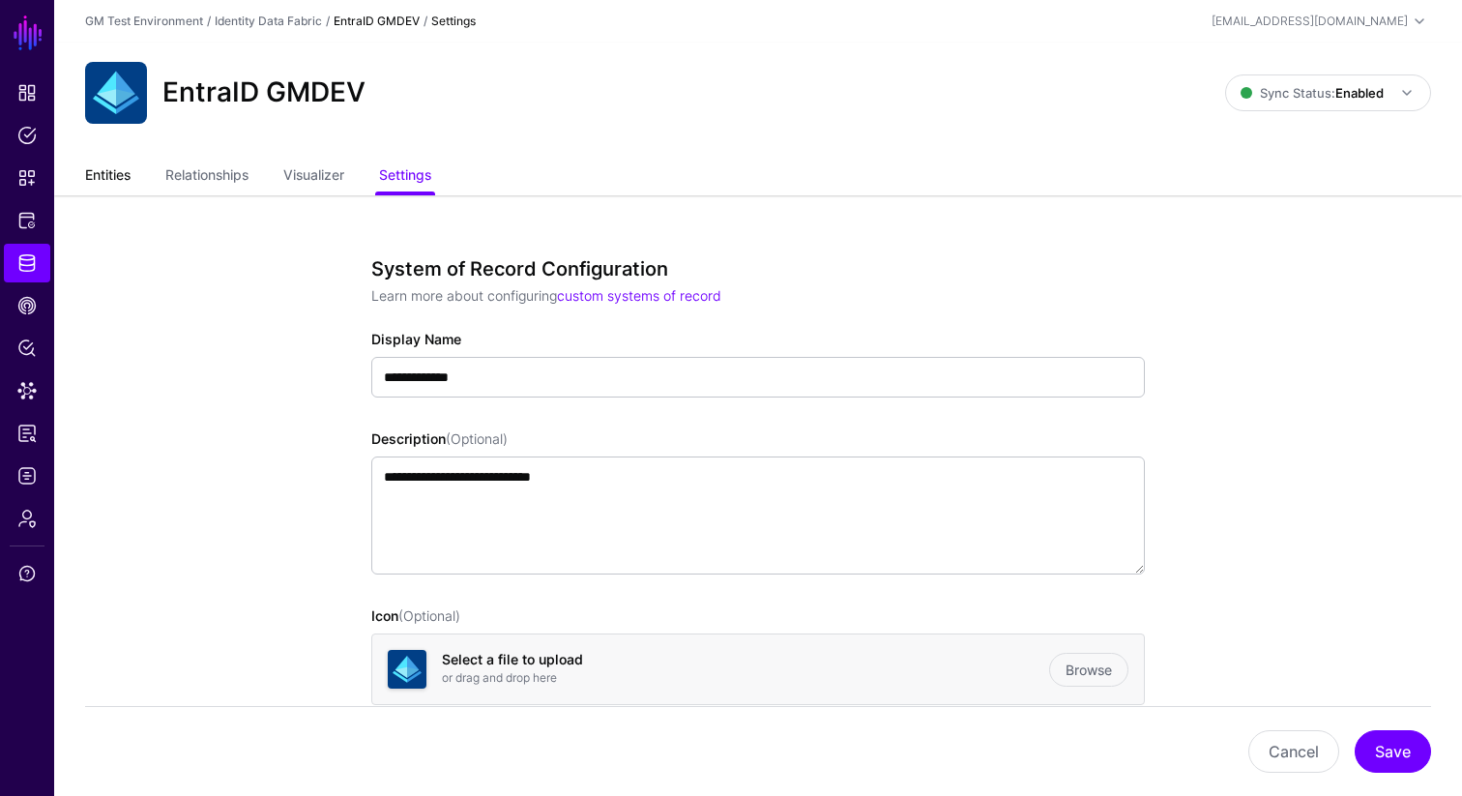
click at [107, 176] on link "Entities" at bounding box center [107, 177] width 45 height 37
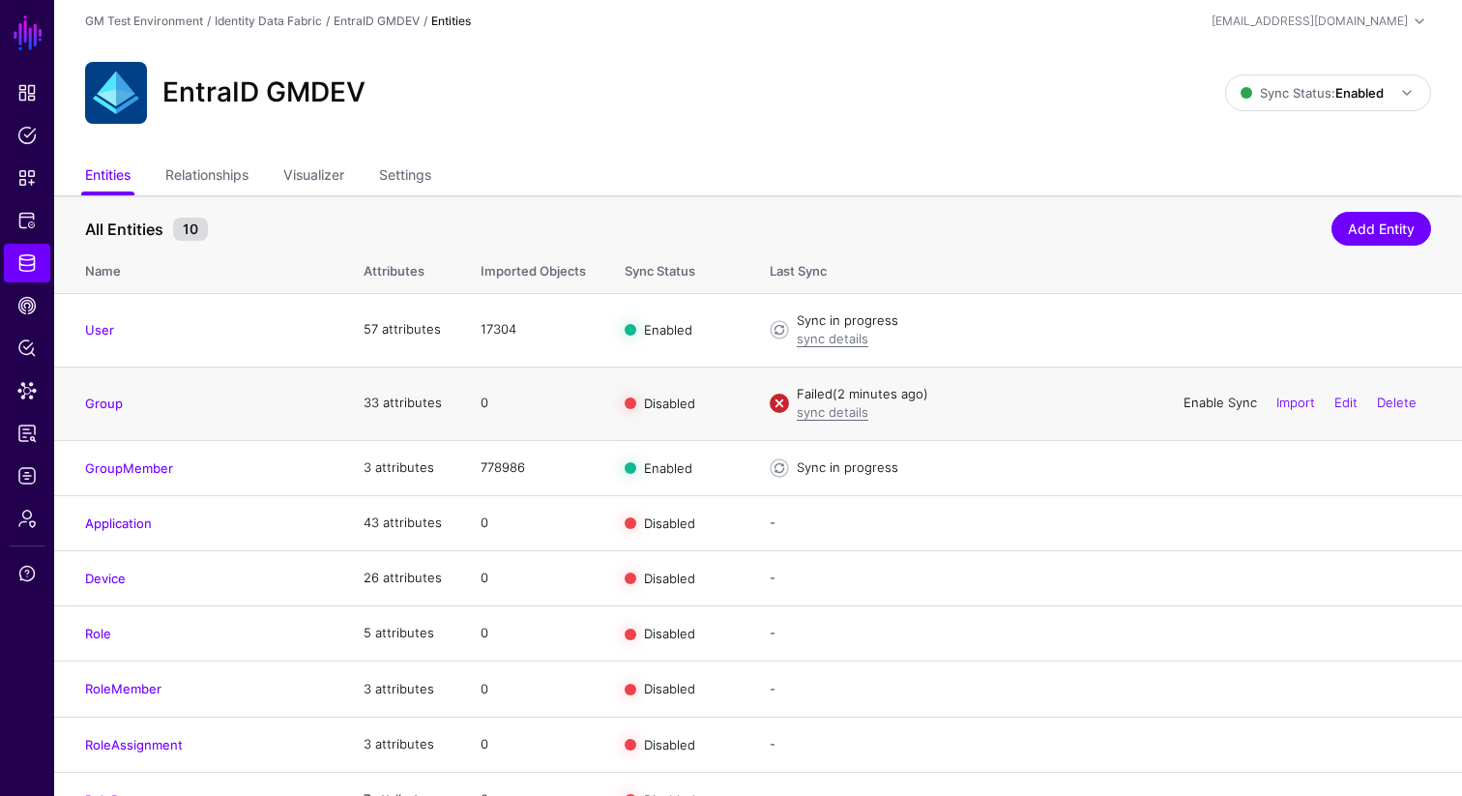
click at [1204, 409] on link "Enable Sync" at bounding box center [1221, 402] width 74 height 15
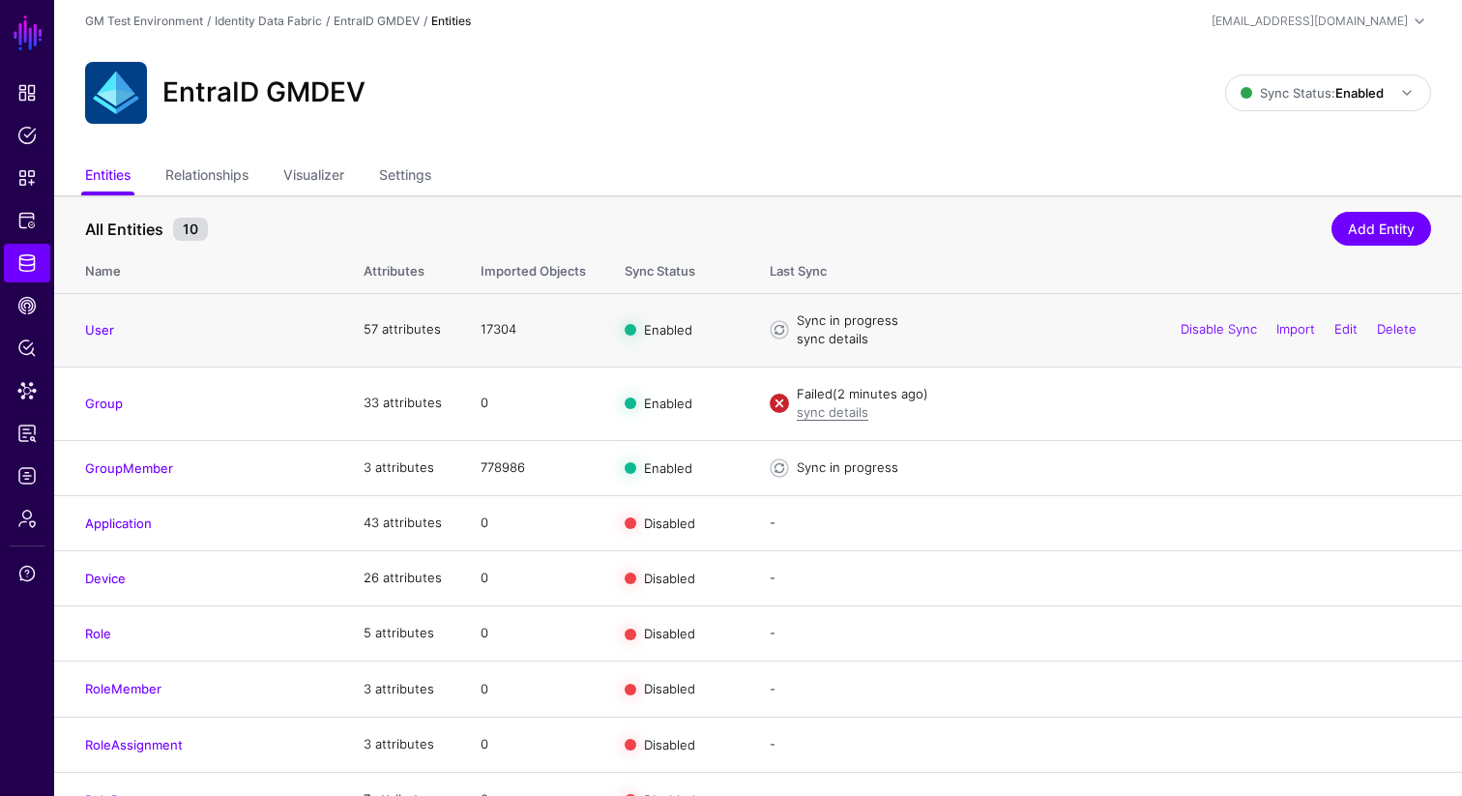
click at [839, 337] on link "sync details" at bounding box center [833, 338] width 72 height 15
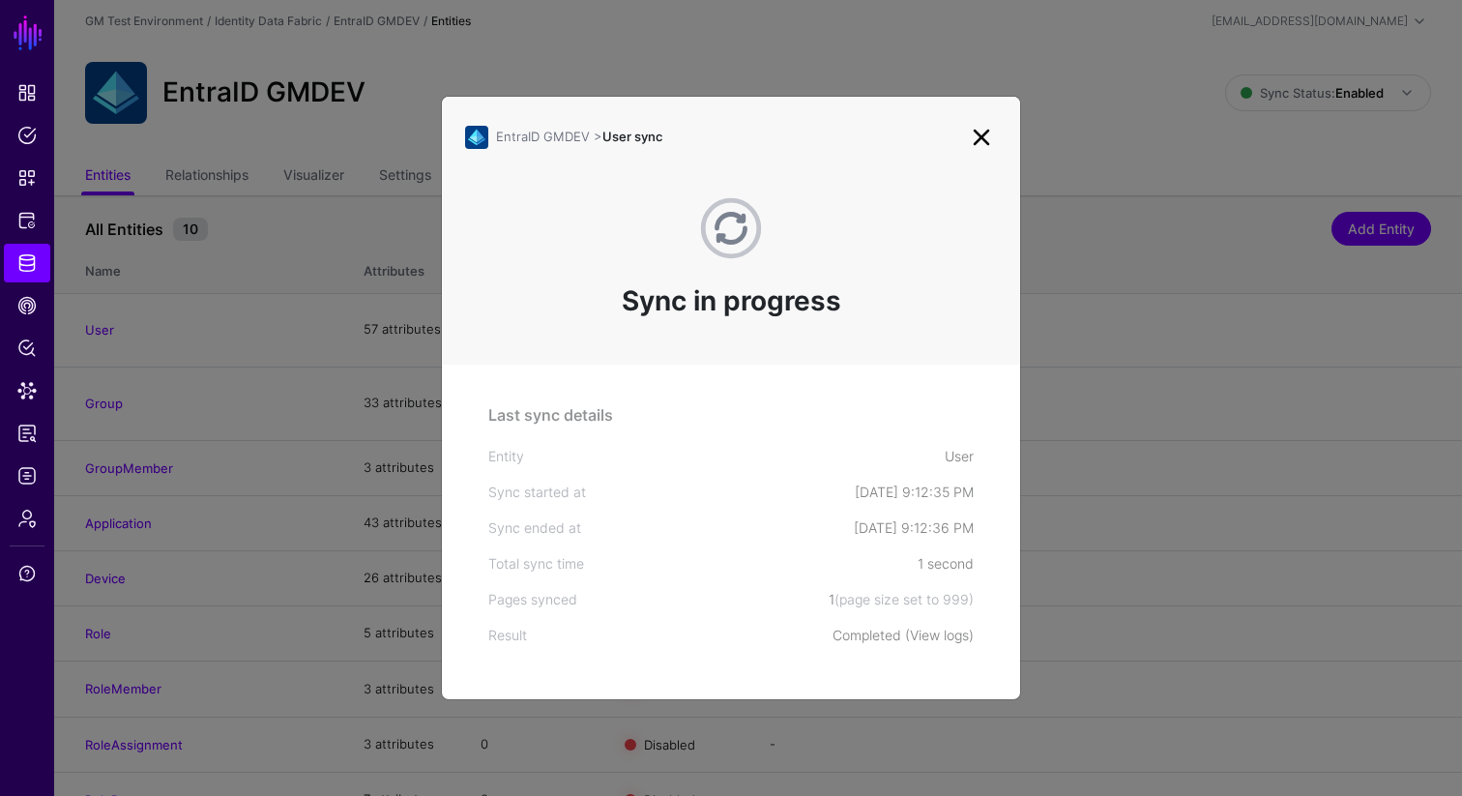
click at [934, 636] on link "View logs" at bounding box center [939, 635] width 59 height 16
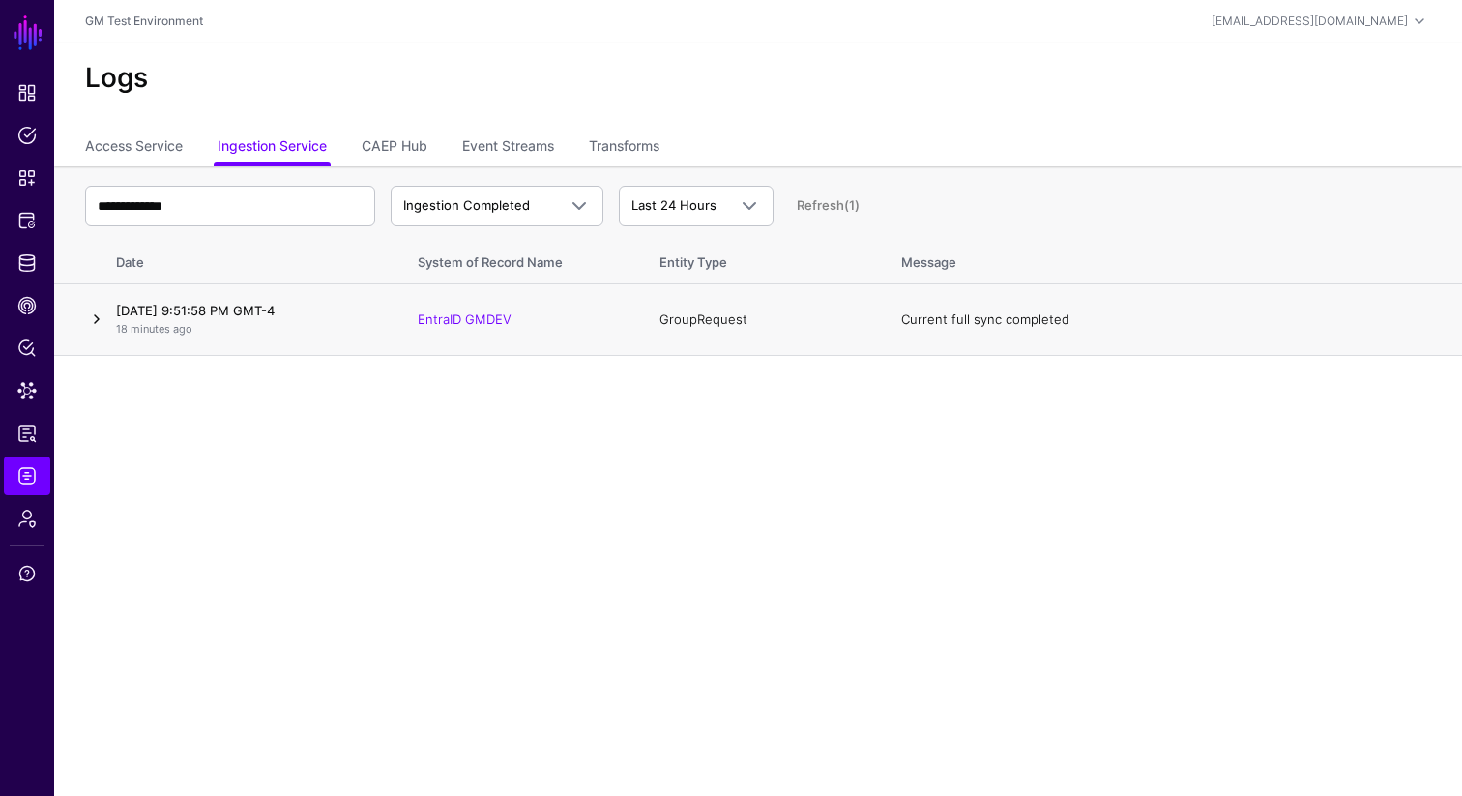
click at [102, 320] on link at bounding box center [96, 319] width 23 height 23
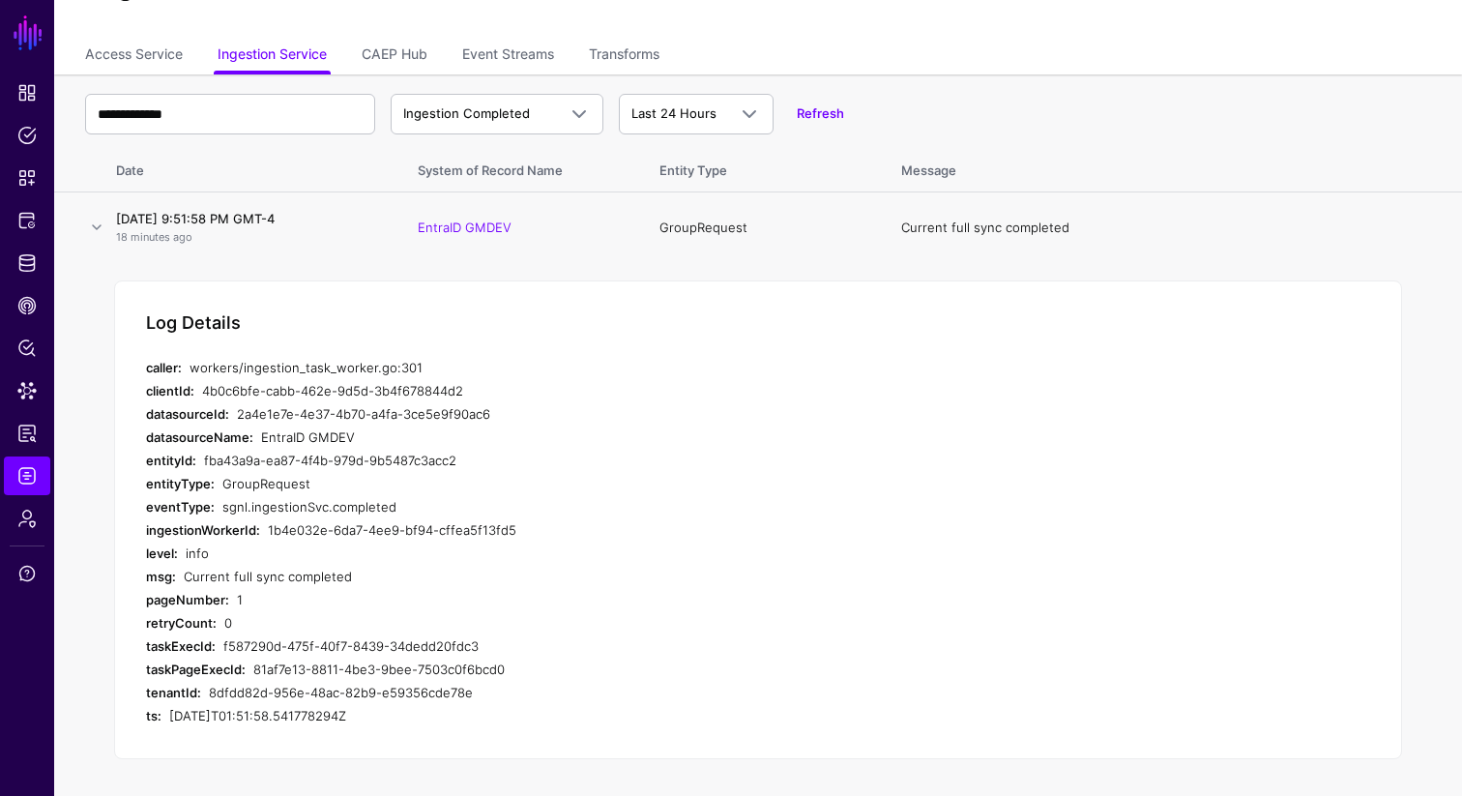
scroll to position [93, 0]
click at [101, 225] on link at bounding box center [96, 226] width 23 height 23
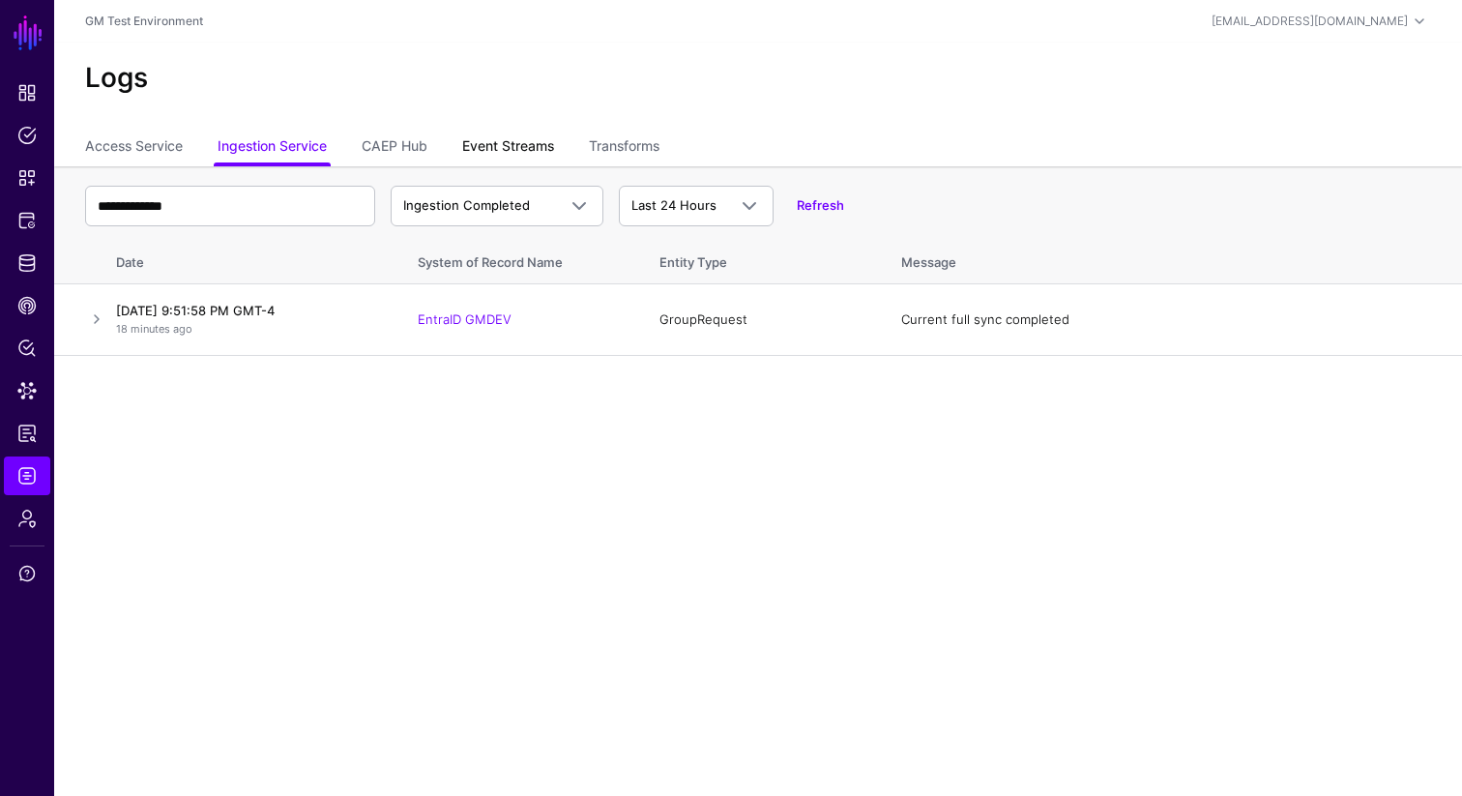
click at [501, 152] on link "Event Streams" at bounding box center [508, 148] width 92 height 37
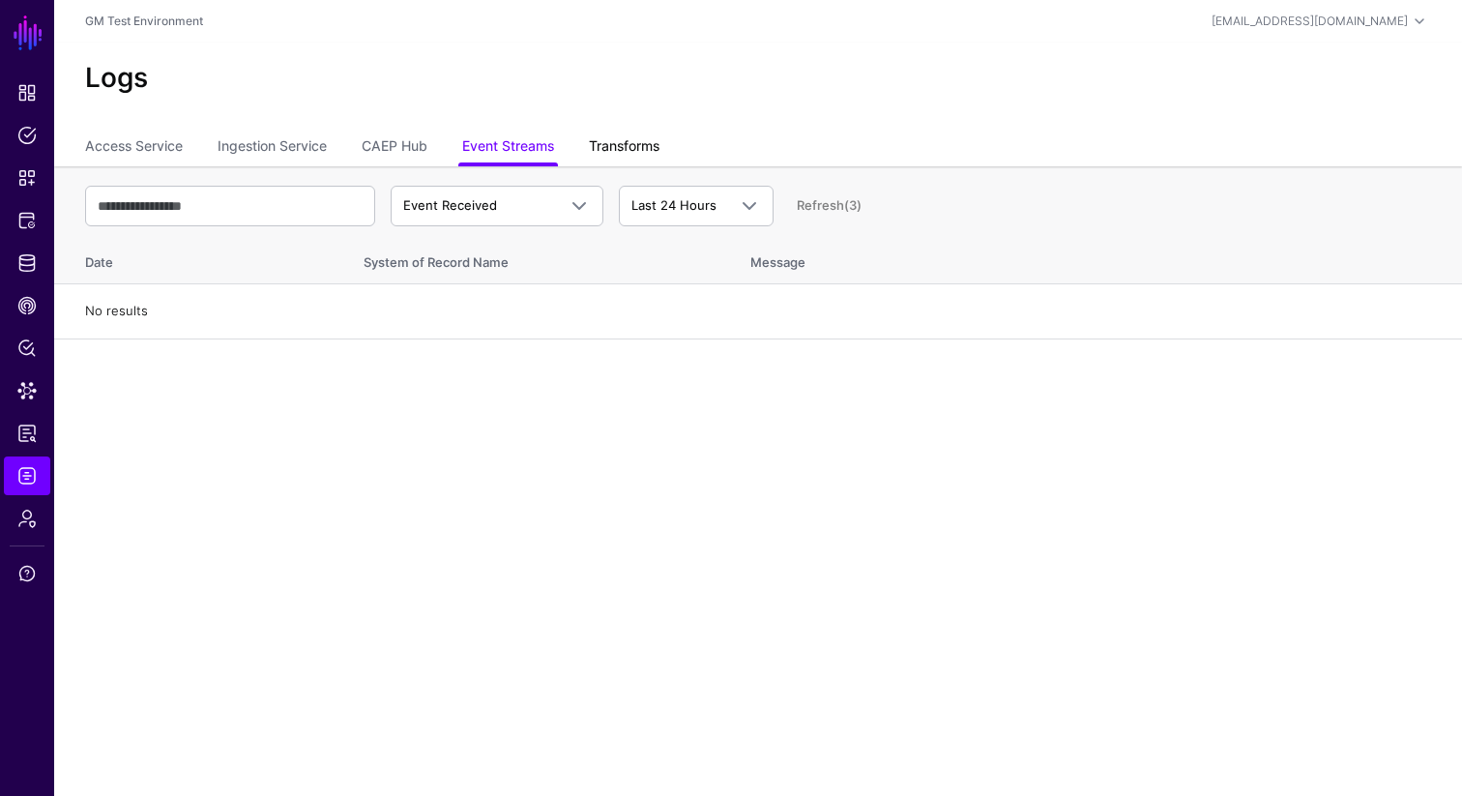
click at [621, 150] on link "Transforms" at bounding box center [624, 148] width 71 height 37
click at [150, 145] on link "Access Service" at bounding box center [134, 148] width 98 height 37
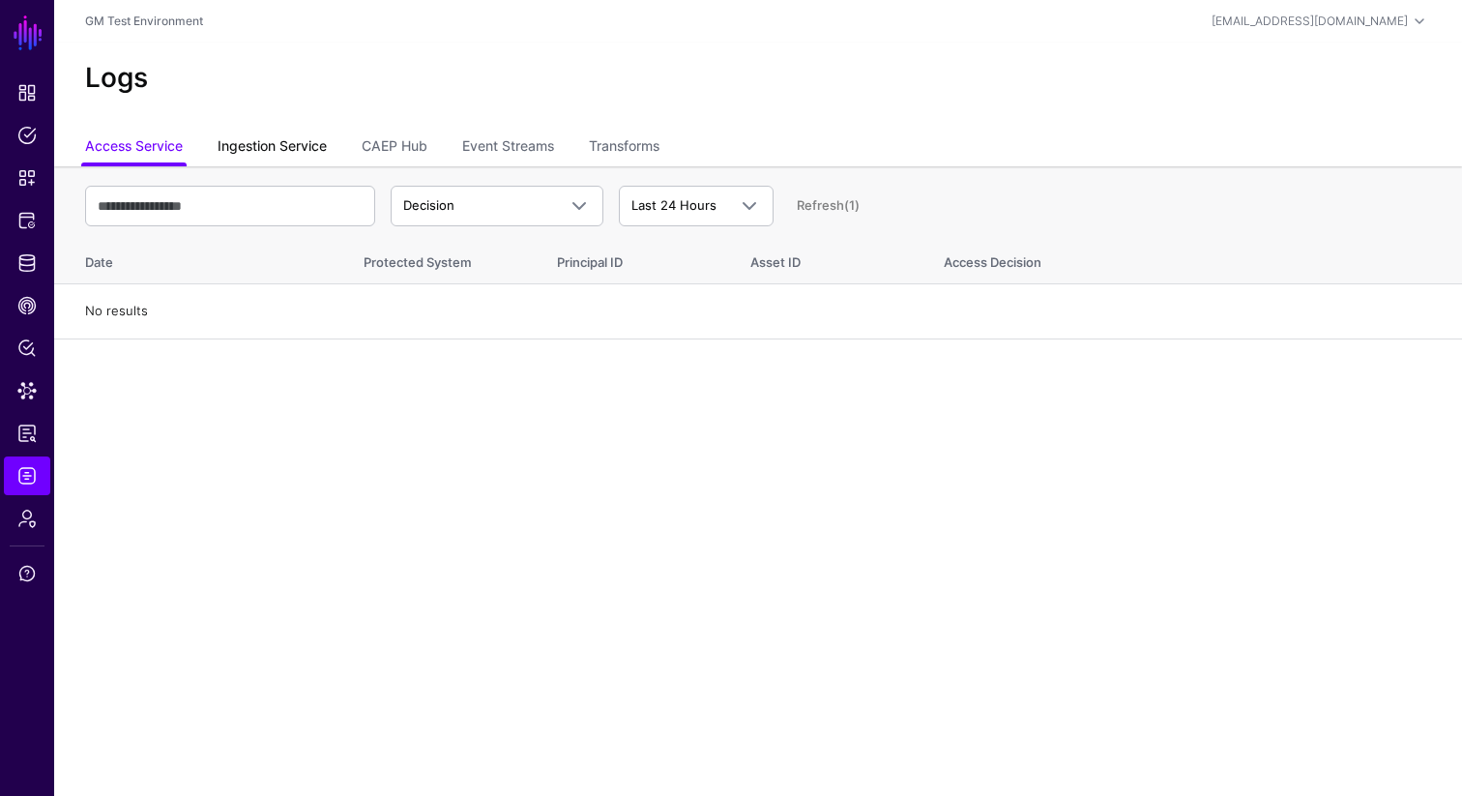
click at [258, 147] on link "Ingestion Service" at bounding box center [272, 148] width 109 height 37
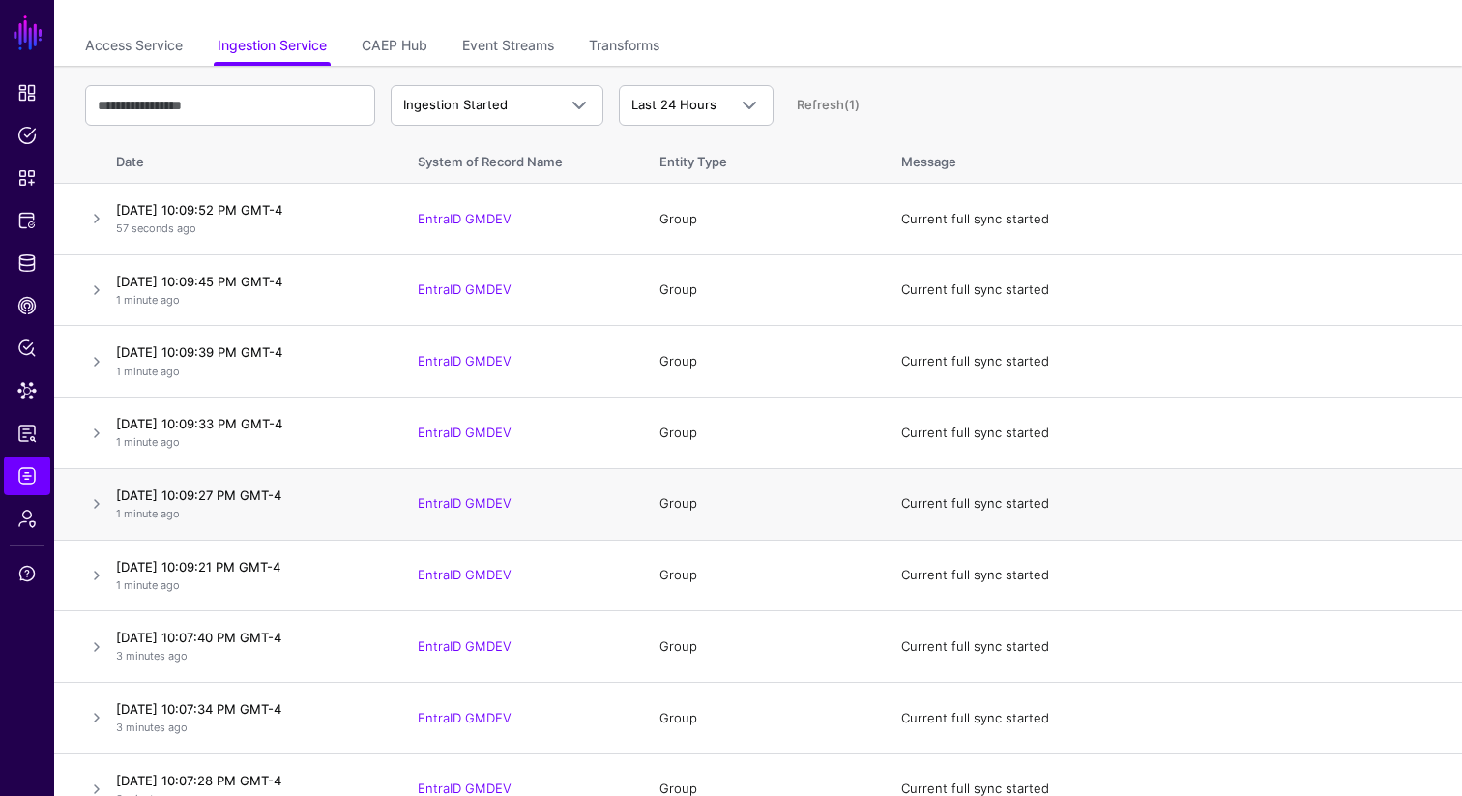
scroll to position [103, 0]
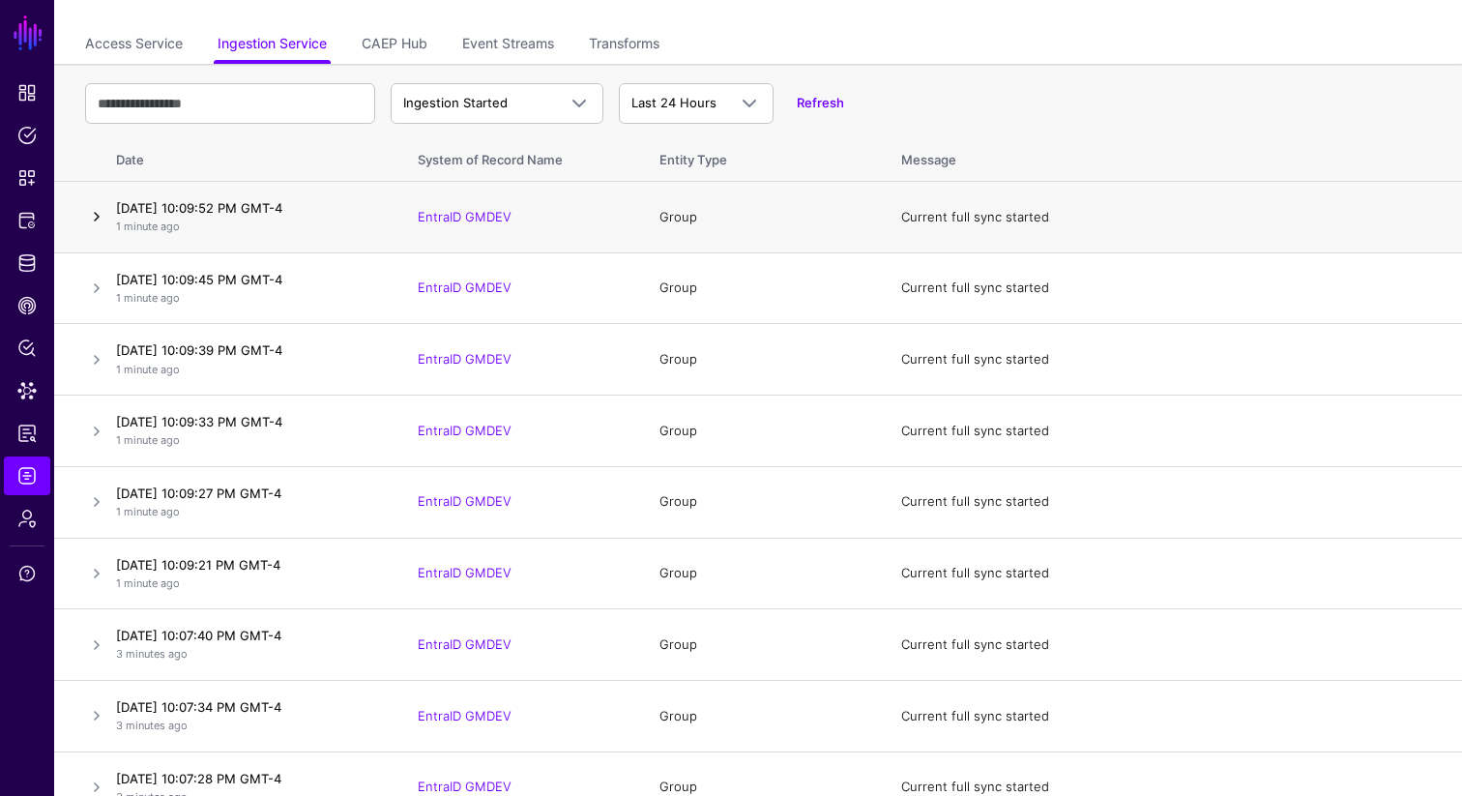
click at [98, 219] on link at bounding box center [96, 216] width 23 height 23
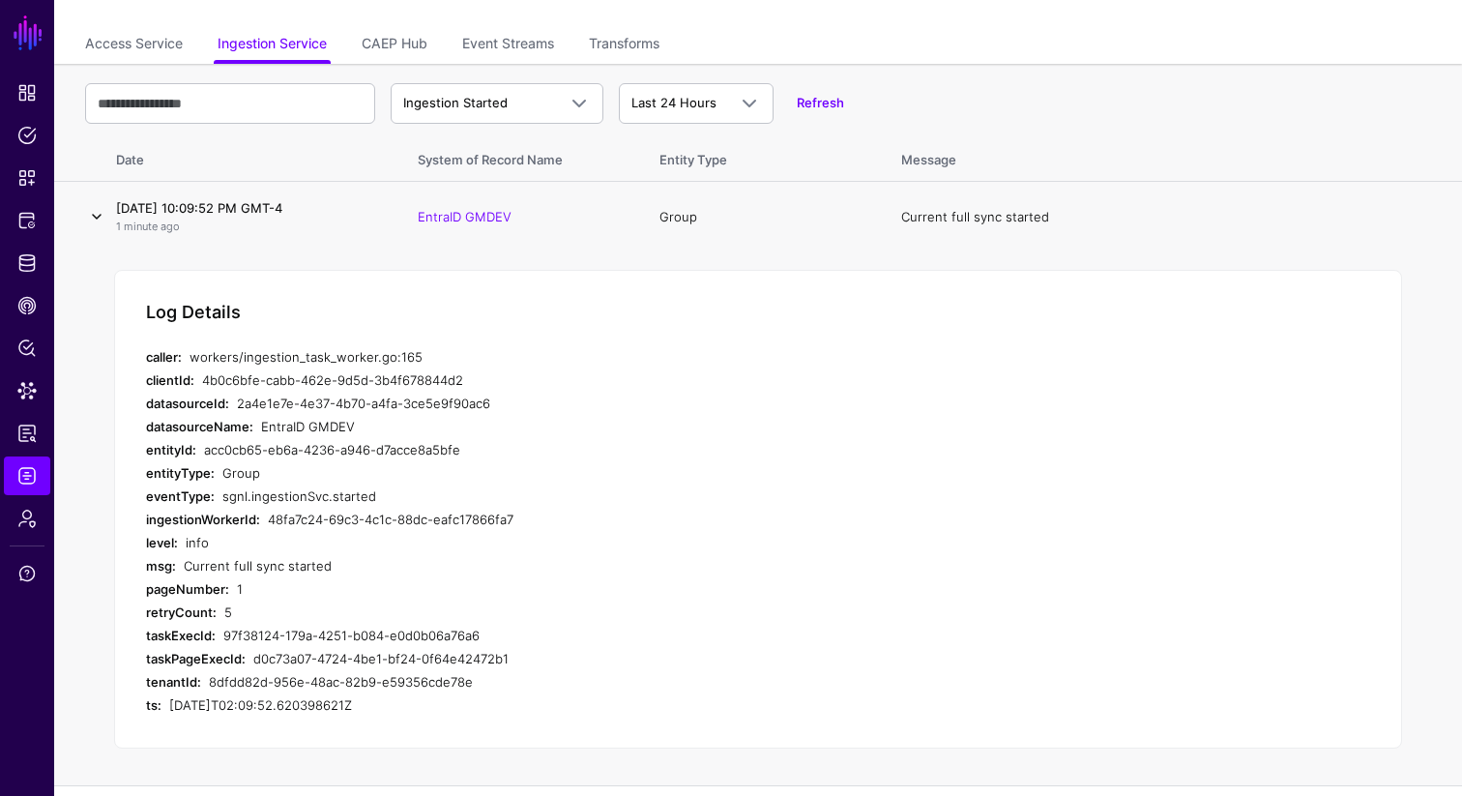
click at [98, 219] on link at bounding box center [96, 216] width 23 height 23
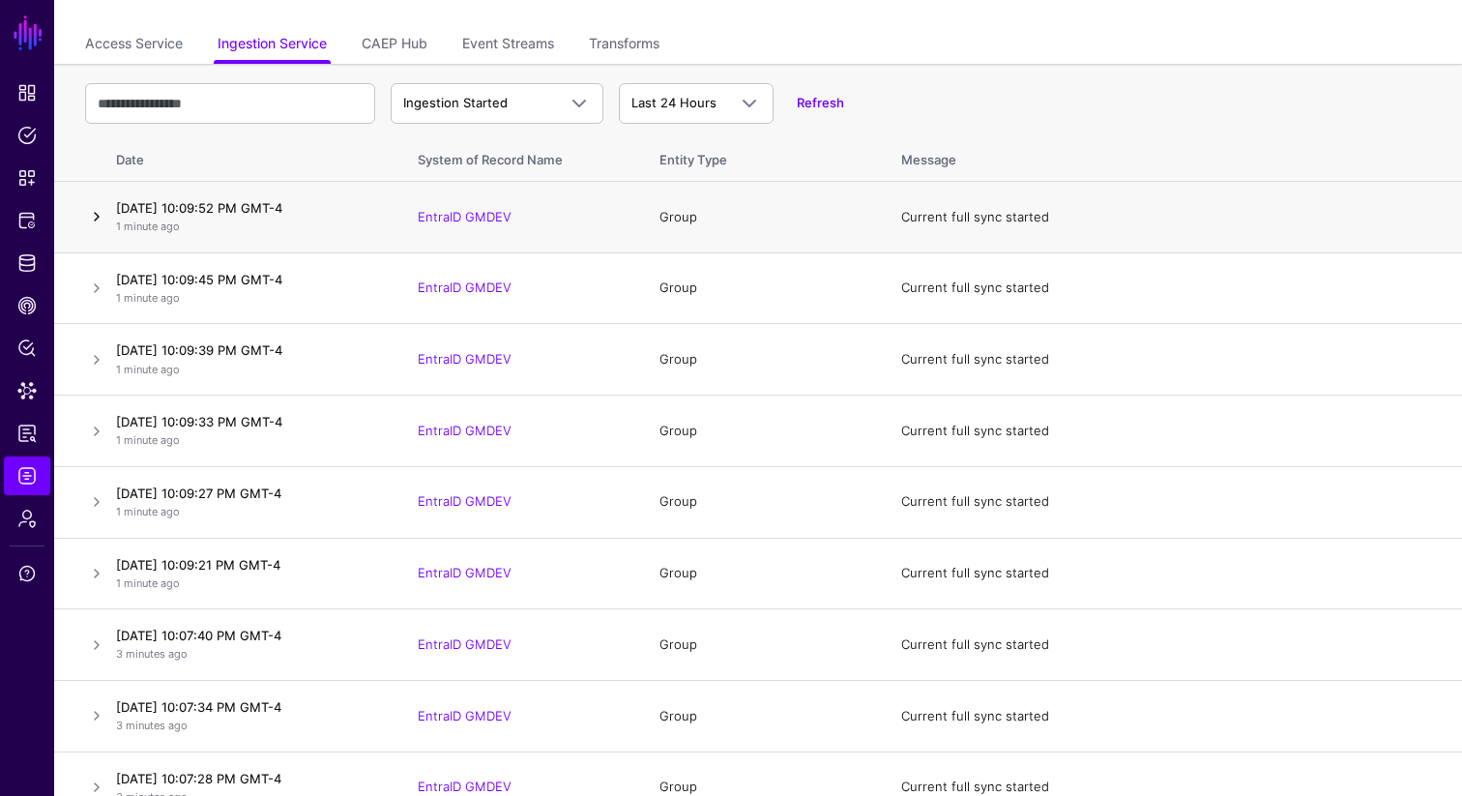
scroll to position [0, 0]
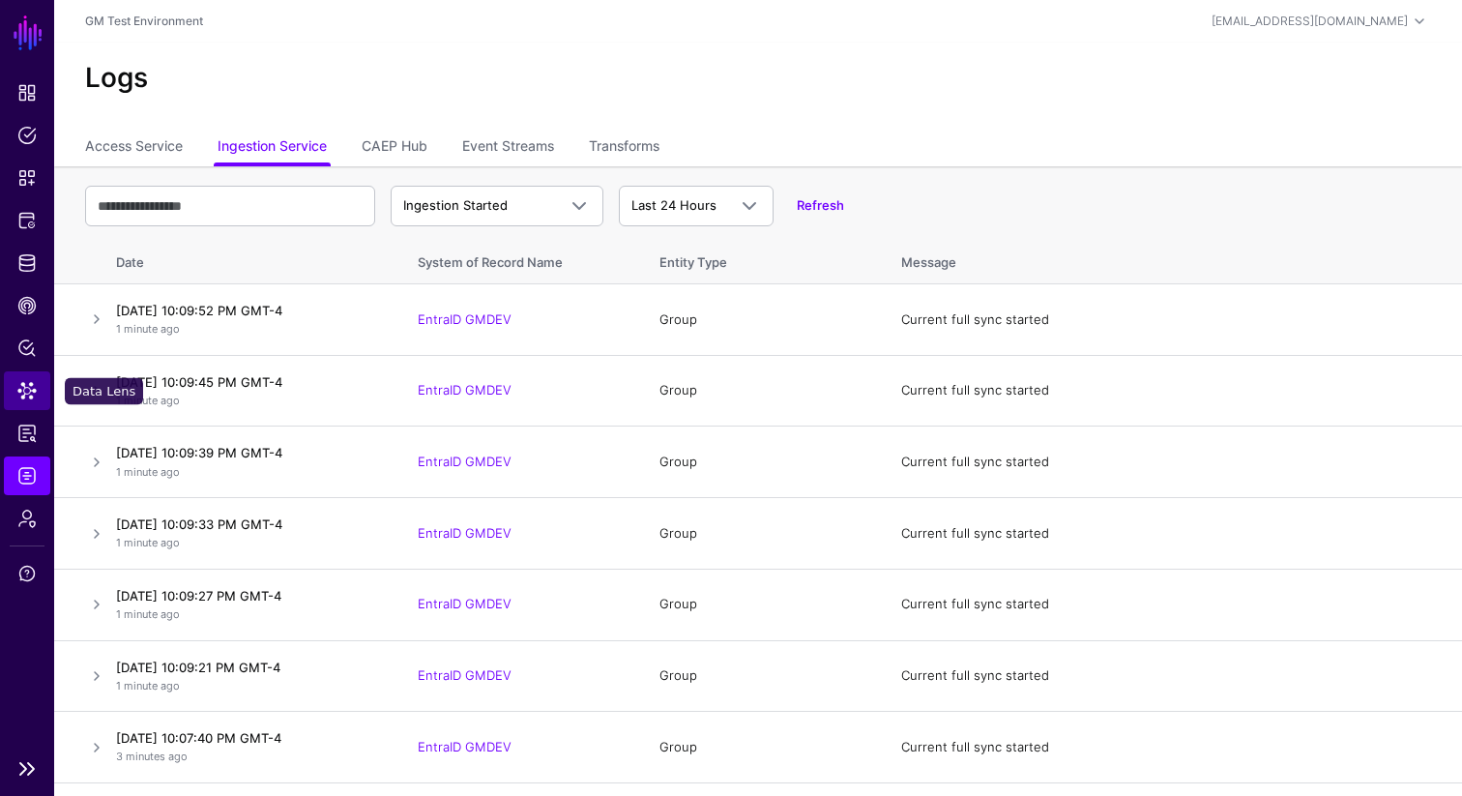
click at [31, 387] on span "Data Lens" at bounding box center [26, 390] width 19 height 19
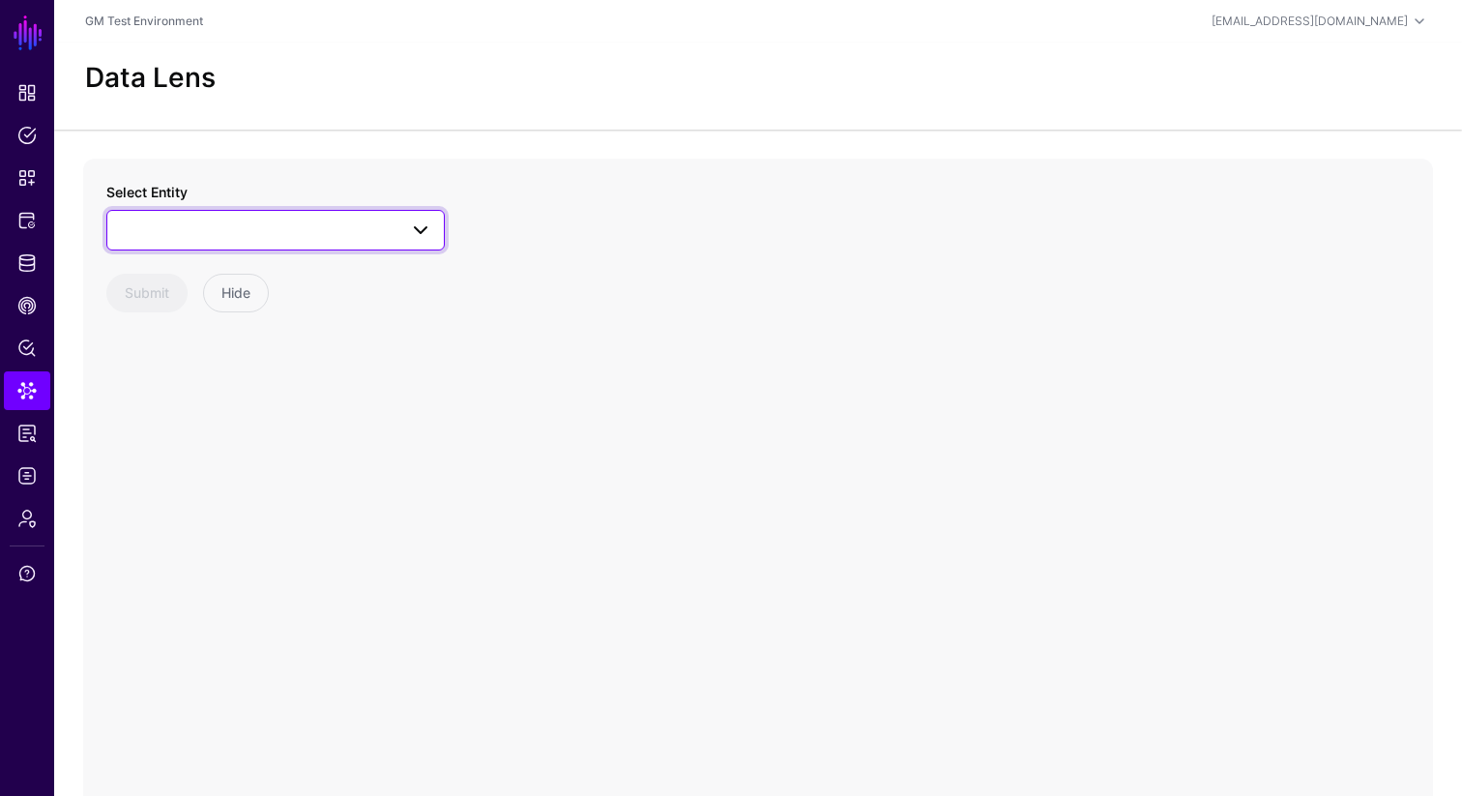
click at [415, 229] on span at bounding box center [420, 230] width 23 height 23
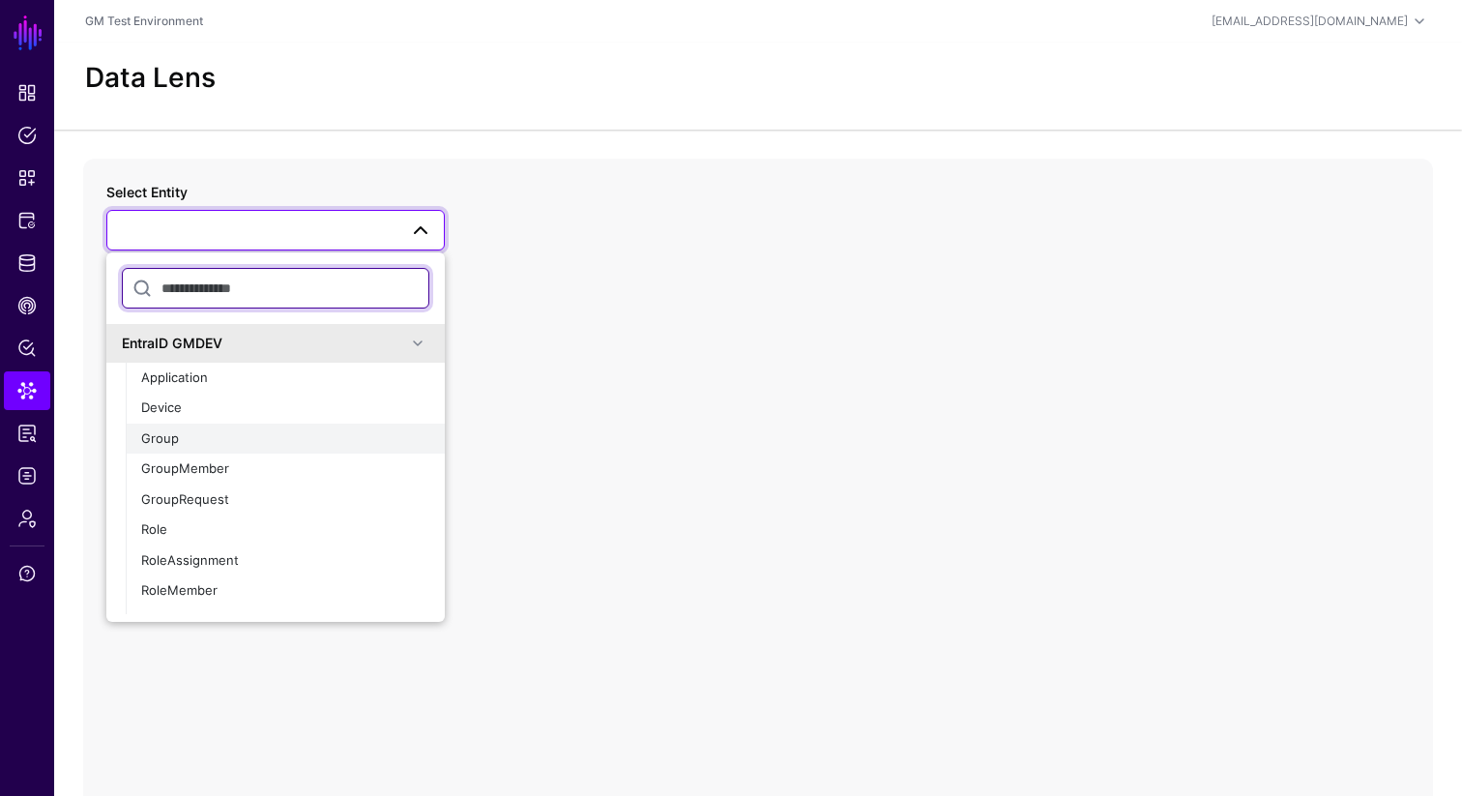
scroll to position [53, 0]
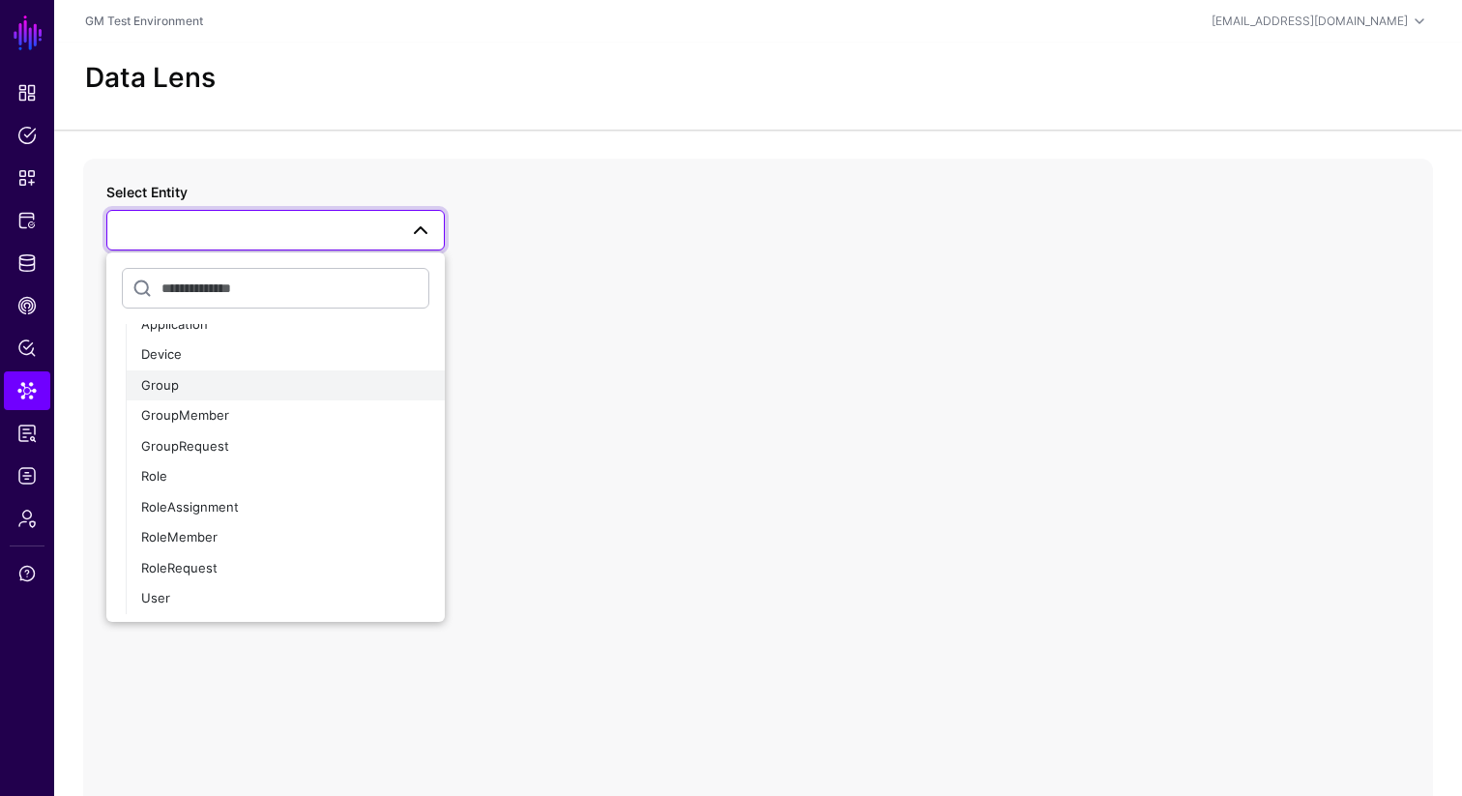
click at [165, 380] on span "Group" at bounding box center [160, 384] width 38 height 15
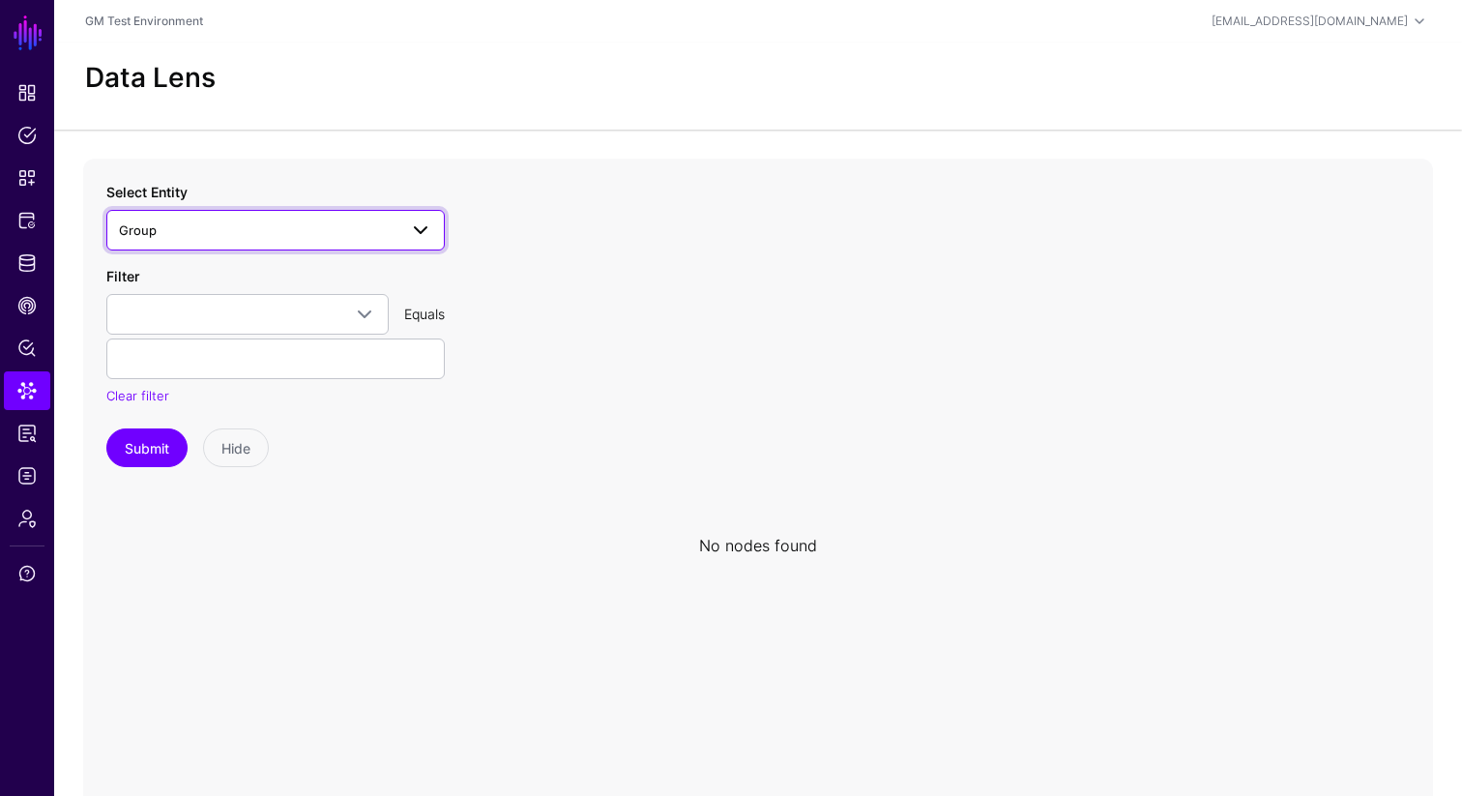
click at [423, 230] on span at bounding box center [420, 230] width 23 height 23
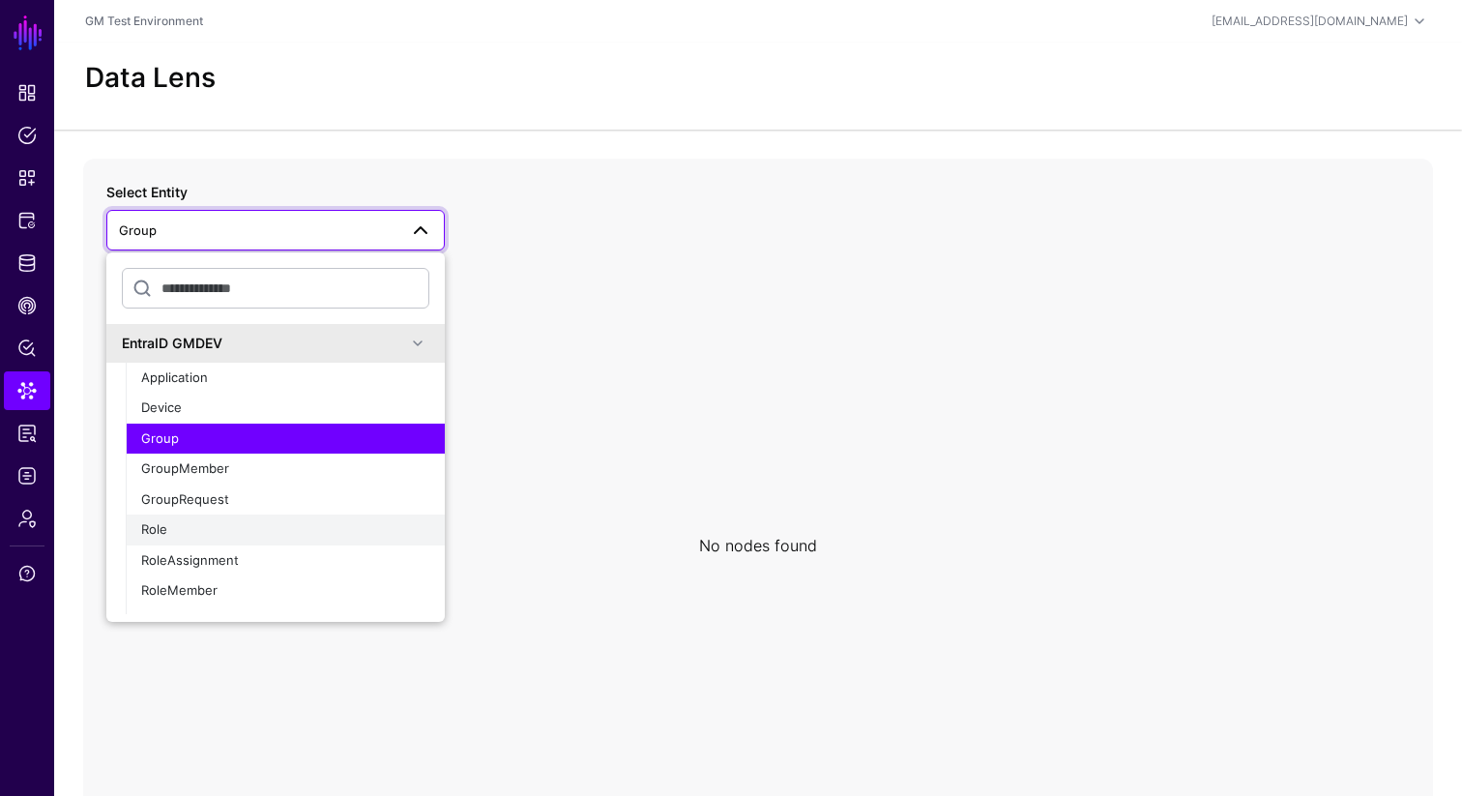
scroll to position [53, 0]
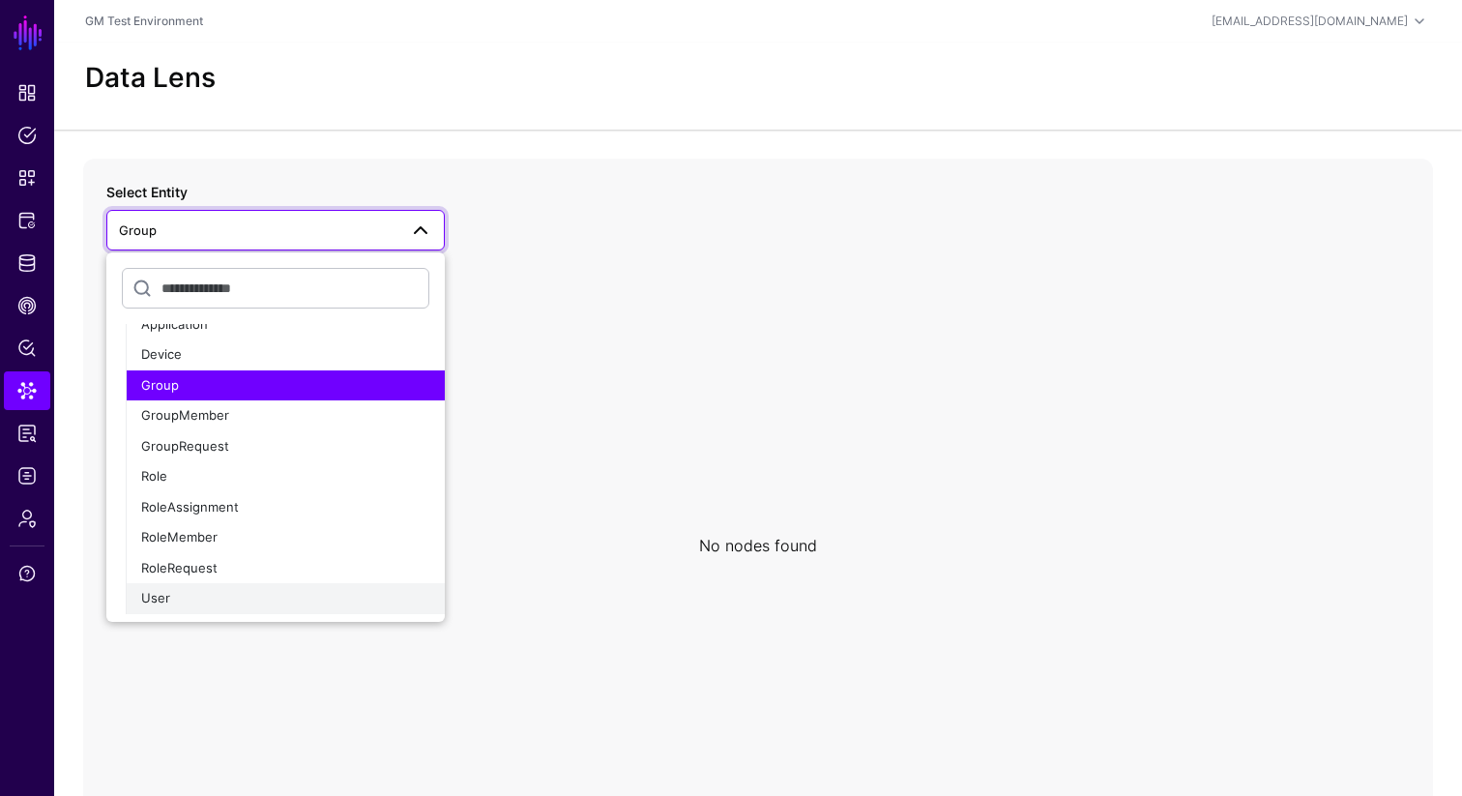
click at [159, 594] on span "User" at bounding box center [155, 597] width 29 height 15
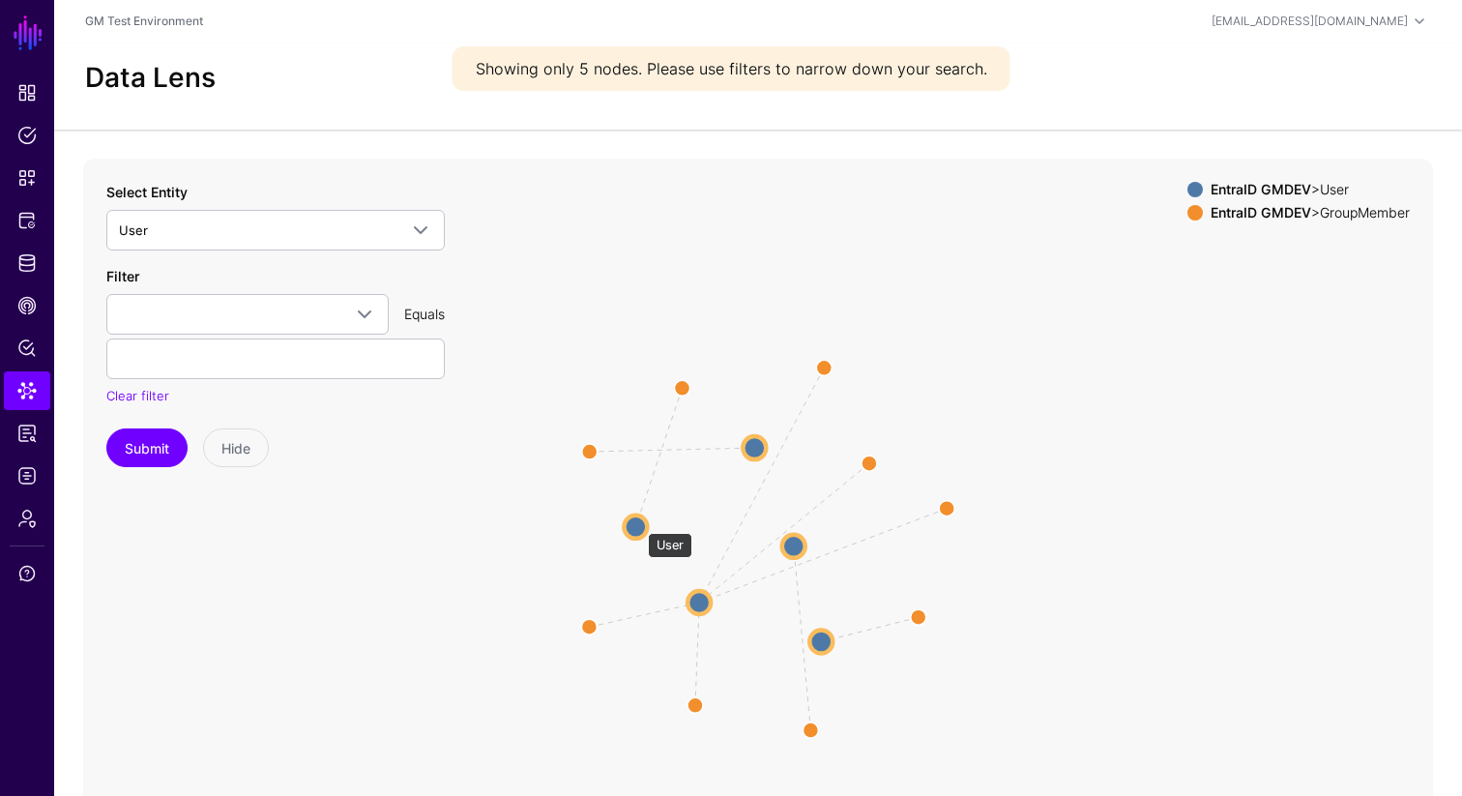
click at [638, 523] on circle at bounding box center [635, 526] width 23 height 23
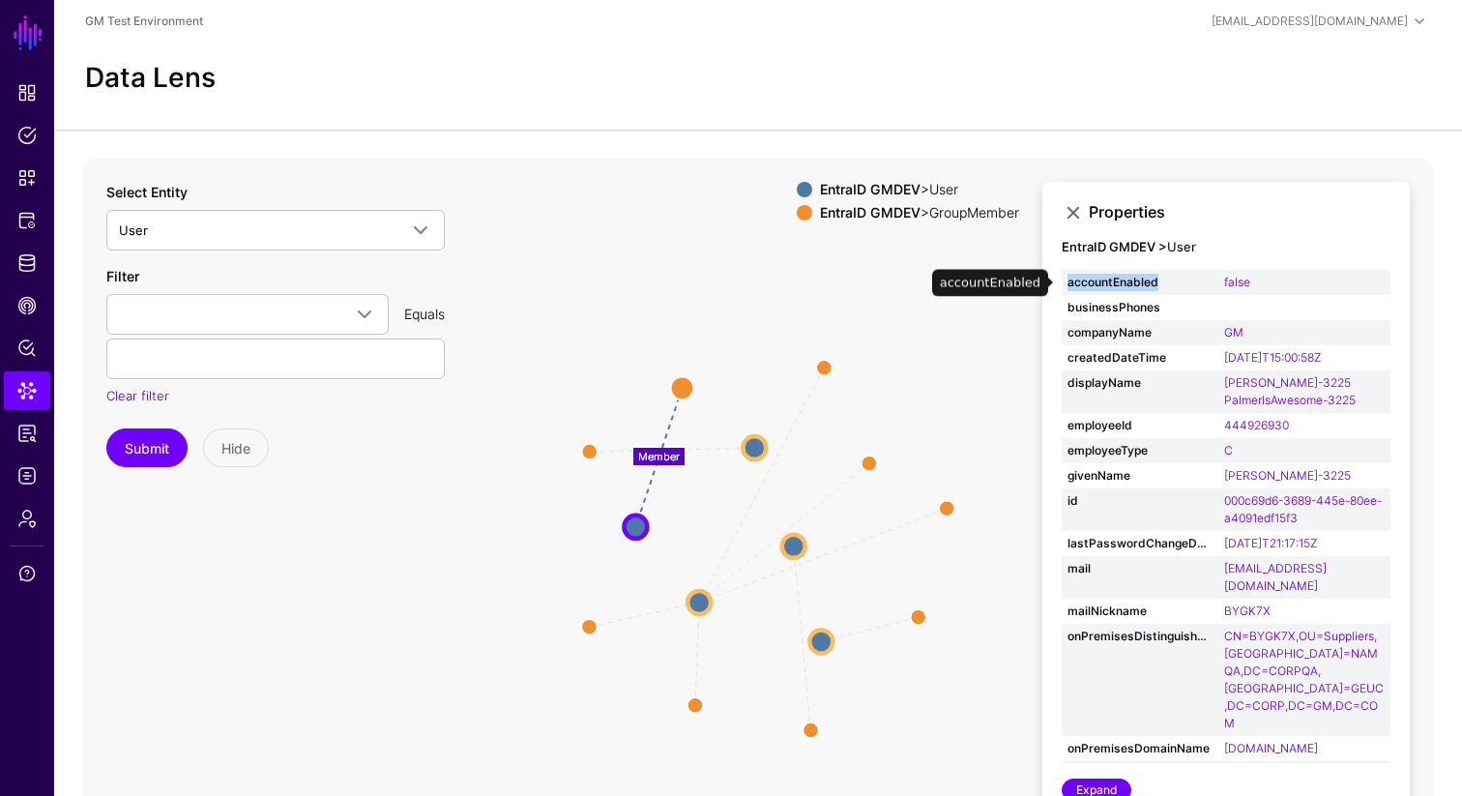
drag, startPoint x: 1069, startPoint y: 280, endPoint x: 1163, endPoint y: 286, distance: 94.0
click at [1163, 286] on strong "accountEnabled" at bounding box center [1140, 282] width 145 height 17
copy strong "accountEnabled"
